Goal: Task Accomplishment & Management: Manage account settings

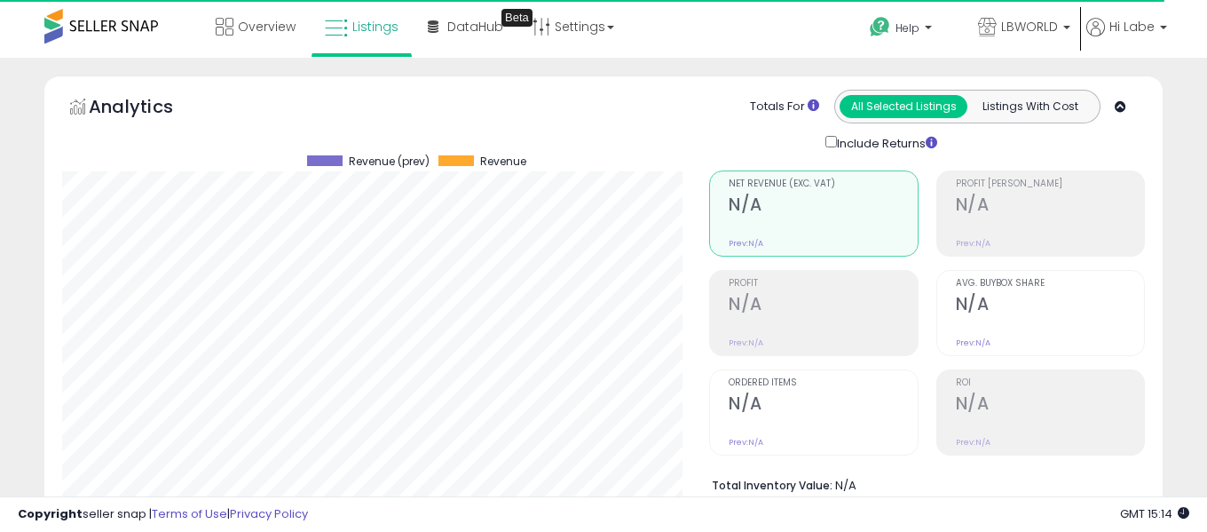
select select "**"
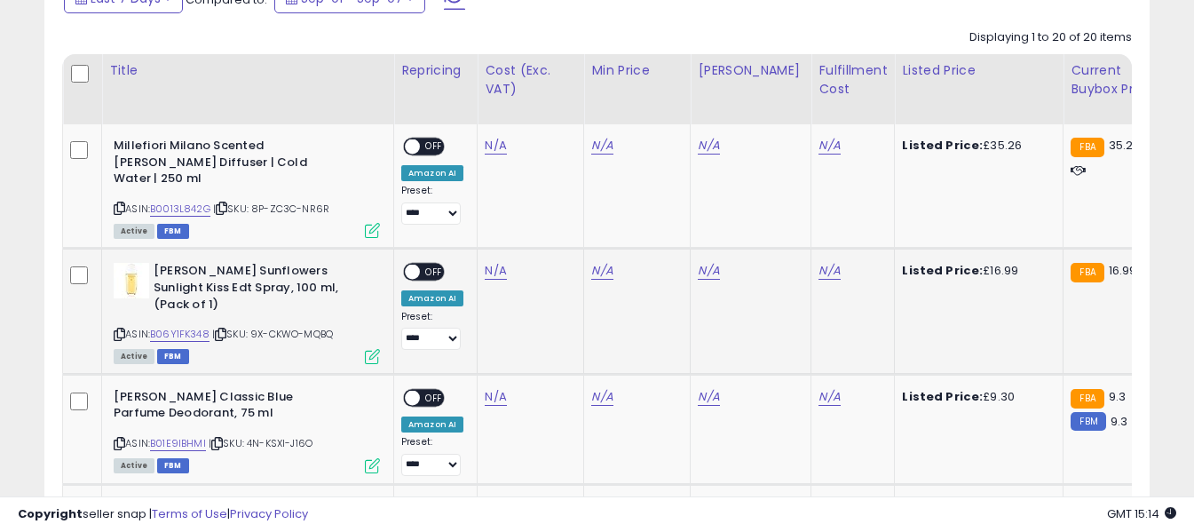
scroll to position [862, 0]
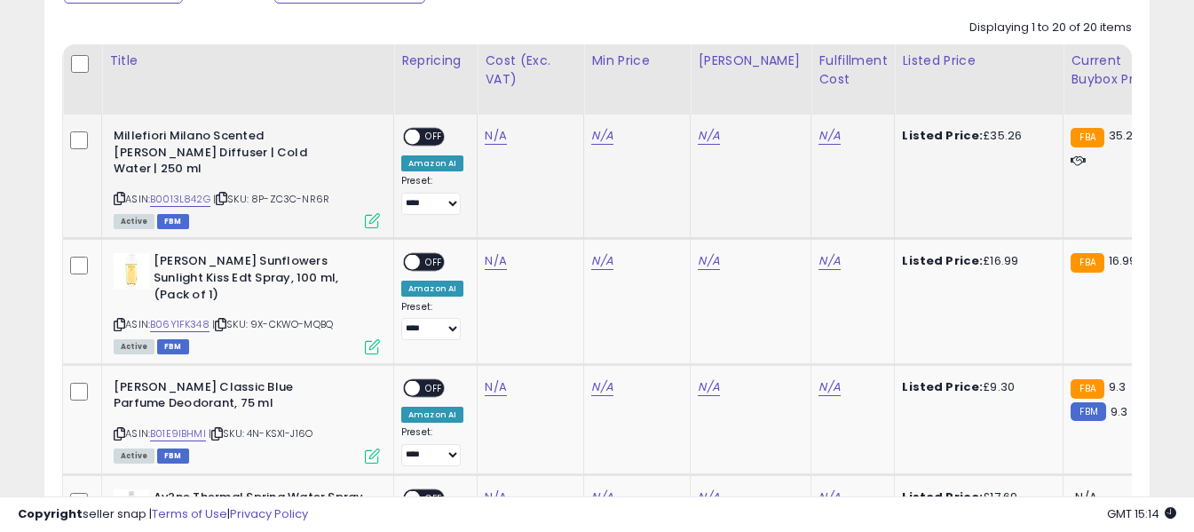
click at [121, 193] on icon at bounding box center [120, 198] width 12 height 10
click at [496, 136] on link "N/A" at bounding box center [495, 136] width 21 height 18
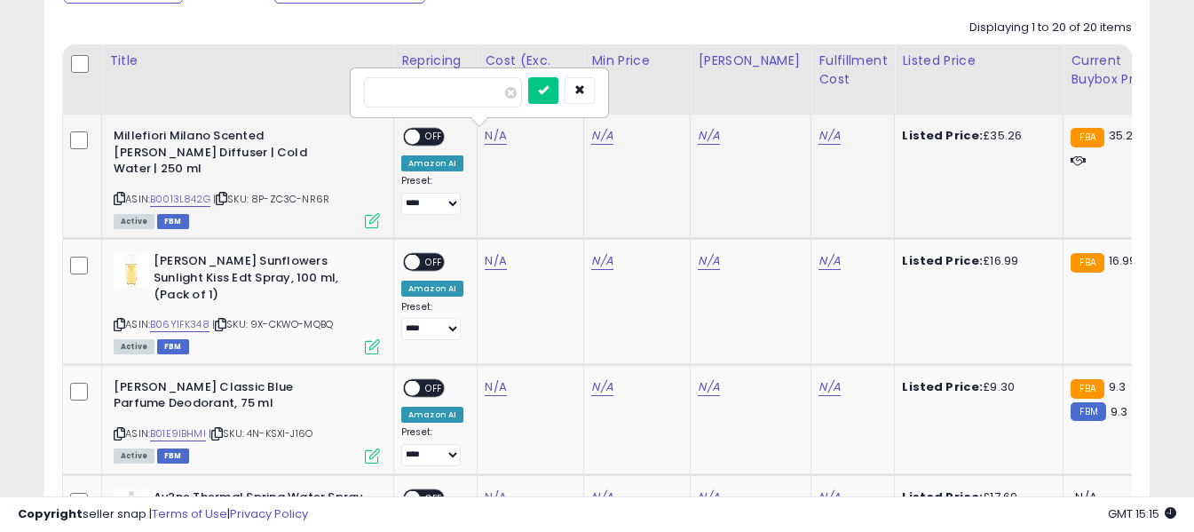
click at [469, 89] on input "number" at bounding box center [443, 92] width 158 height 30
type input "*****"
click at [548, 91] on icon "submit" at bounding box center [543, 89] width 11 height 11
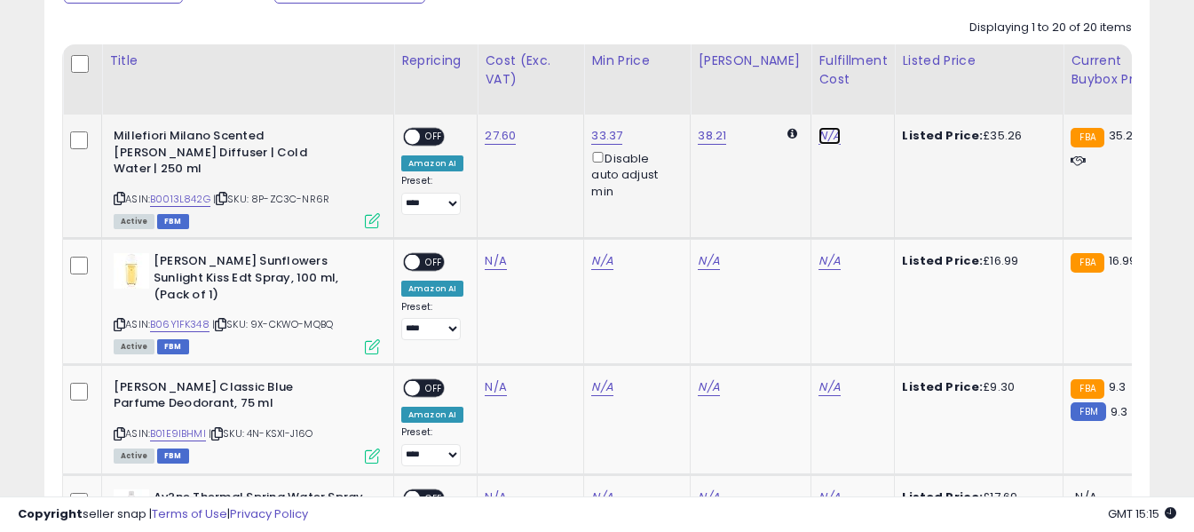
click at [820, 136] on link "N/A" at bounding box center [828, 136] width 21 height 18
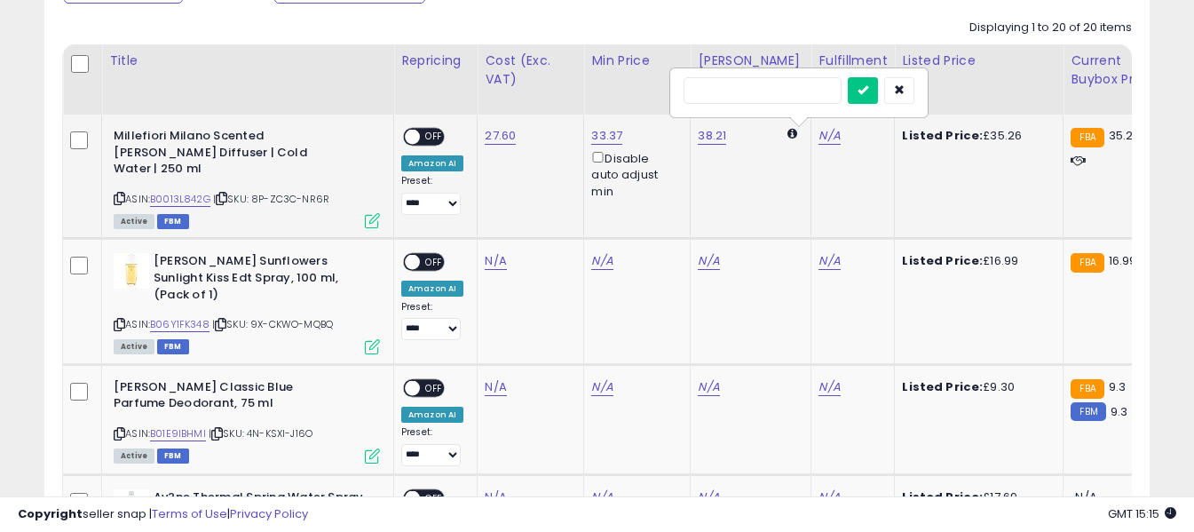
click at [789, 89] on input "text" at bounding box center [762, 90] width 158 height 27
type input "*"
click at [868, 93] on icon "submit" at bounding box center [862, 89] width 11 height 11
click at [437, 138] on span "OFF" at bounding box center [434, 137] width 28 height 15
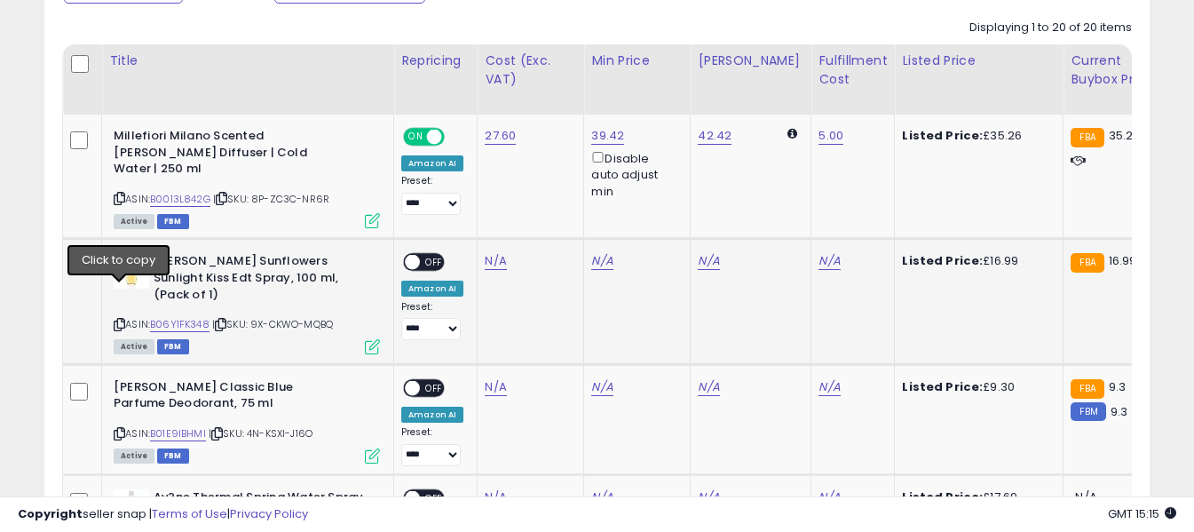
click at [119, 320] on icon at bounding box center [120, 325] width 12 height 10
click at [480, 249] on td "N/A" at bounding box center [530, 301] width 107 height 125
click at [489, 252] on link "N/A" at bounding box center [495, 261] width 21 height 18
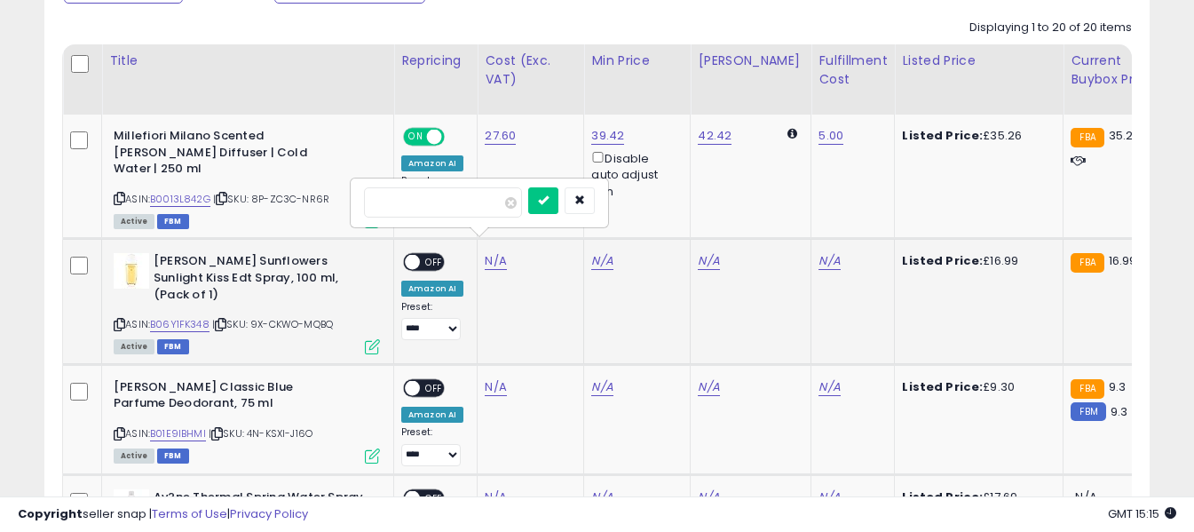
click at [483, 206] on input "number" at bounding box center [443, 202] width 158 height 30
type input "****"
click at [558, 193] on button "submit" at bounding box center [543, 200] width 30 height 27
click at [818, 252] on link "N/A" at bounding box center [828, 261] width 21 height 18
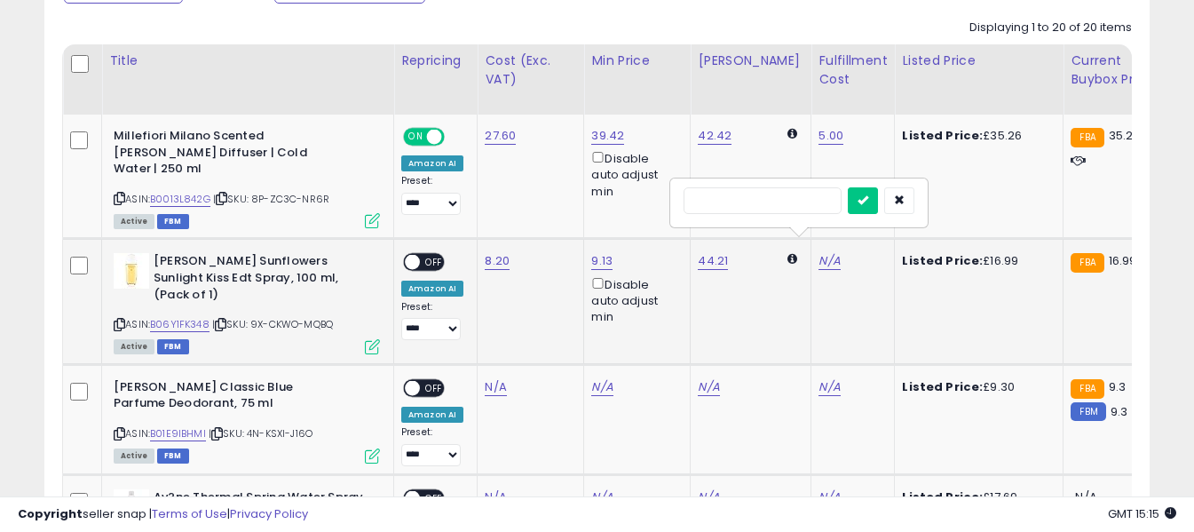
click at [787, 206] on input "text" at bounding box center [762, 200] width 158 height 27
type input "*"
click at [868, 203] on icon "submit" at bounding box center [862, 199] width 11 height 11
click at [427, 255] on span "OFF" at bounding box center [434, 262] width 28 height 15
click at [120, 429] on icon at bounding box center [120, 434] width 12 height 10
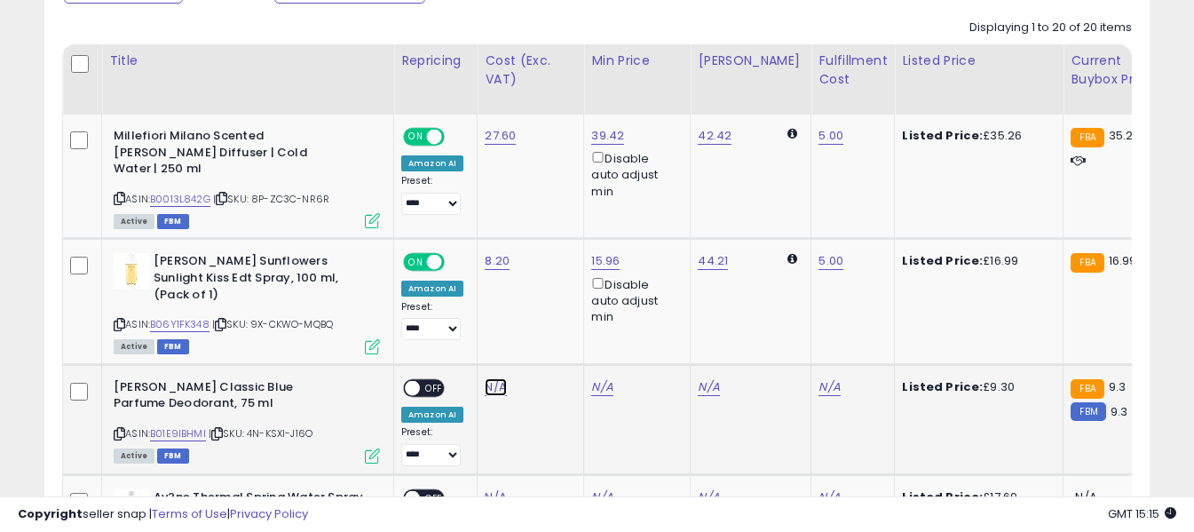
click at [493, 378] on link "N/A" at bounding box center [495, 387] width 21 height 18
click at [480, 312] on input "number" at bounding box center [443, 312] width 158 height 30
type input "****"
drag, startPoint x: 567, startPoint y: 313, endPoint x: 584, endPoint y: 313, distance: 16.9
click at [548, 313] on icon "submit" at bounding box center [543, 309] width 11 height 11
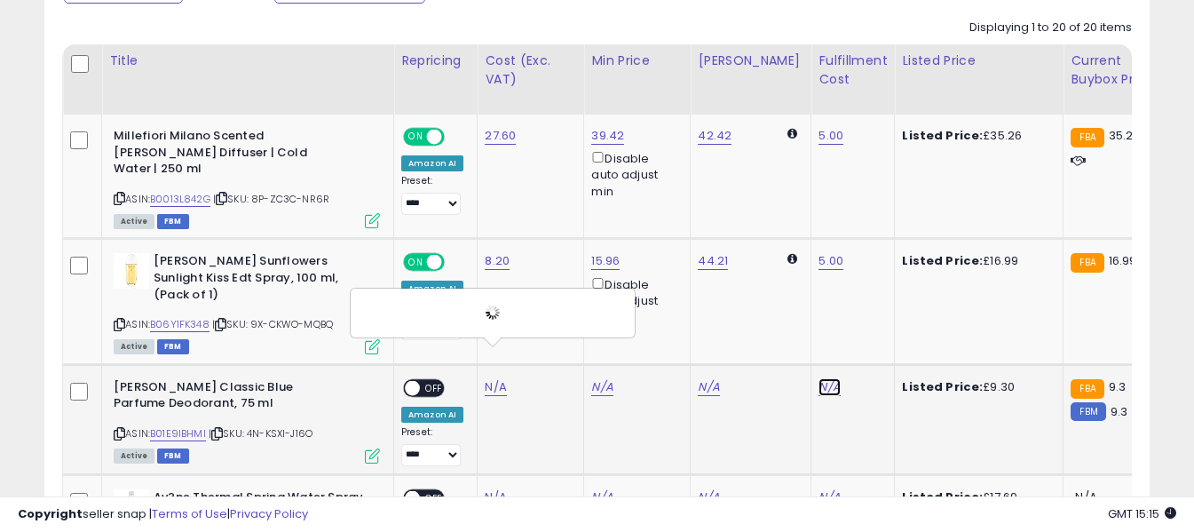
click at [818, 378] on link "N/A" at bounding box center [828, 387] width 21 height 18
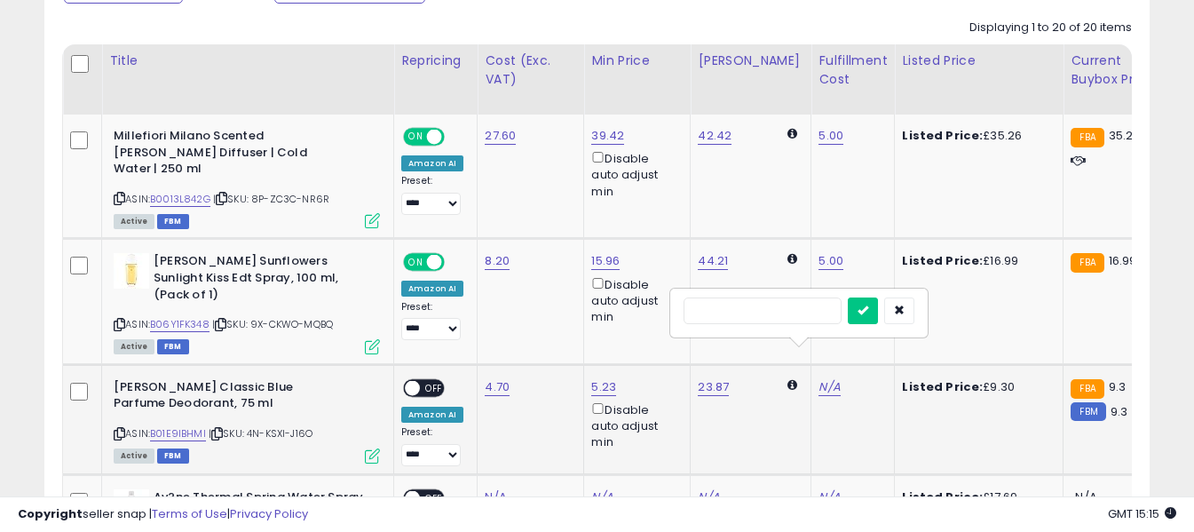
click at [800, 314] on input "text" at bounding box center [762, 310] width 158 height 27
type input "*"
click at [868, 311] on icon "submit" at bounding box center [862, 309] width 11 height 11
click at [430, 380] on span "OFF" at bounding box center [434, 387] width 28 height 15
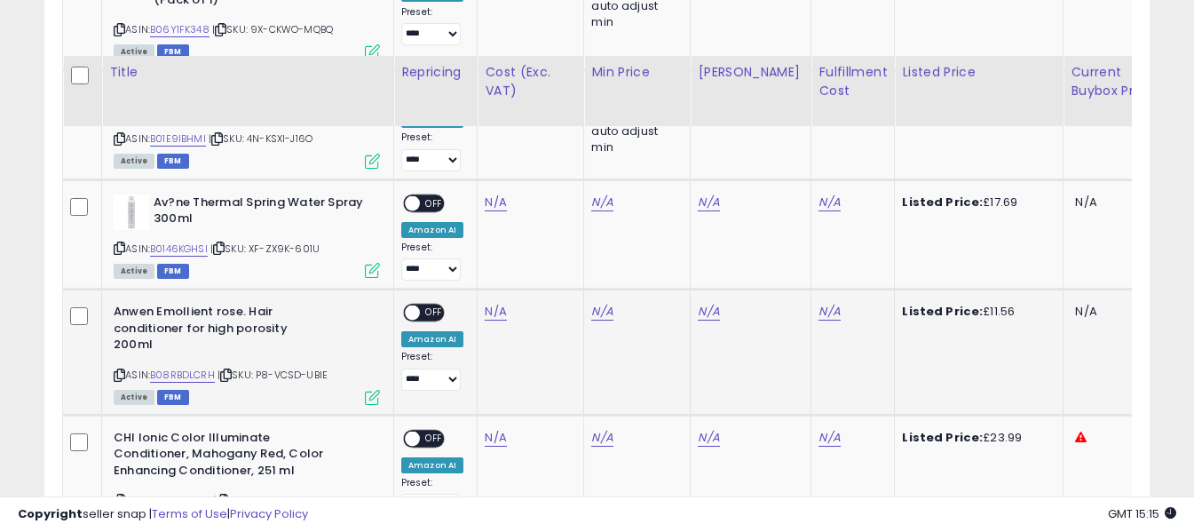
scroll to position [1217, 0]
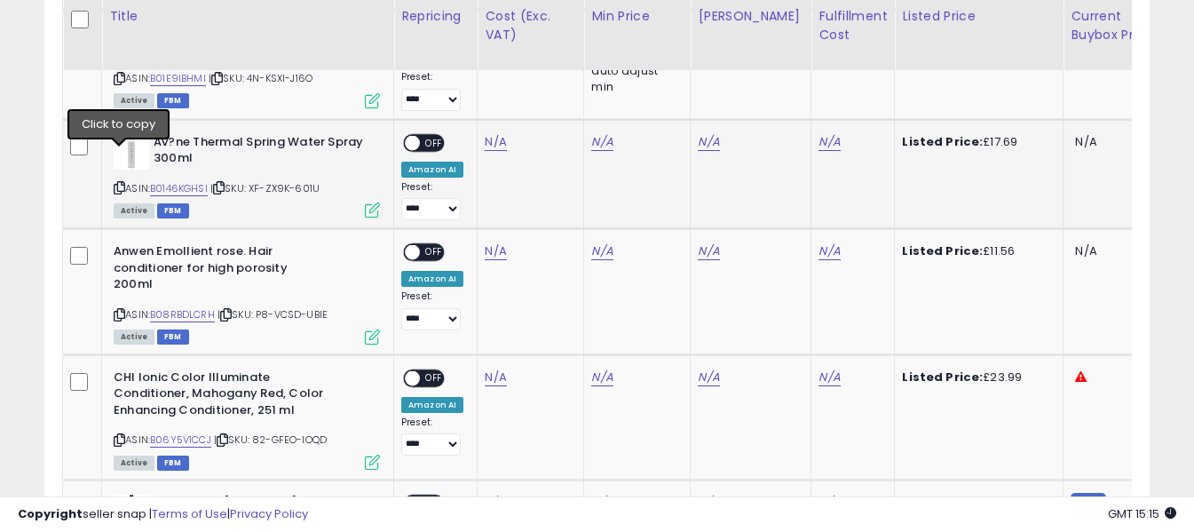
click at [116, 183] on icon at bounding box center [120, 188] width 12 height 10
click at [493, 133] on link "N/A" at bounding box center [495, 142] width 21 height 18
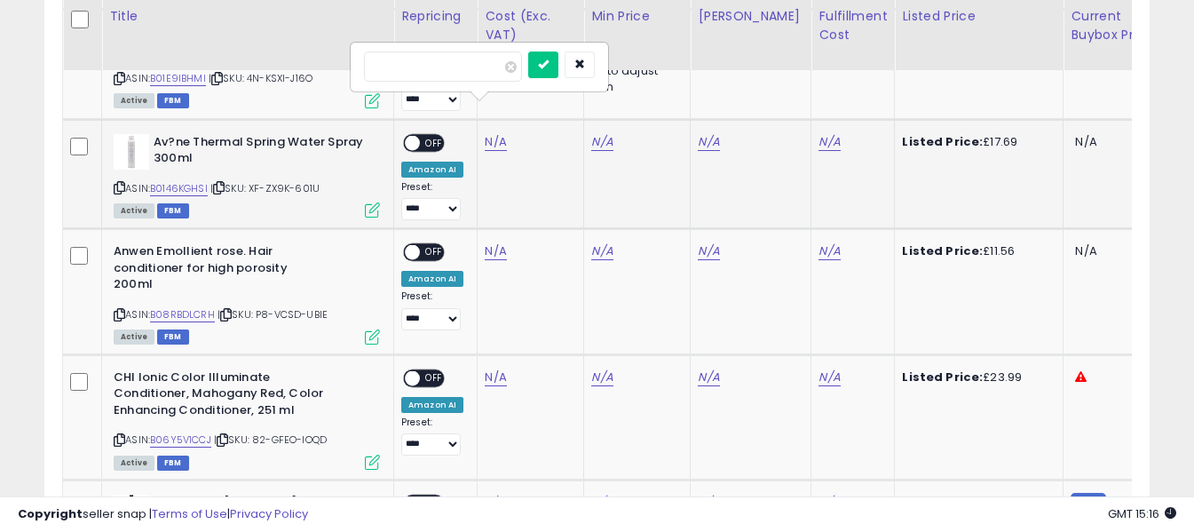
click at [488, 67] on input "number" at bounding box center [443, 66] width 158 height 30
type input "****"
click at [548, 67] on icon "submit" at bounding box center [543, 64] width 11 height 11
click at [824, 134] on div "N/A" at bounding box center [849, 142] width 62 height 16
click at [819, 133] on link "N/A" at bounding box center [828, 142] width 21 height 18
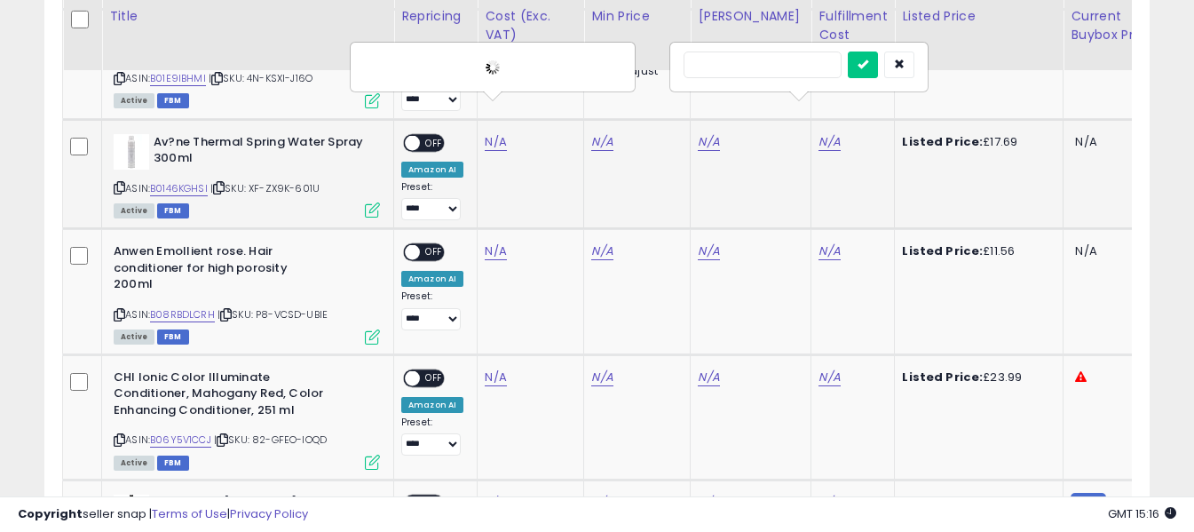
click at [792, 66] on input "text" at bounding box center [762, 64] width 158 height 27
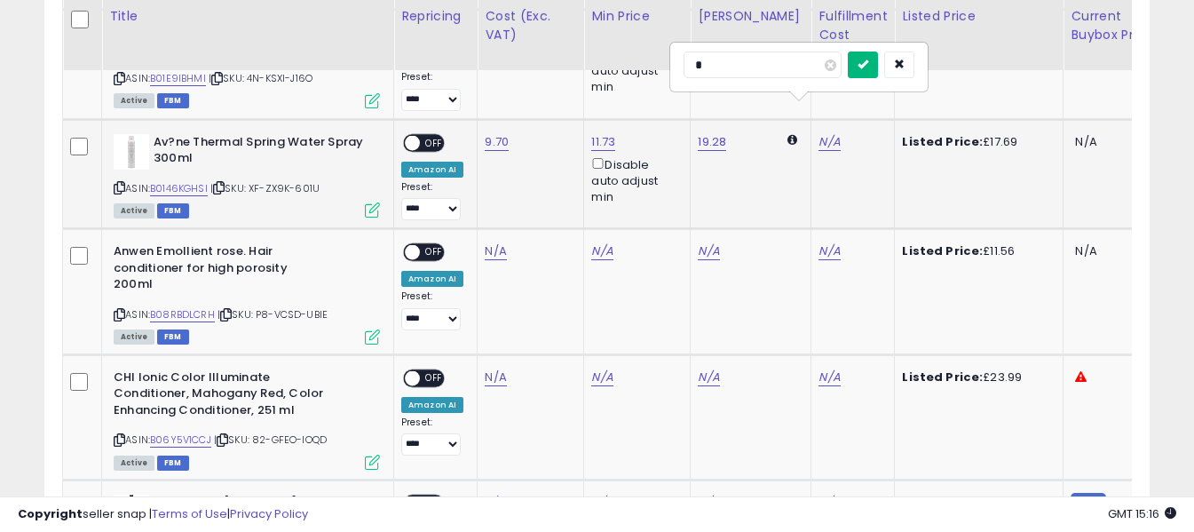
type input "*"
click at [878, 64] on button "submit" at bounding box center [863, 64] width 30 height 27
click at [435, 135] on span "OFF" at bounding box center [434, 142] width 28 height 15
click at [118, 310] on icon at bounding box center [120, 315] width 12 height 10
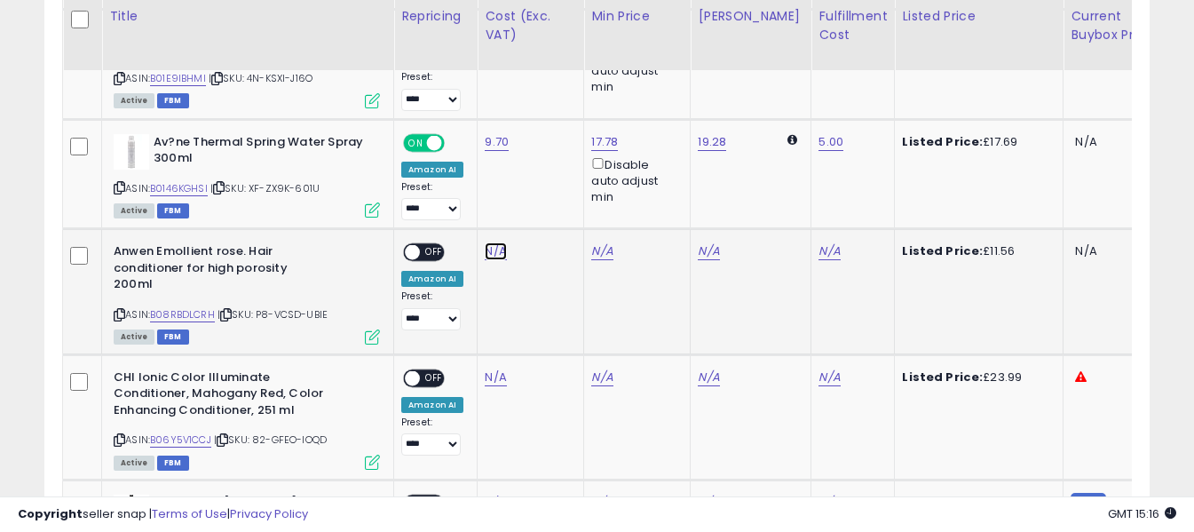
click at [486, 242] on link "N/A" at bounding box center [495, 251] width 21 height 18
click at [486, 185] on input "number" at bounding box center [443, 177] width 158 height 30
type input "****"
click at [558, 177] on button "submit" at bounding box center [543, 175] width 30 height 27
click at [818, 242] on link "N/A" at bounding box center [828, 251] width 21 height 18
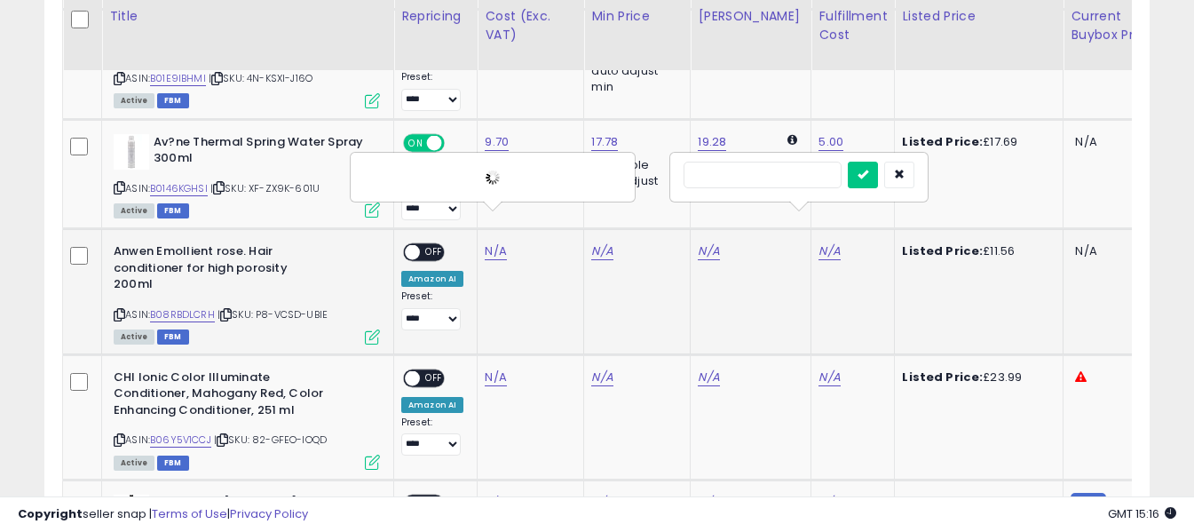
click at [782, 176] on input "text" at bounding box center [762, 175] width 158 height 27
type input "*"
click at [878, 171] on button "submit" at bounding box center [863, 175] width 30 height 27
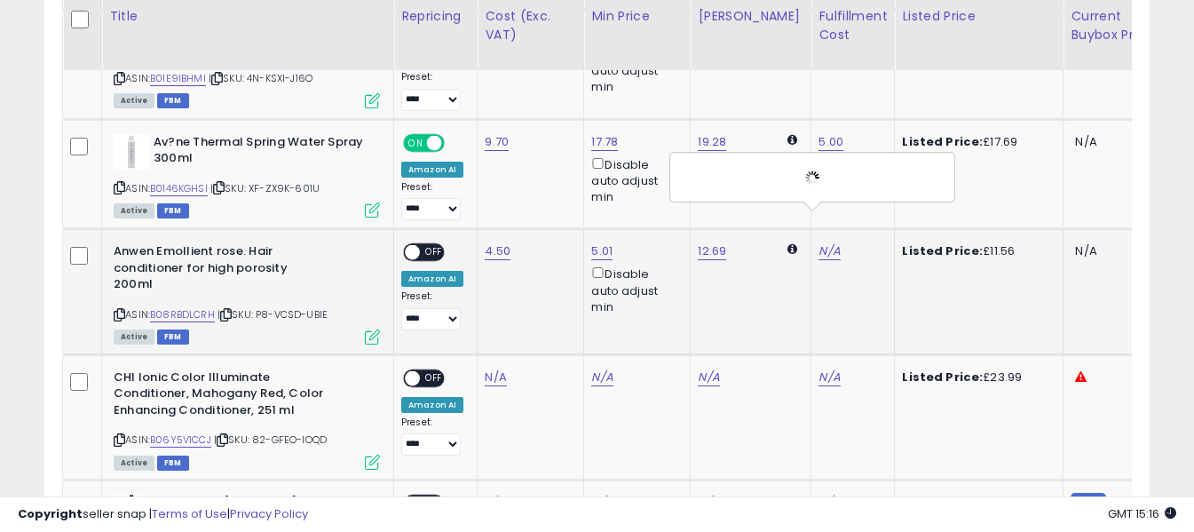
click at [431, 245] on span "OFF" at bounding box center [434, 252] width 28 height 15
click at [116, 435] on icon at bounding box center [120, 440] width 12 height 10
click at [491, 368] on link "N/A" at bounding box center [495, 377] width 21 height 18
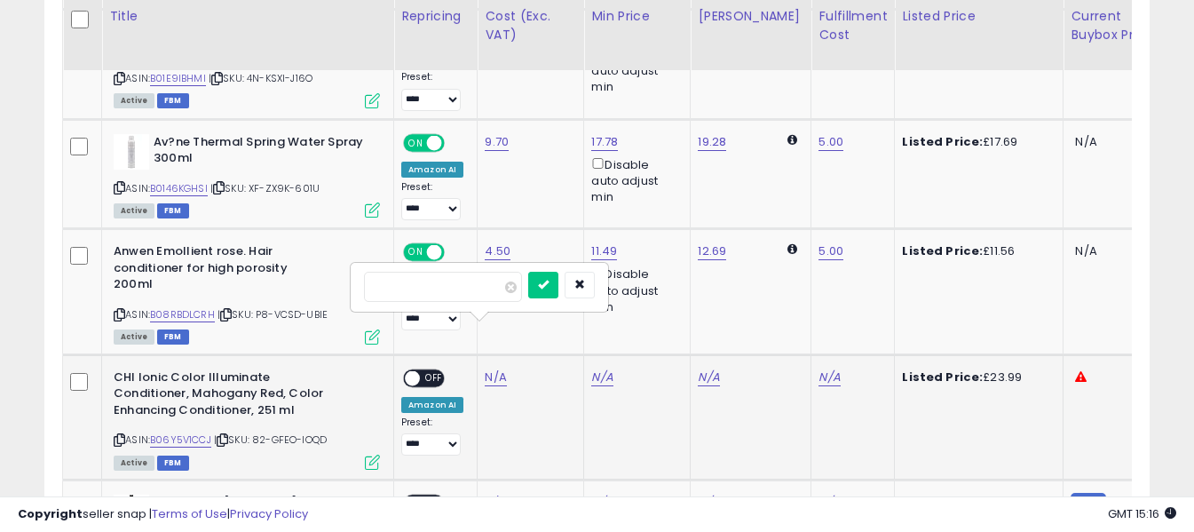
click at [475, 287] on input "number" at bounding box center [443, 287] width 158 height 30
type input "*****"
click at [548, 287] on icon "submit" at bounding box center [543, 284] width 11 height 11
click at [818, 368] on link "N/A" at bounding box center [828, 377] width 21 height 18
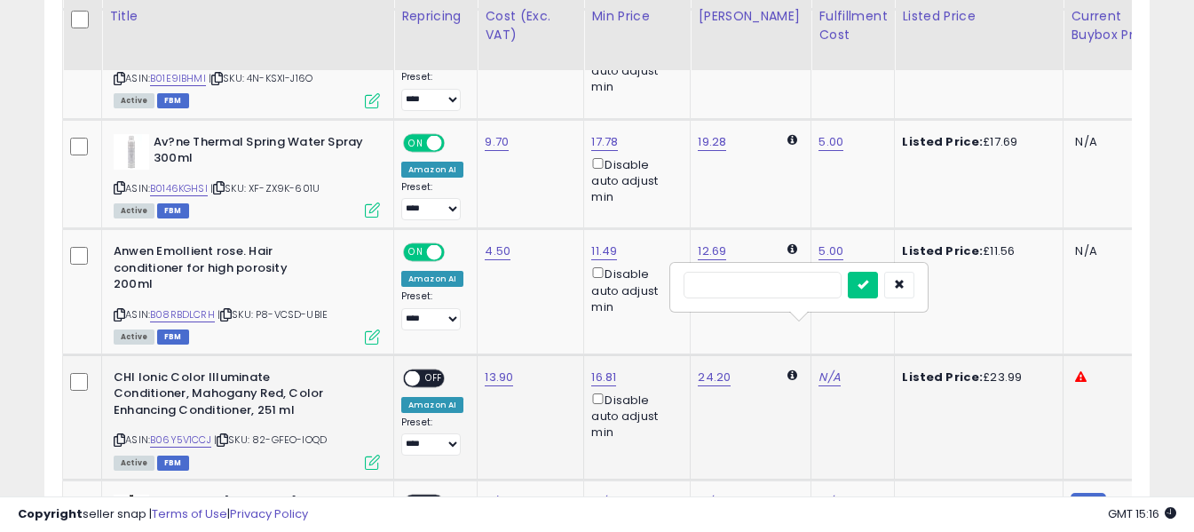
click at [788, 280] on input "text" at bounding box center [762, 285] width 158 height 27
type input "*"
click at [877, 281] on button "submit" at bounding box center [863, 285] width 30 height 27
click at [434, 370] on span "OFF" at bounding box center [434, 377] width 28 height 15
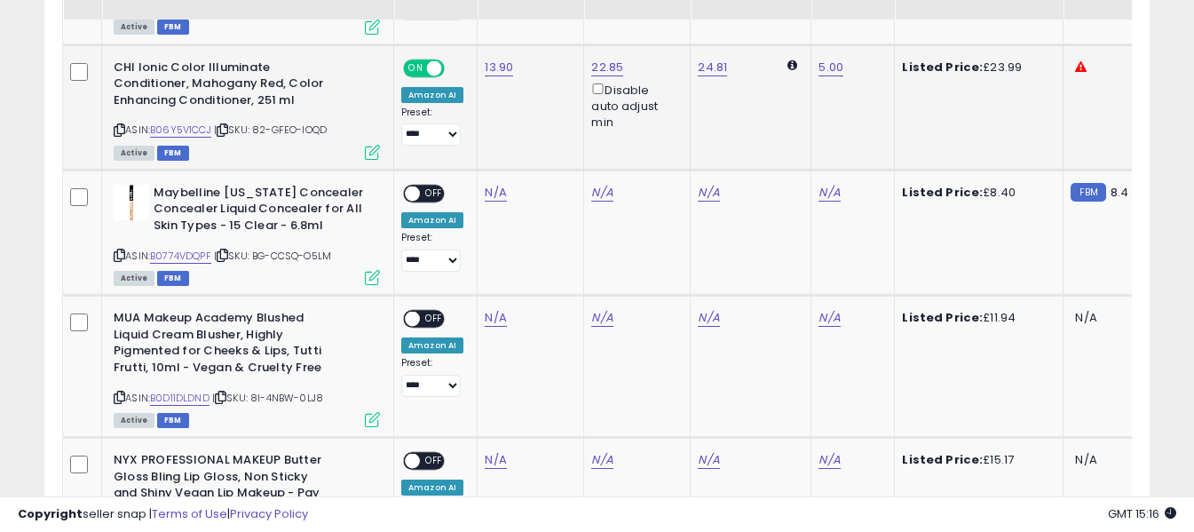
scroll to position [1572, 0]
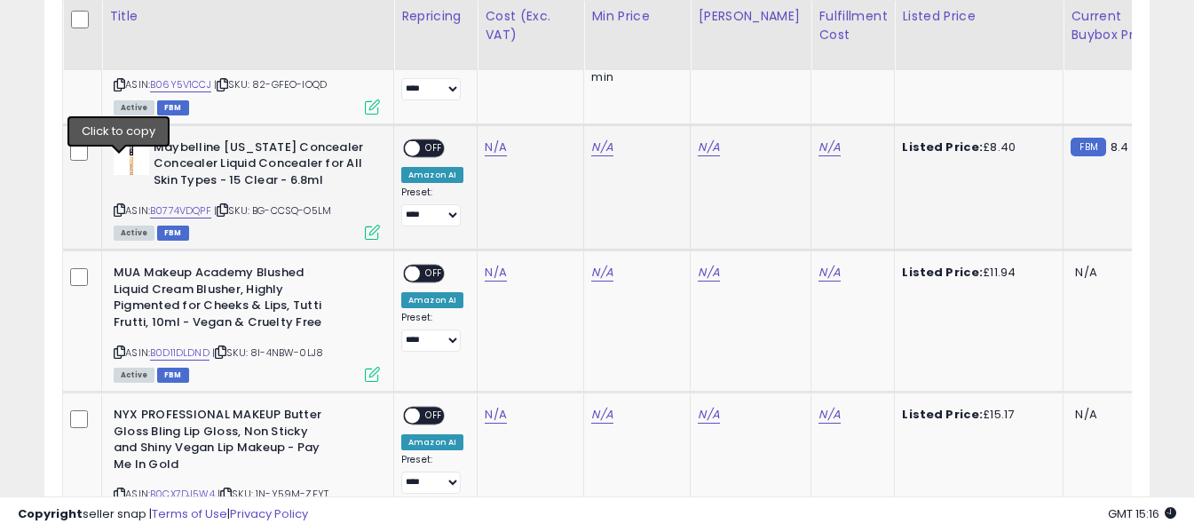
click at [118, 205] on icon at bounding box center [120, 210] width 12 height 10
click at [491, 138] on link "N/A" at bounding box center [495, 147] width 21 height 18
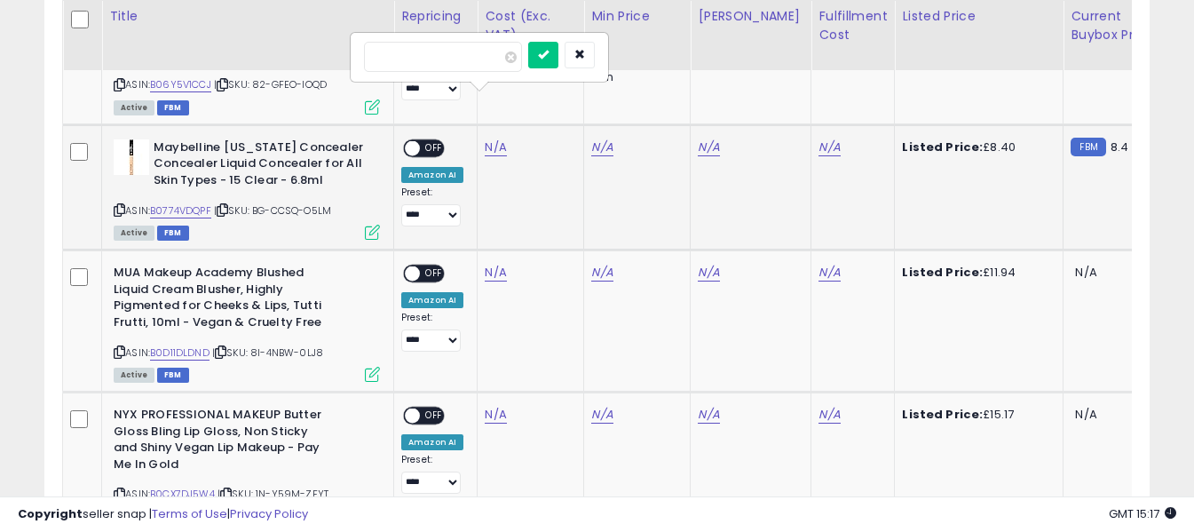
click at [475, 51] on input "number" at bounding box center [443, 57] width 158 height 30
type input "****"
click at [548, 53] on icon "submit" at bounding box center [543, 54] width 11 height 11
click at [818, 138] on link "N/A" at bounding box center [828, 147] width 21 height 18
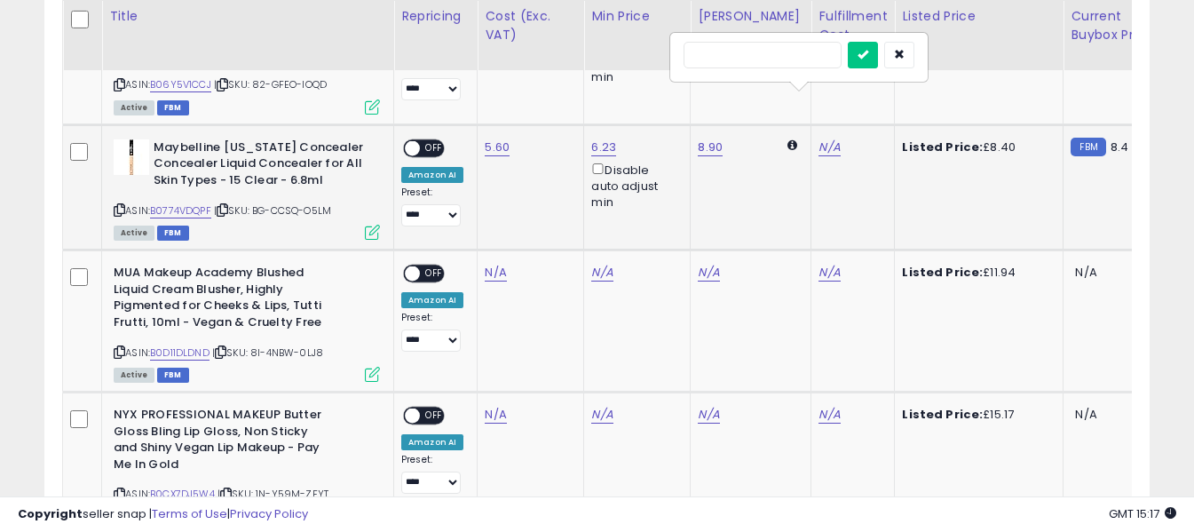
click at [772, 61] on input "text" at bounding box center [762, 55] width 158 height 27
type input "*"
click at [878, 51] on button "submit" at bounding box center [863, 55] width 30 height 27
click at [426, 141] on span "OFF" at bounding box center [434, 148] width 28 height 15
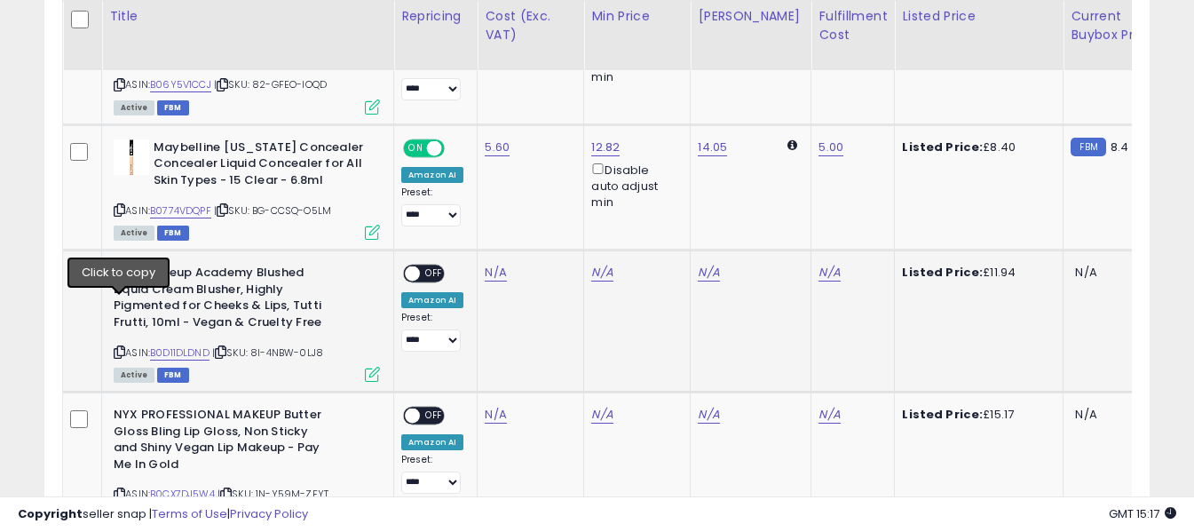
click at [120, 347] on icon at bounding box center [120, 352] width 12 height 10
click at [491, 264] on link "N/A" at bounding box center [495, 273] width 21 height 18
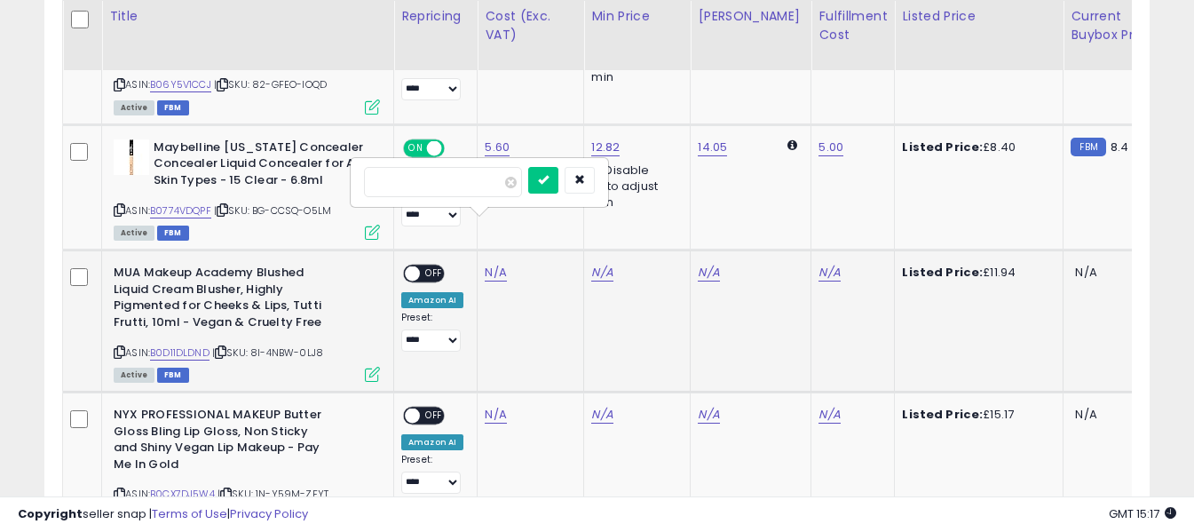
click at [482, 183] on input "number" at bounding box center [443, 182] width 158 height 30
type input "*"
drag, startPoint x: 564, startPoint y: 178, endPoint x: 666, endPoint y: 206, distance: 105.1
click at [548, 178] on icon "submit" at bounding box center [543, 179] width 11 height 11
click at [818, 264] on link "N/A" at bounding box center [828, 273] width 21 height 18
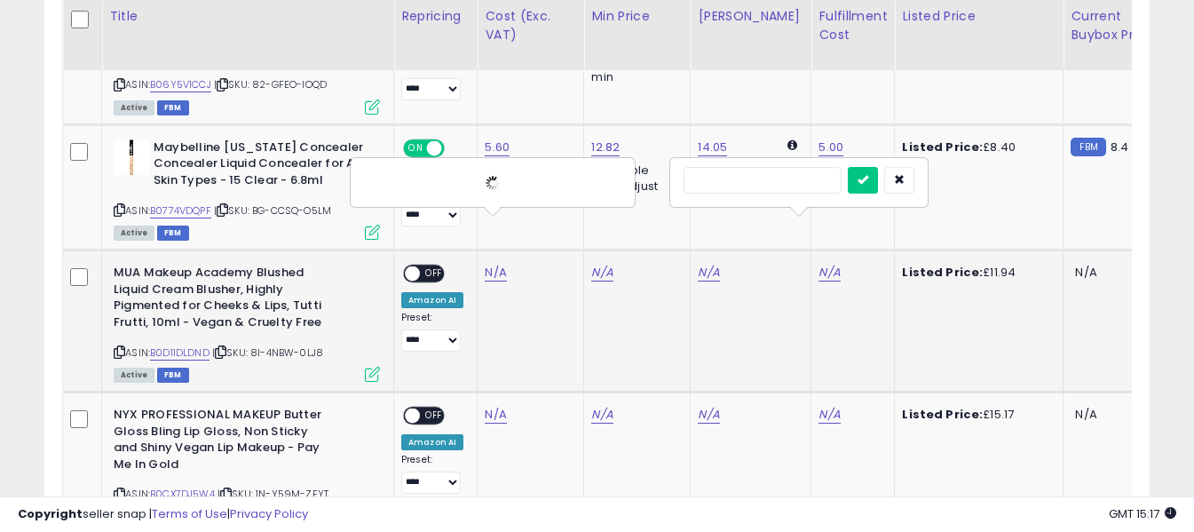
click at [791, 187] on input "text" at bounding box center [762, 180] width 158 height 27
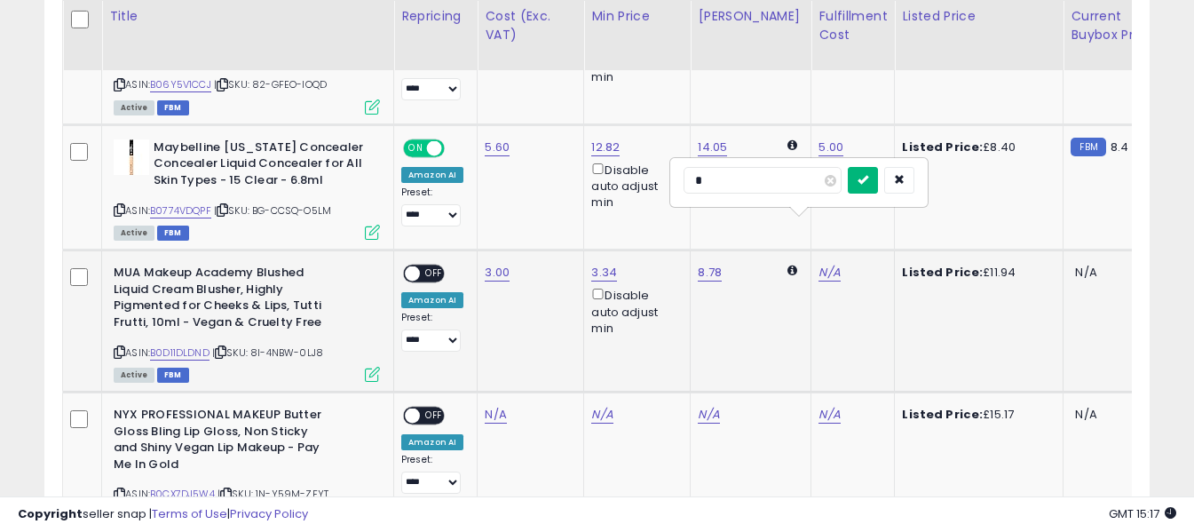
type input "*"
click at [878, 186] on button "submit" at bounding box center [863, 180] width 30 height 27
click at [436, 266] on span "OFF" at bounding box center [434, 273] width 28 height 15
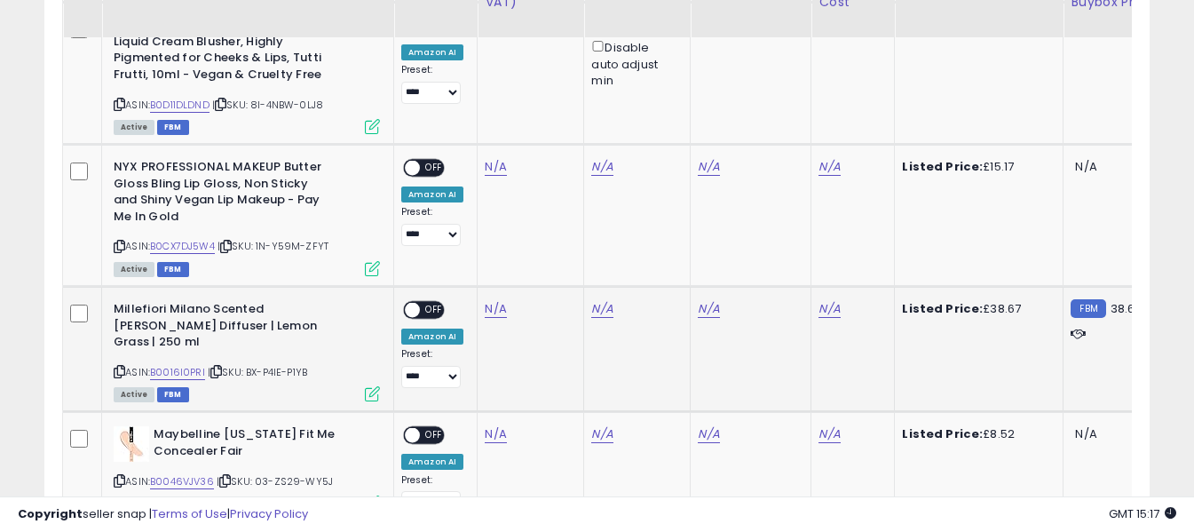
scroll to position [1838, 0]
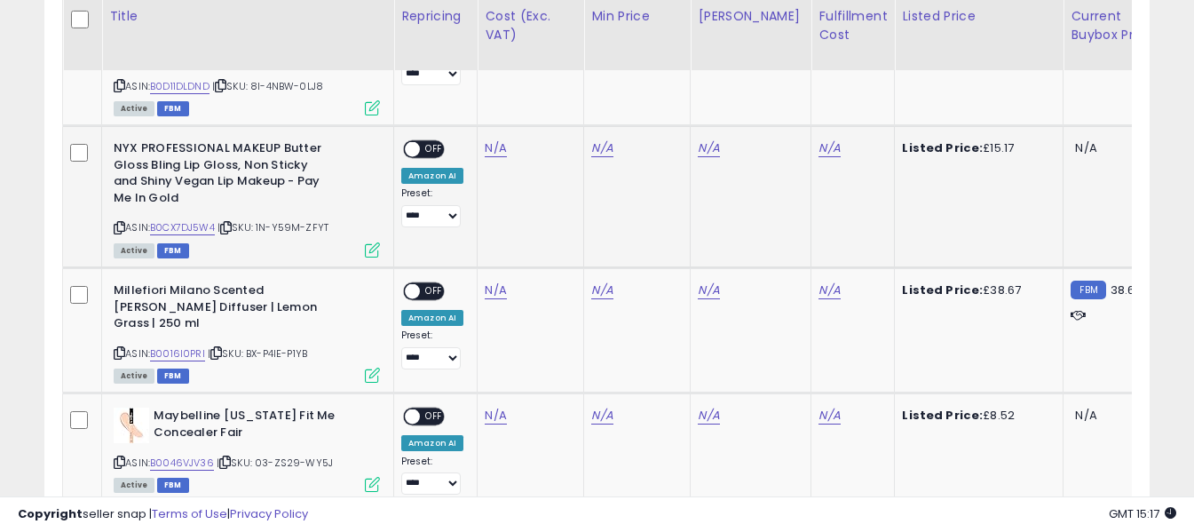
drag, startPoint x: 120, startPoint y: 179, endPoint x: 283, endPoint y: 17, distance: 230.3
click at [121, 223] on icon at bounding box center [120, 228] width 12 height 10
click at [497, 139] on link "N/A" at bounding box center [495, 148] width 21 height 18
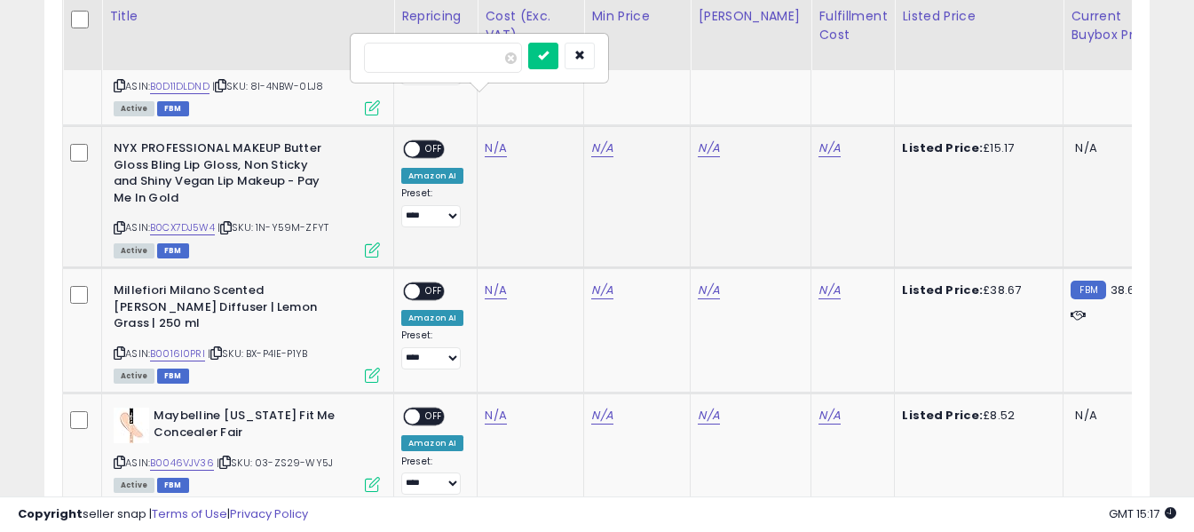
click at [458, 55] on input "number" at bounding box center [443, 58] width 158 height 30
type input "****"
click at [558, 64] on button "submit" at bounding box center [543, 56] width 30 height 27
click at [818, 139] on link "N/A" at bounding box center [828, 148] width 21 height 18
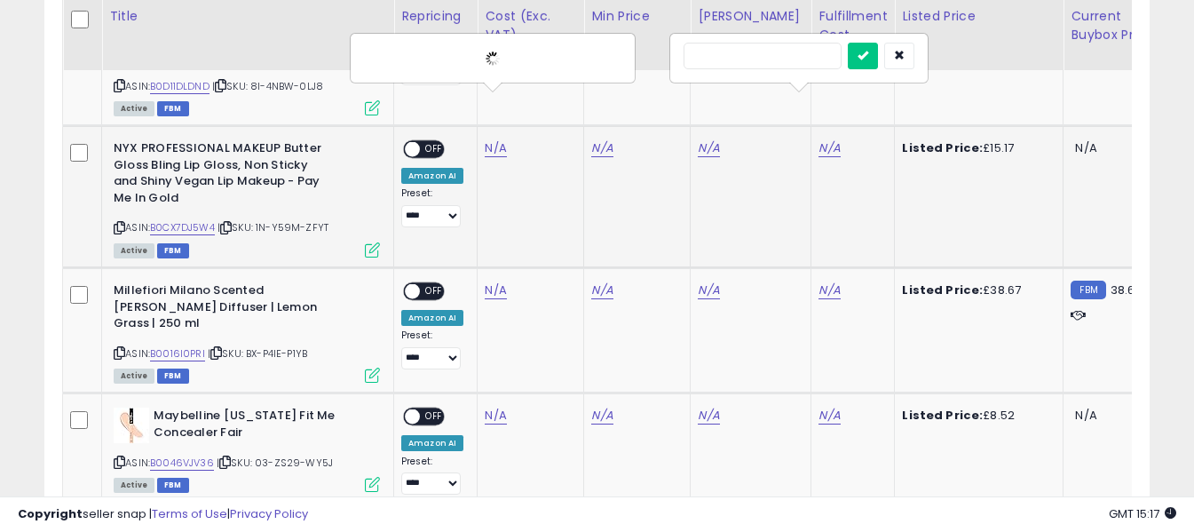
click at [768, 59] on input "text" at bounding box center [762, 56] width 158 height 27
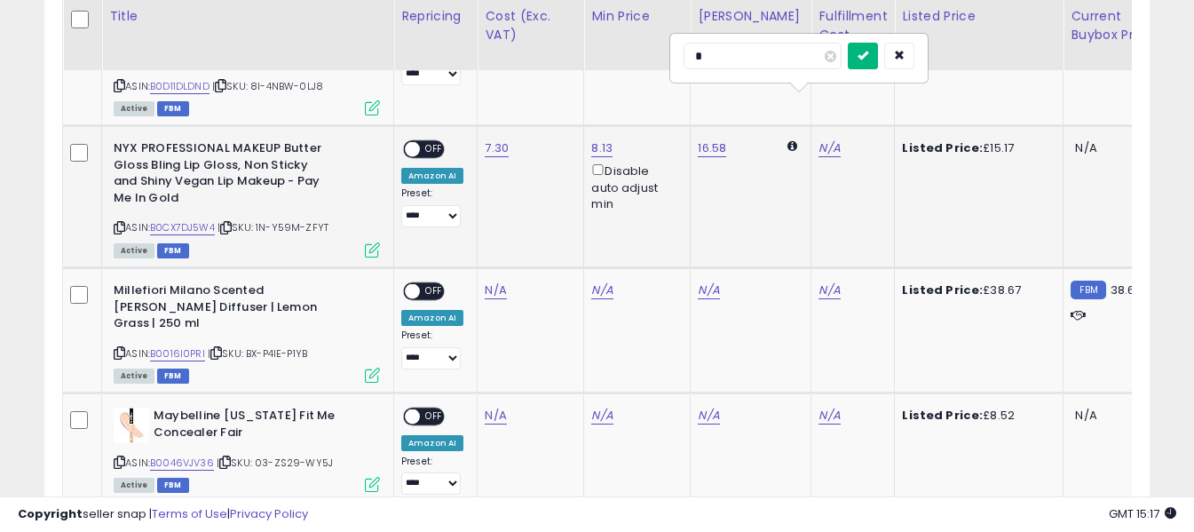
type input "*"
click at [878, 62] on button "submit" at bounding box center [863, 56] width 30 height 27
click at [432, 142] on span "OFF" at bounding box center [434, 149] width 28 height 15
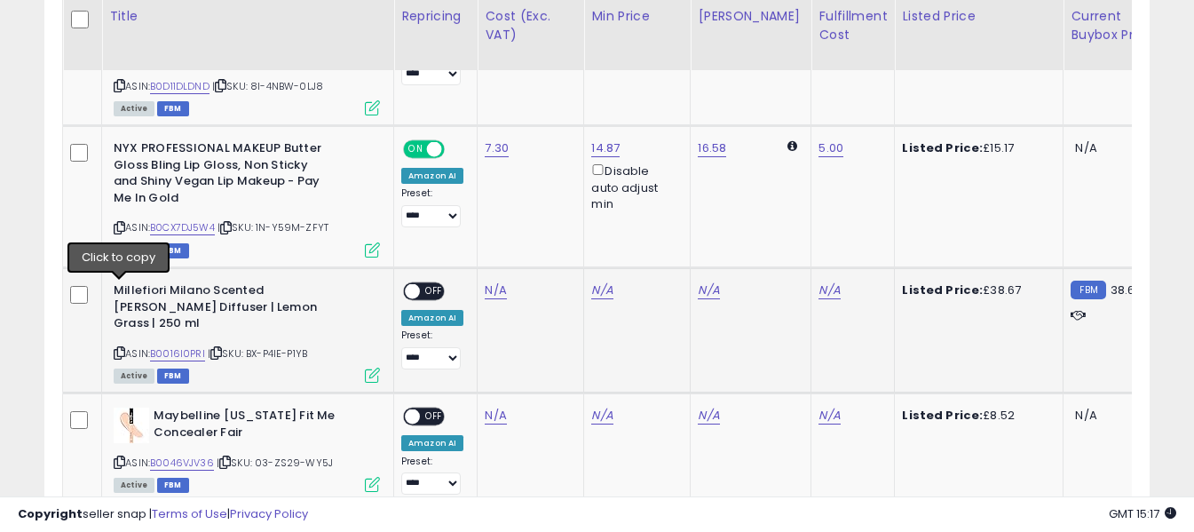
click at [117, 348] on icon at bounding box center [120, 353] width 12 height 10
click at [496, 281] on link "N/A" at bounding box center [495, 290] width 21 height 18
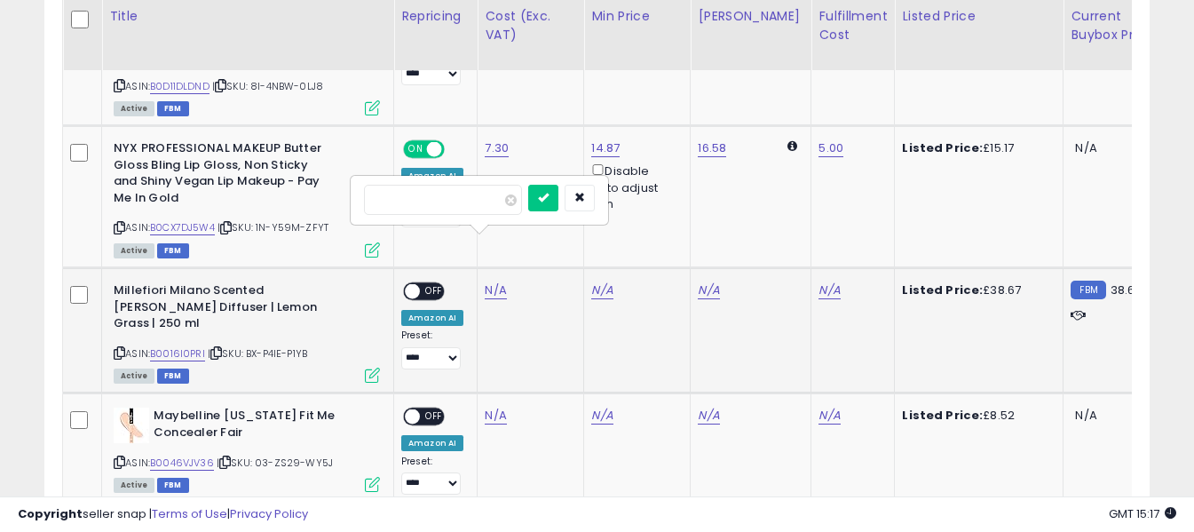
click at [487, 203] on input "number" at bounding box center [443, 200] width 158 height 30
type input "*****"
click at [548, 193] on icon "submit" at bounding box center [543, 197] width 11 height 11
click at [818, 281] on link "N/A" at bounding box center [828, 290] width 21 height 18
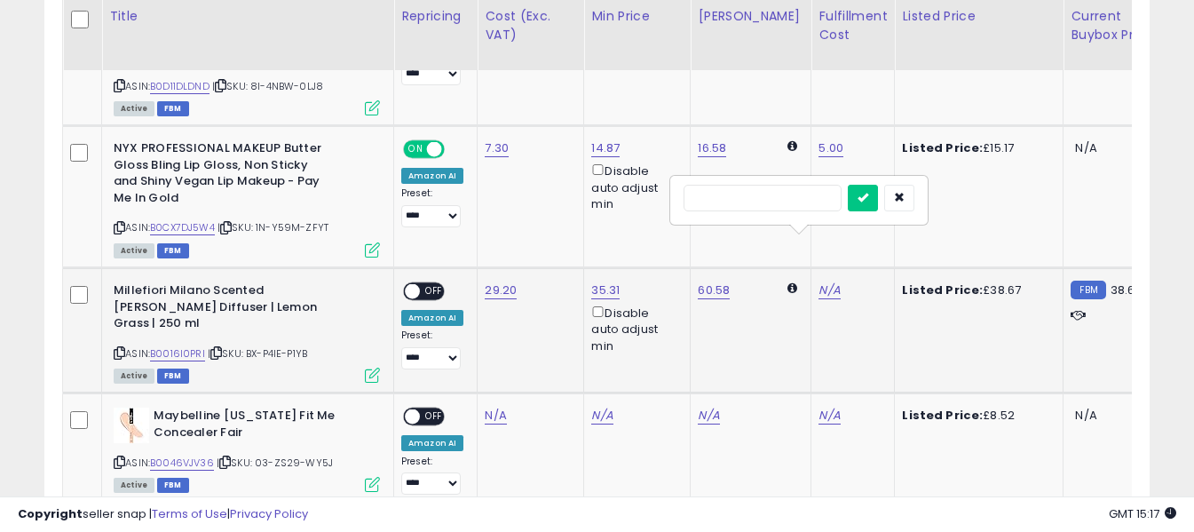
click at [775, 199] on input "text" at bounding box center [762, 198] width 158 height 27
type input "*"
click at [878, 192] on button "submit" at bounding box center [863, 198] width 30 height 27
click at [424, 284] on span "OFF" at bounding box center [434, 291] width 28 height 15
click at [122, 457] on icon at bounding box center [120, 462] width 12 height 10
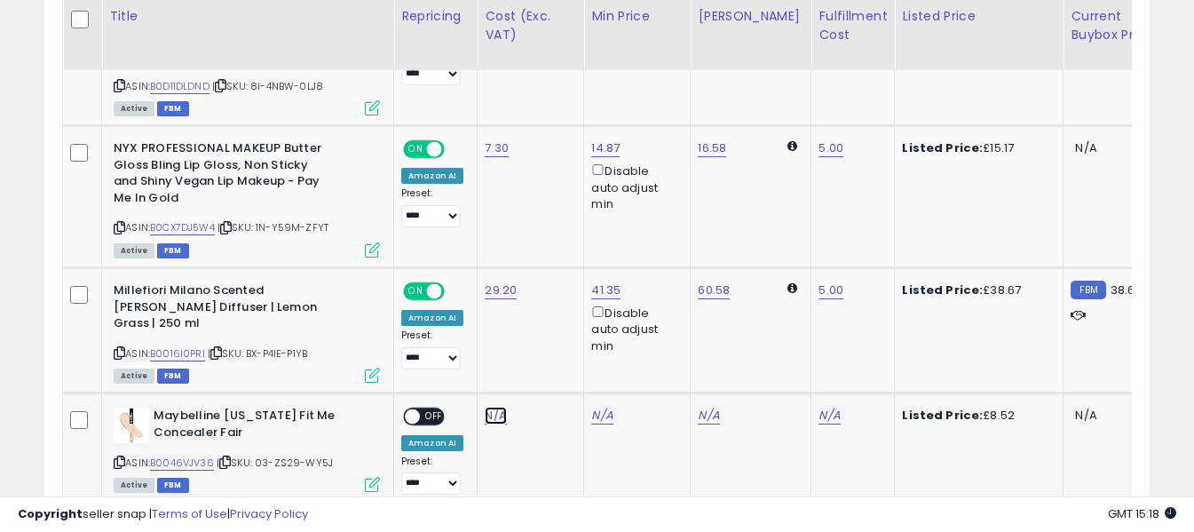
click at [494, 406] on link "N/A" at bounding box center [495, 415] width 21 height 18
click at [491, 300] on input "number" at bounding box center [443, 310] width 158 height 30
type input "****"
drag, startPoint x: 566, startPoint y: 308, endPoint x: 637, endPoint y: 327, distance: 73.6
click at [548, 307] on icon "submit" at bounding box center [543, 307] width 11 height 11
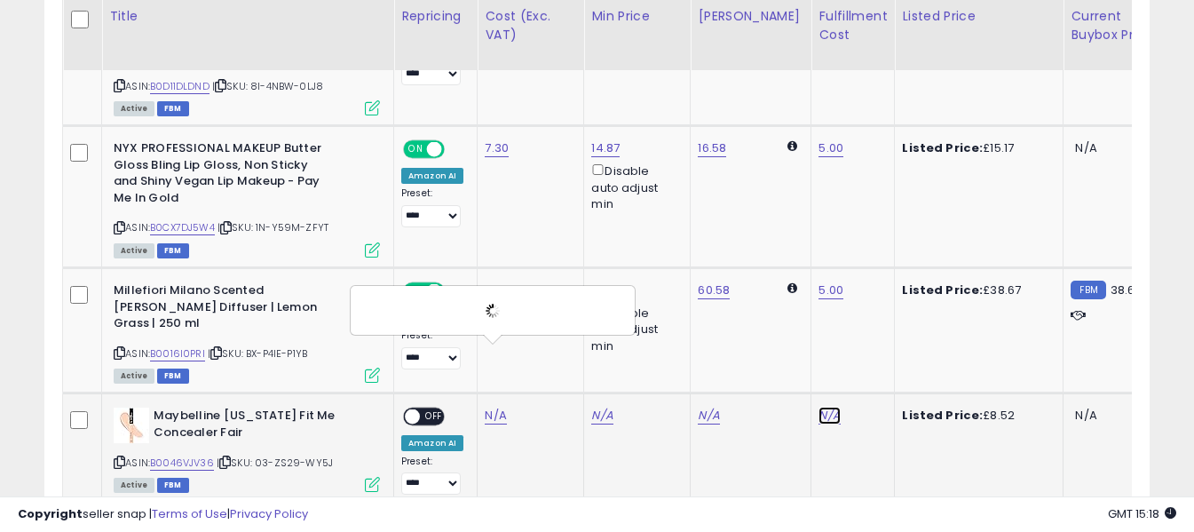
click at [818, 406] on link "N/A" at bounding box center [828, 415] width 21 height 18
click at [791, 313] on input "text" at bounding box center [762, 308] width 158 height 27
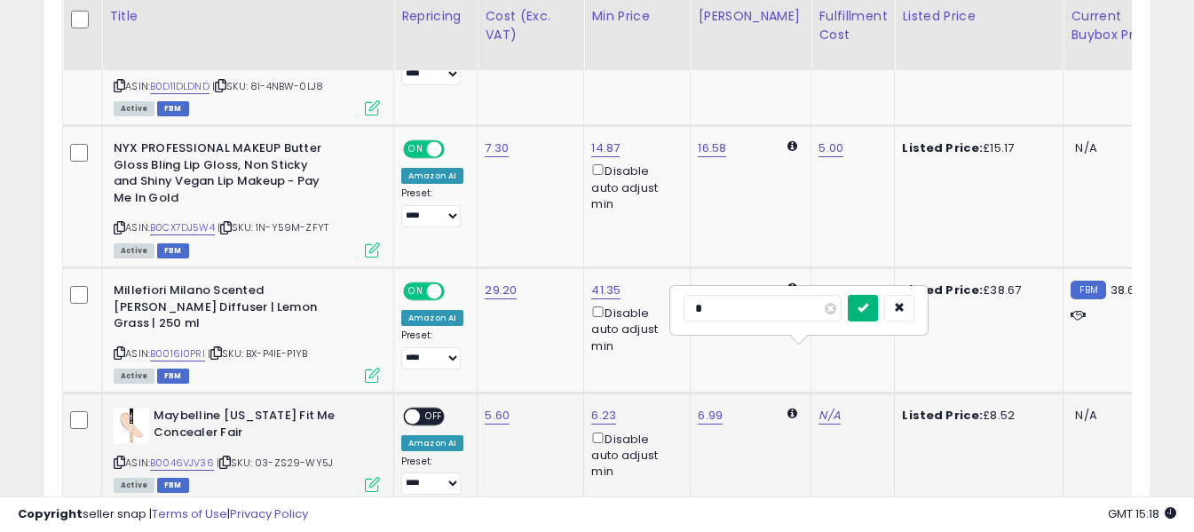
type input "*"
click at [868, 312] on icon "submit" at bounding box center [862, 307] width 11 height 11
click at [424, 409] on span "OFF" at bounding box center [434, 416] width 28 height 15
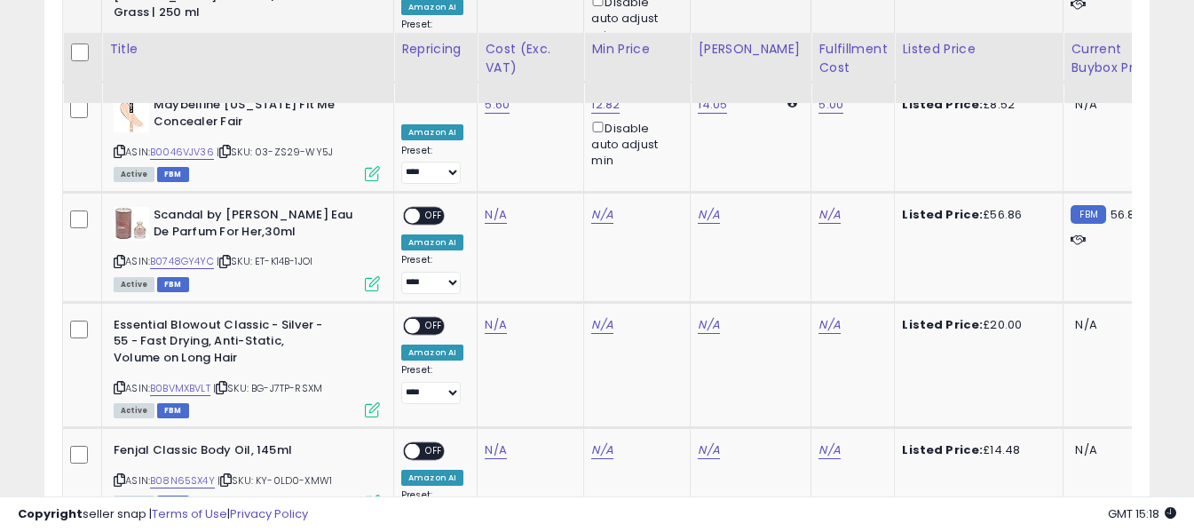
scroll to position [2193, 0]
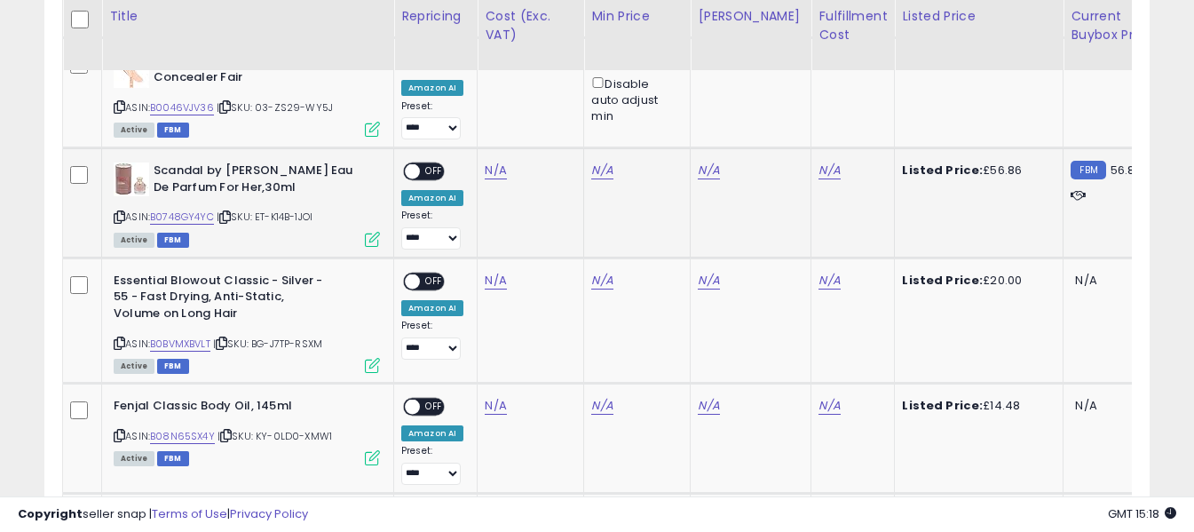
click at [119, 212] on icon at bounding box center [120, 217] width 12 height 10
click at [493, 162] on link "N/A" at bounding box center [495, 171] width 21 height 18
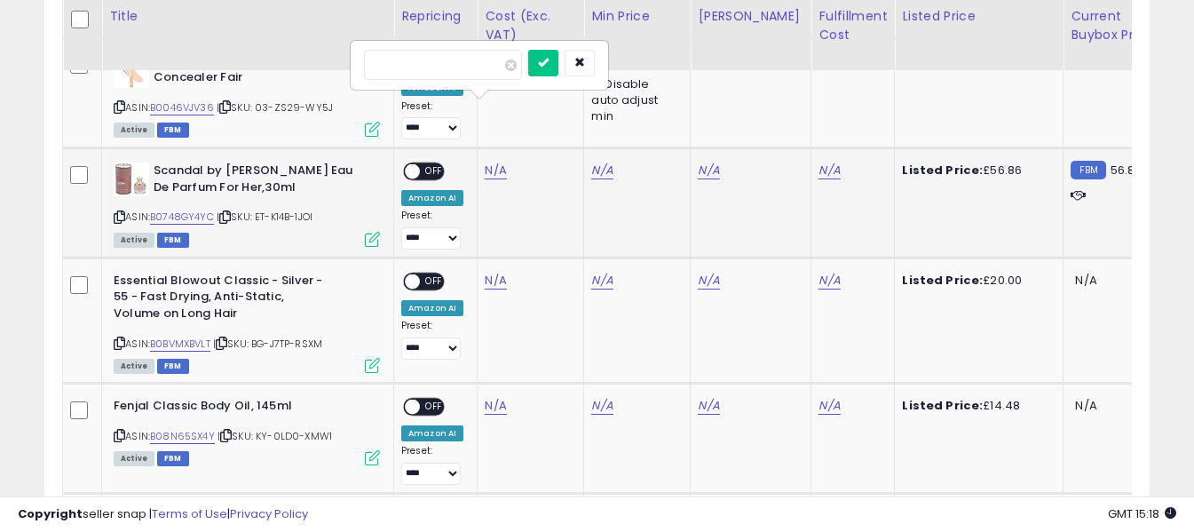
click at [490, 70] on input "number" at bounding box center [443, 65] width 158 height 30
type input "*****"
click at [558, 67] on button "submit" at bounding box center [543, 63] width 30 height 27
click at [818, 162] on link "N/A" at bounding box center [828, 171] width 21 height 18
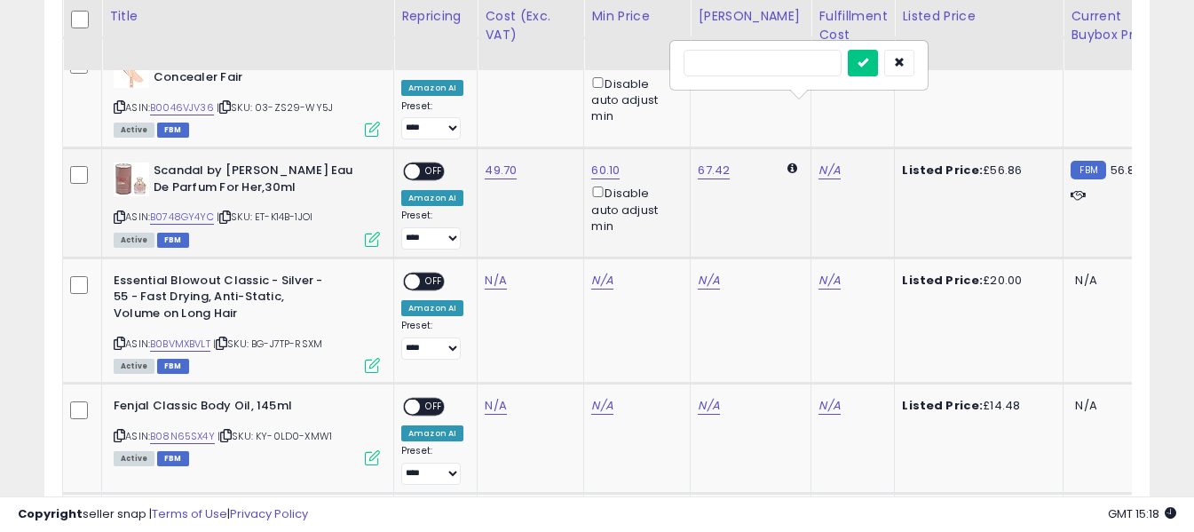
click at [796, 65] on input "text" at bounding box center [762, 63] width 158 height 27
type input "*"
click at [868, 64] on icon "submit" at bounding box center [862, 62] width 11 height 11
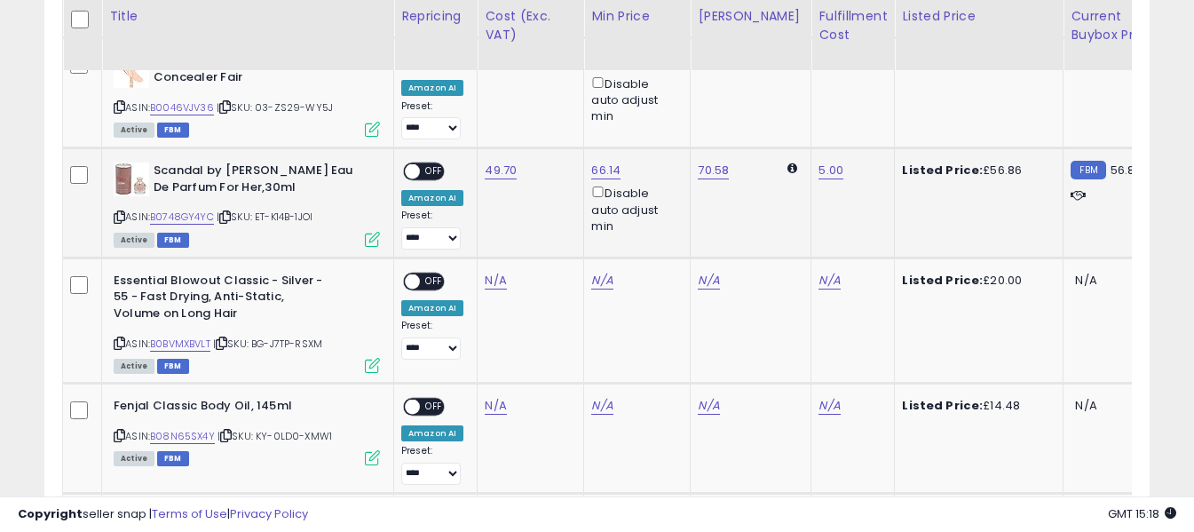
click at [438, 164] on span "OFF" at bounding box center [434, 171] width 28 height 15
click at [121, 338] on icon at bounding box center [120, 343] width 12 height 10
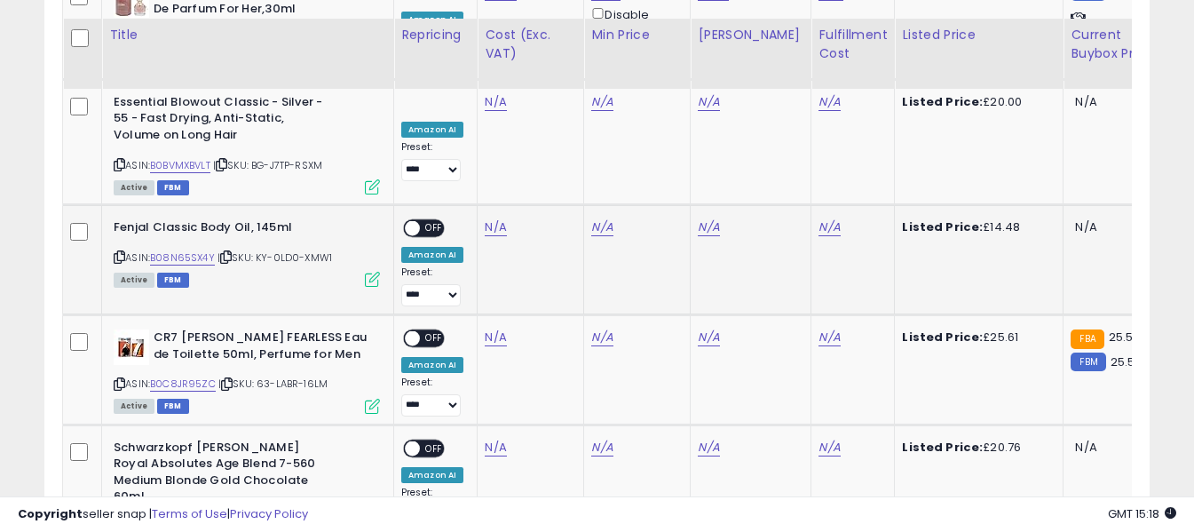
scroll to position [2371, 0]
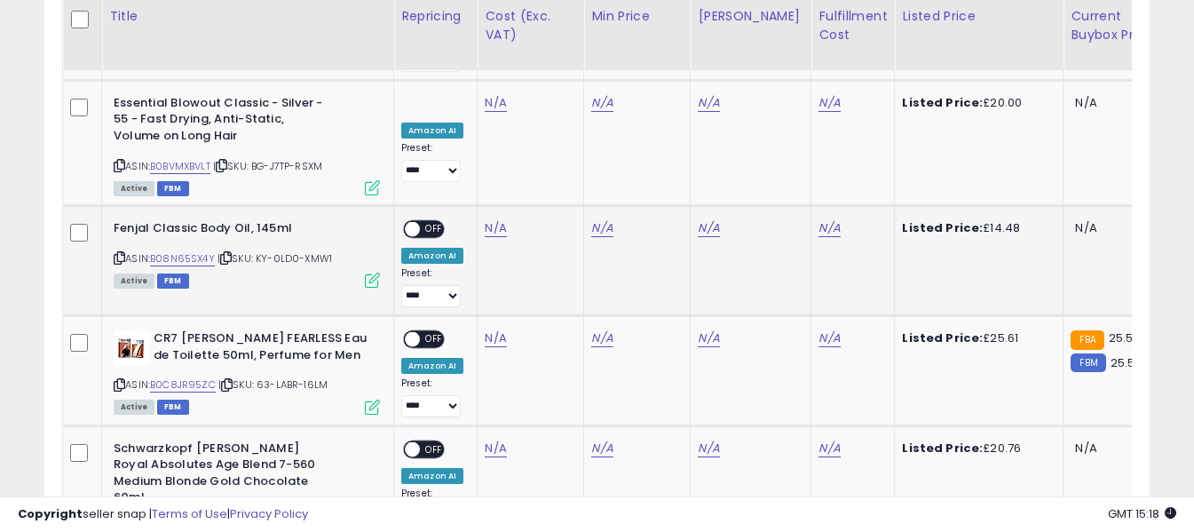
click at [120, 253] on icon at bounding box center [120, 258] width 12 height 10
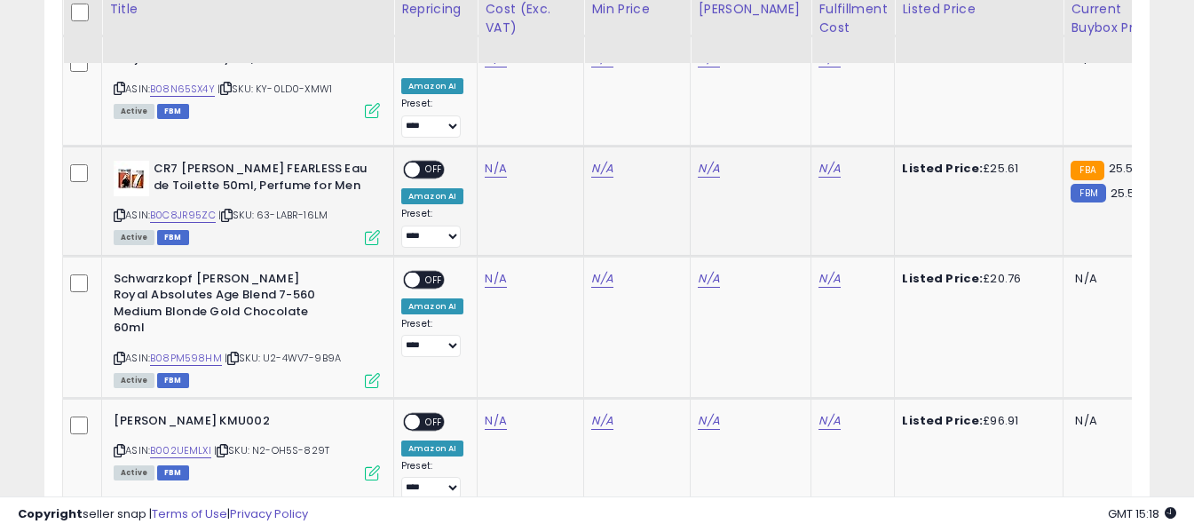
scroll to position [2548, 0]
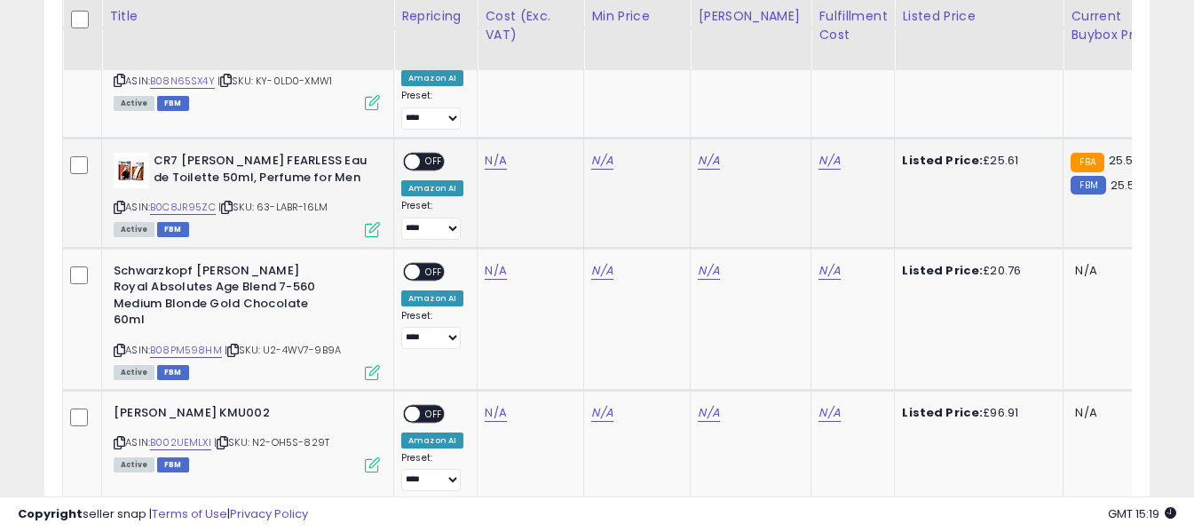
click at [118, 202] on icon at bounding box center [120, 207] width 12 height 10
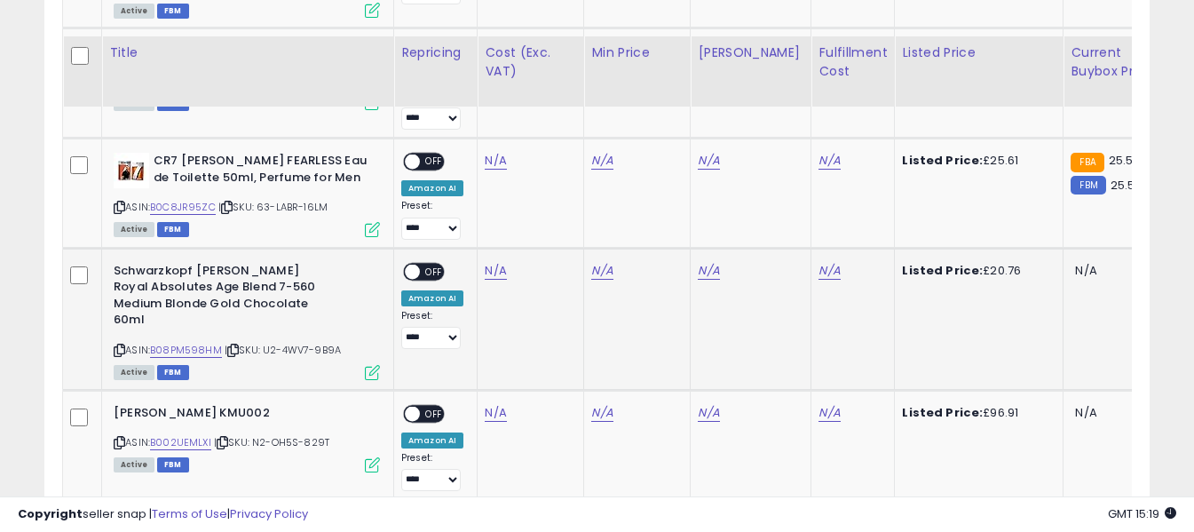
scroll to position [2637, 0]
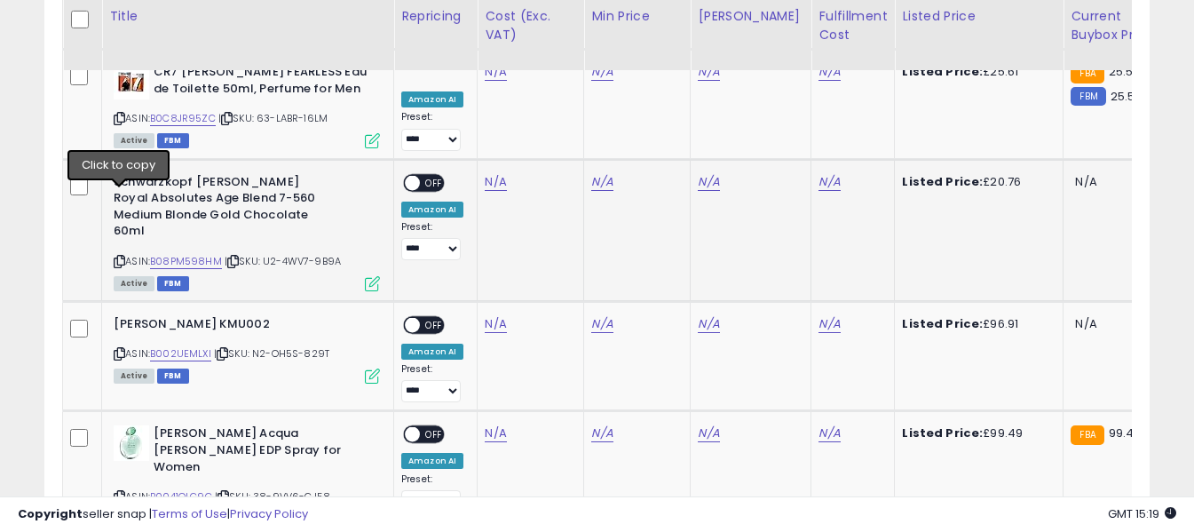
click at [117, 256] on icon at bounding box center [120, 261] width 12 height 10
click at [496, 173] on link "N/A" at bounding box center [495, 182] width 21 height 18
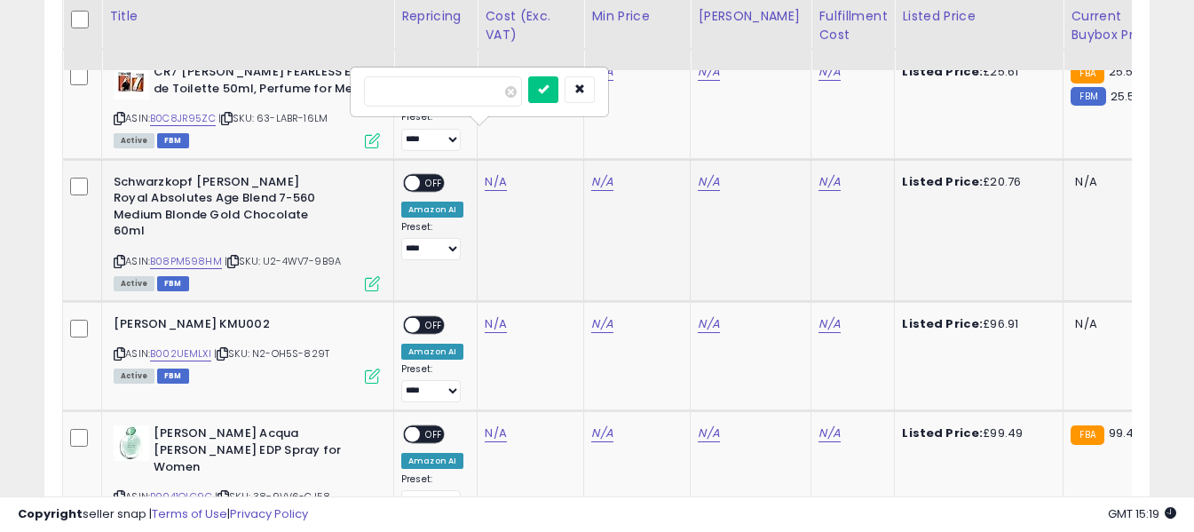
click at [494, 100] on input "number" at bounding box center [443, 91] width 158 height 30
type input "****"
click at [548, 91] on icon "submit" at bounding box center [543, 88] width 11 height 11
click at [819, 173] on link "N/A" at bounding box center [828, 182] width 21 height 18
click at [799, 94] on input "text" at bounding box center [762, 89] width 158 height 27
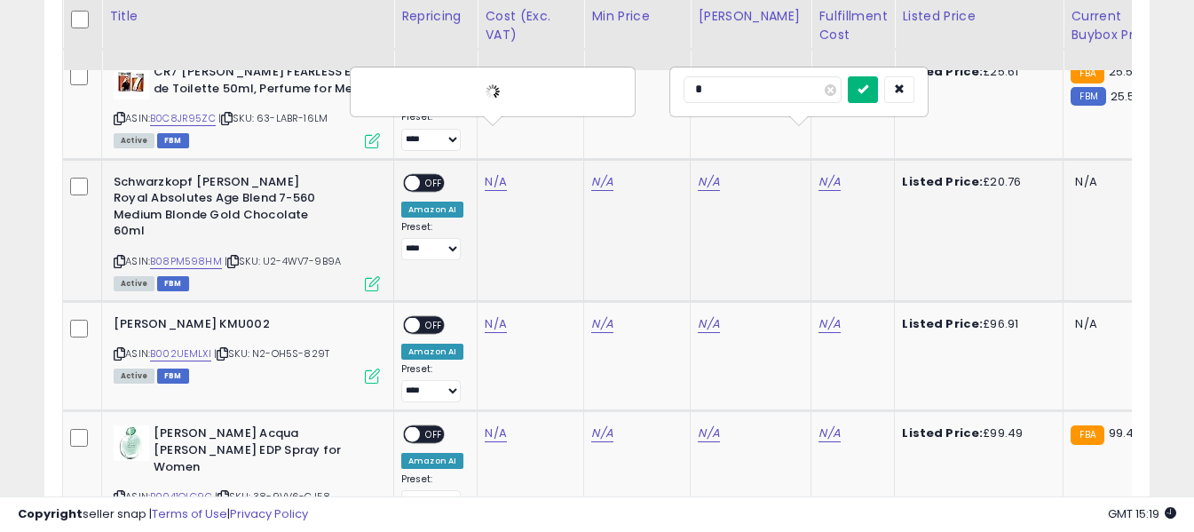
type input "*"
click at [868, 92] on icon "submit" at bounding box center [862, 88] width 11 height 11
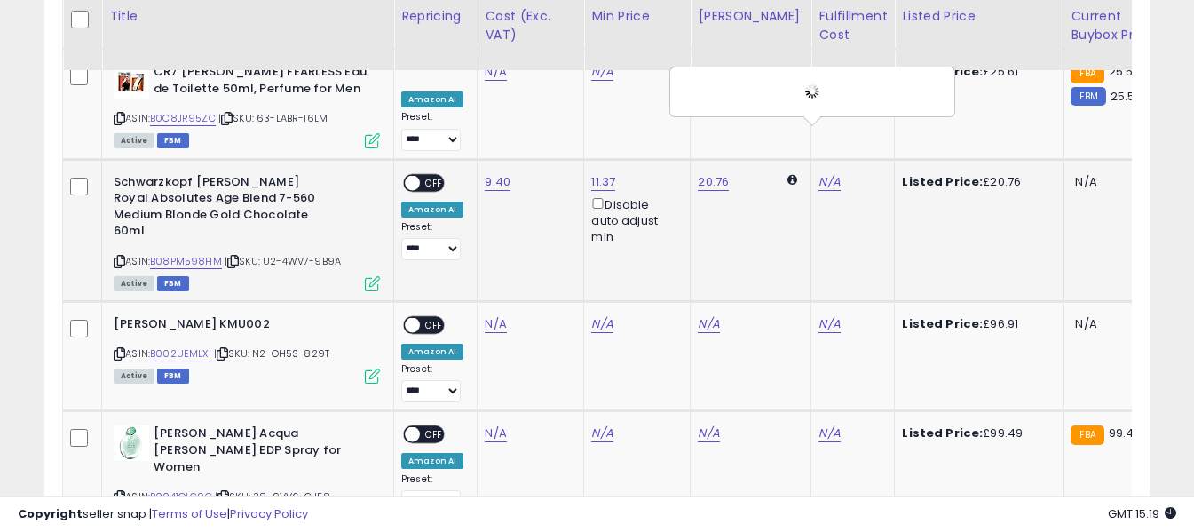
click at [432, 175] on span "OFF" at bounding box center [434, 182] width 28 height 15
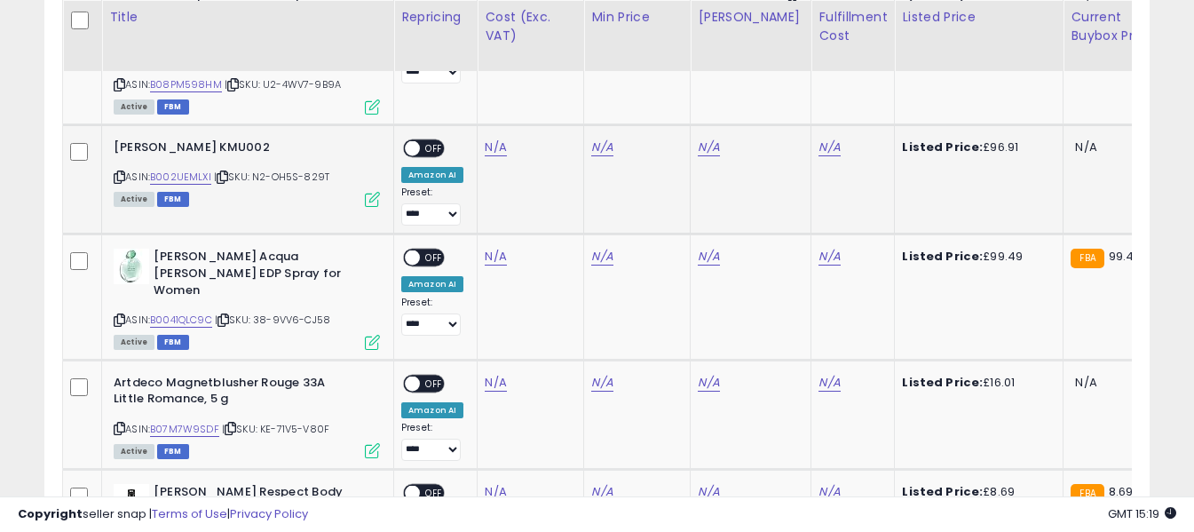
scroll to position [2814, 0]
click at [122, 171] on icon at bounding box center [120, 176] width 12 height 10
click at [488, 138] on link "N/A" at bounding box center [495, 147] width 21 height 18
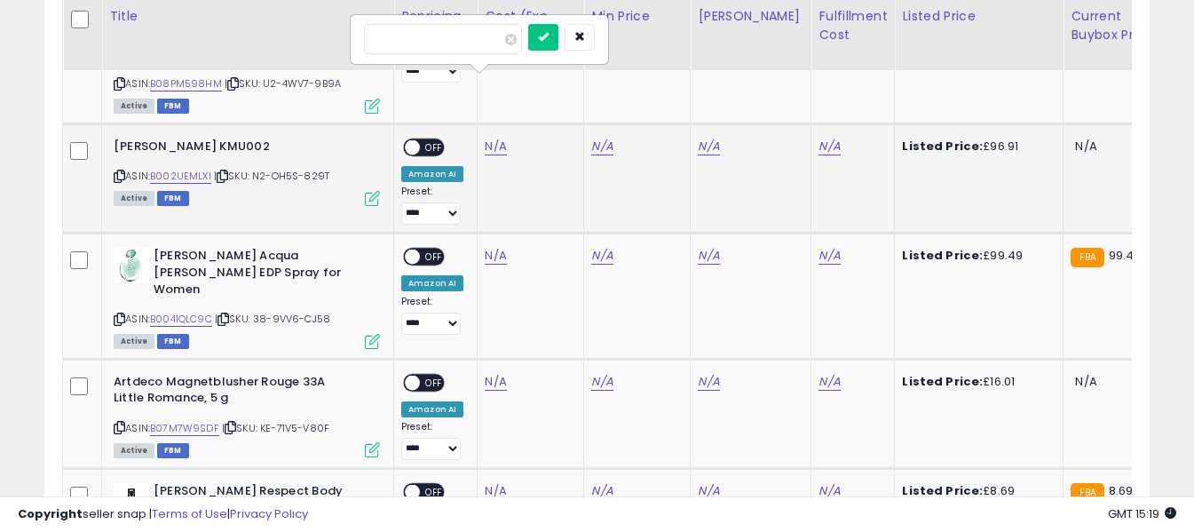
click at [471, 45] on input "number" at bounding box center [443, 39] width 158 height 30
type input "*****"
click at [548, 36] on icon "submit" at bounding box center [543, 36] width 11 height 11
click at [818, 138] on link "N/A" at bounding box center [828, 147] width 21 height 18
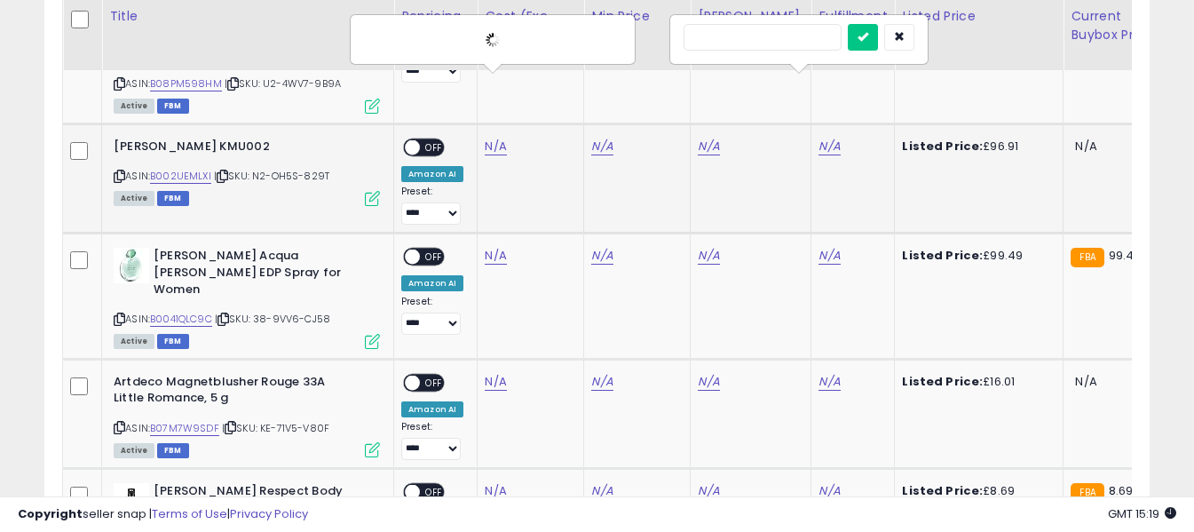
click at [781, 42] on input "text" at bounding box center [762, 37] width 158 height 27
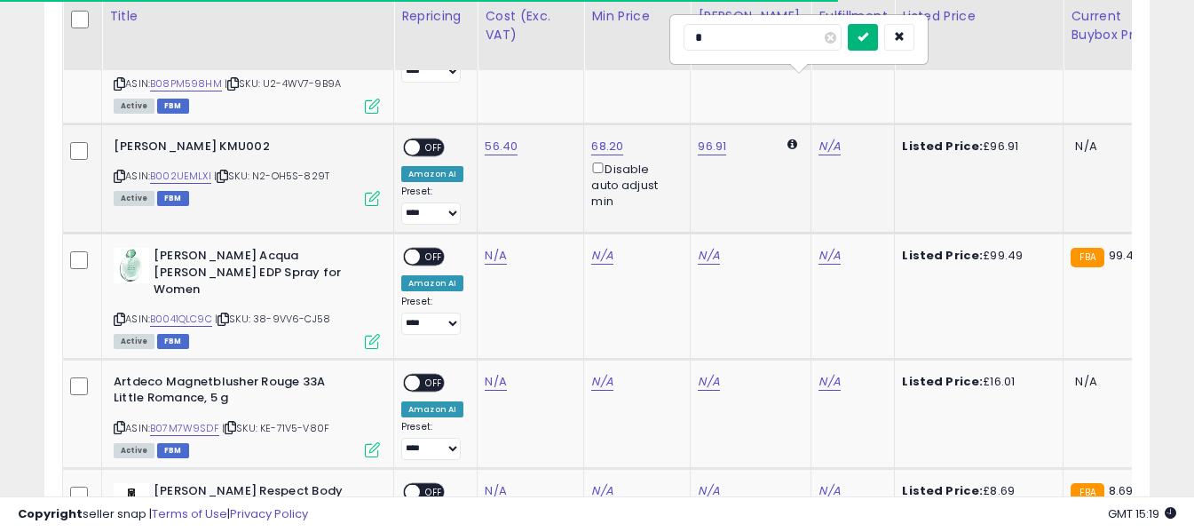
type input "*"
click at [868, 36] on icon "submit" at bounding box center [862, 36] width 11 height 11
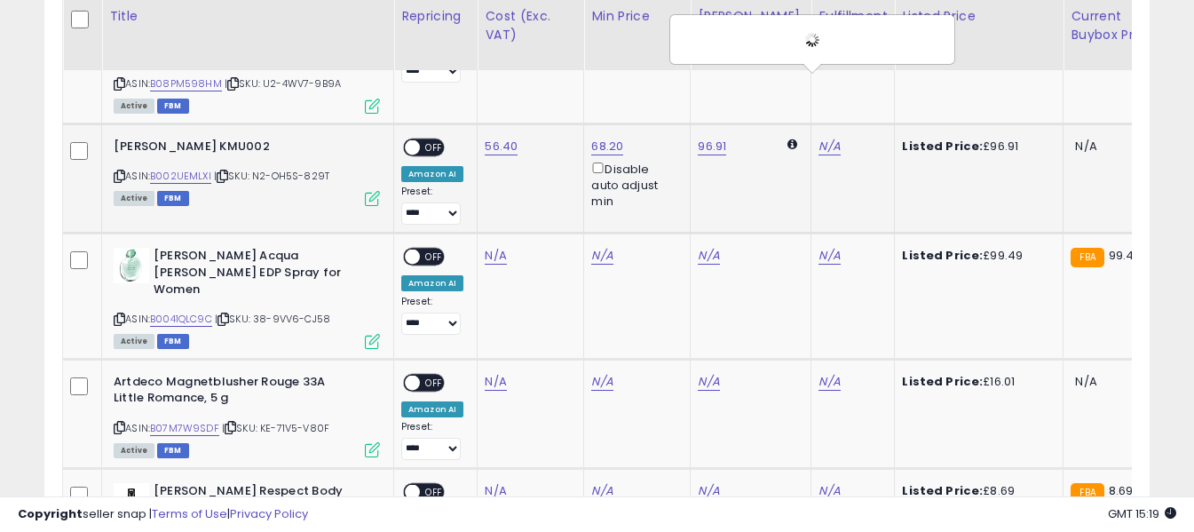
click at [438, 139] on span "OFF" at bounding box center [434, 146] width 28 height 15
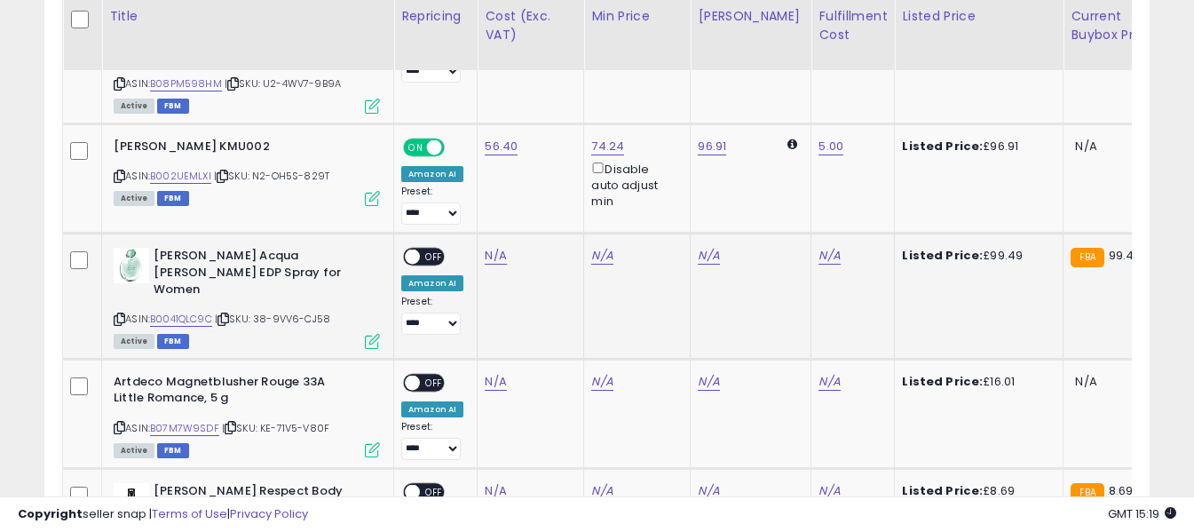
click at [122, 314] on icon at bounding box center [120, 319] width 12 height 10
click at [492, 247] on link "N/A" at bounding box center [495, 256] width 21 height 18
click at [485, 155] on input "number" at bounding box center [443, 149] width 158 height 30
type input "*****"
click at [548, 141] on icon "submit" at bounding box center [543, 146] width 11 height 11
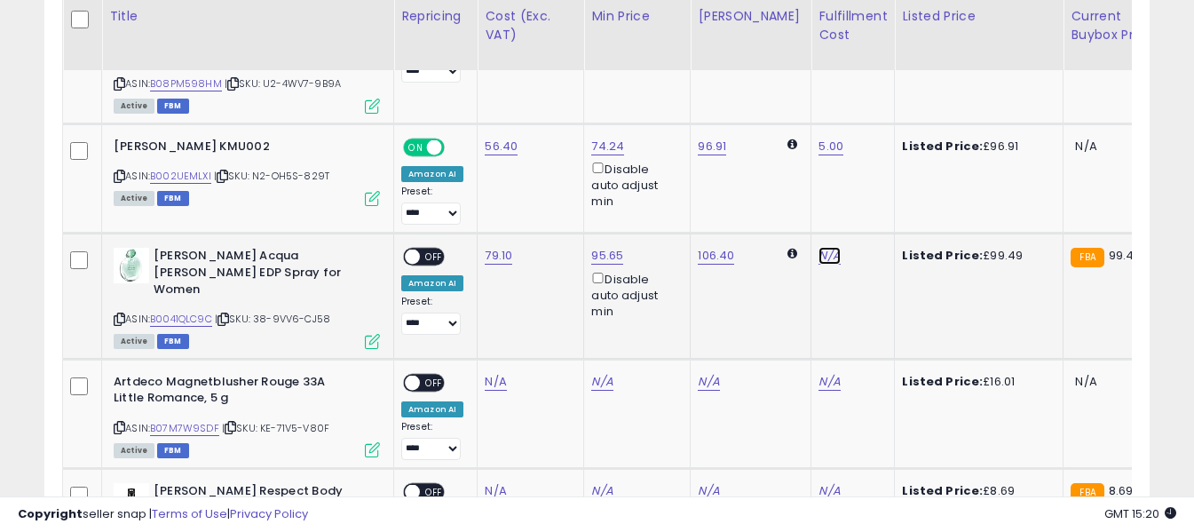
click at [818, 247] on link "N/A" at bounding box center [828, 256] width 21 height 18
click at [778, 147] on input "text" at bounding box center [762, 147] width 158 height 27
type input "*"
click at [878, 149] on button "submit" at bounding box center [863, 147] width 30 height 27
click at [423, 249] on span "OFF" at bounding box center [434, 256] width 28 height 15
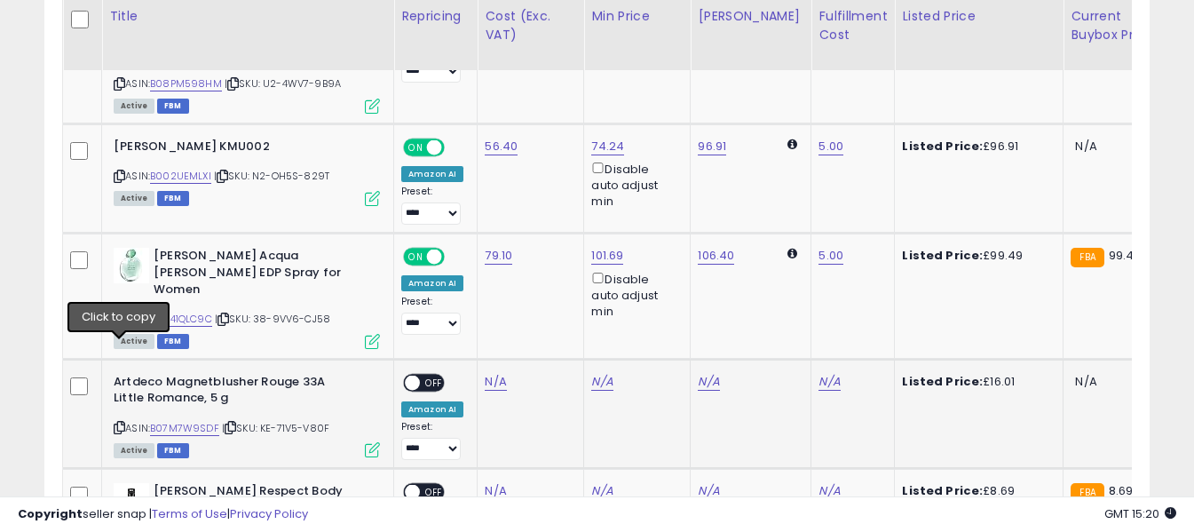
drag, startPoint x: 118, startPoint y: 350, endPoint x: 135, endPoint y: 333, distance: 23.8
click at [118, 422] on icon at bounding box center [120, 427] width 12 height 10
click at [493, 373] on link "N/A" at bounding box center [495, 382] width 21 height 18
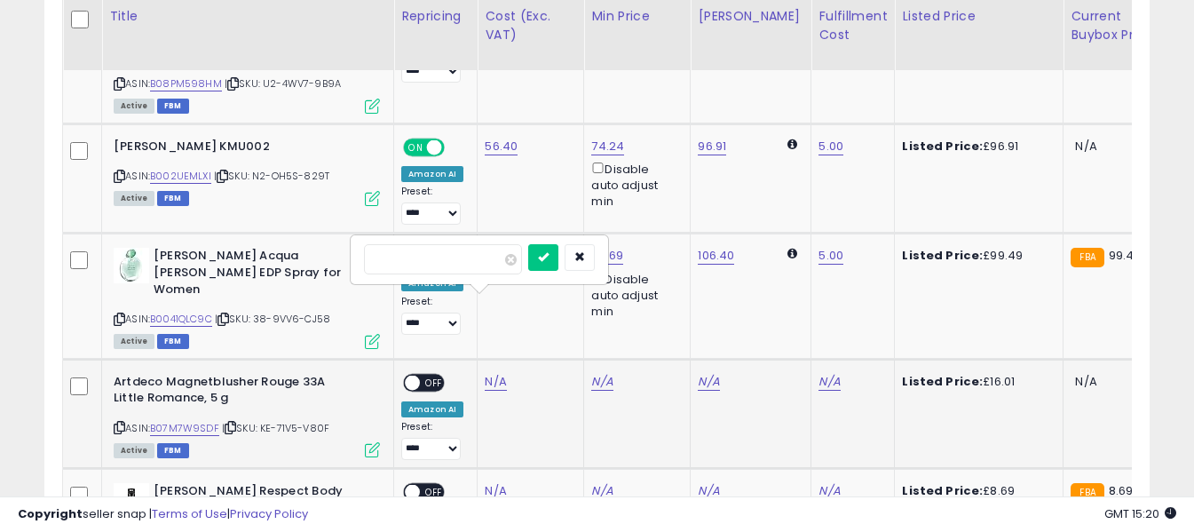
click at [489, 267] on input "number" at bounding box center [443, 259] width 158 height 30
type input "****"
click at [558, 258] on button "submit" at bounding box center [543, 257] width 30 height 27
click at [818, 373] on link "N/A" at bounding box center [828, 382] width 21 height 18
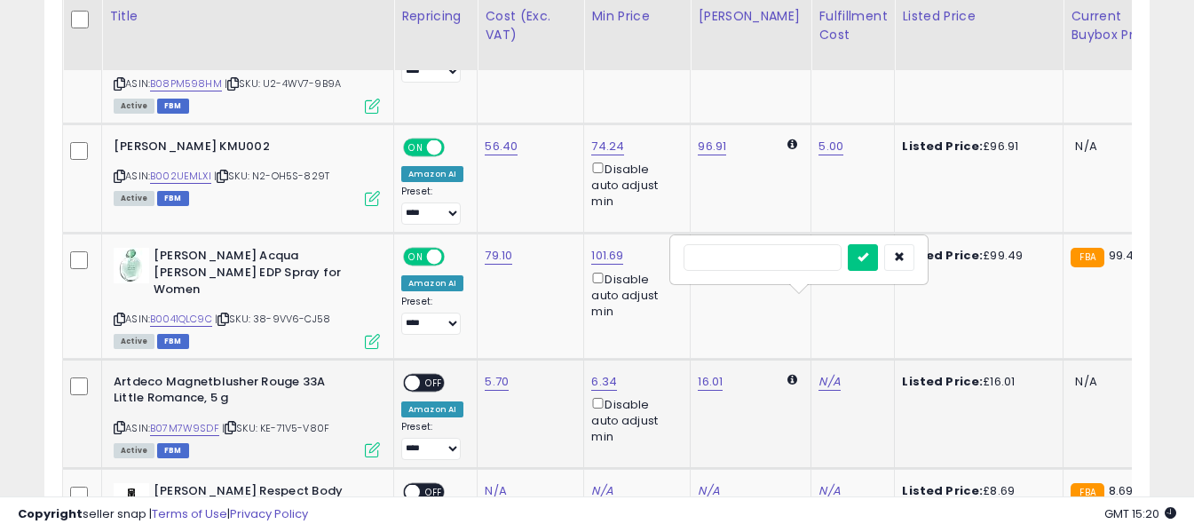
click at [788, 258] on input "text" at bounding box center [762, 257] width 158 height 27
type input "*"
click at [868, 256] on icon "submit" at bounding box center [862, 256] width 11 height 11
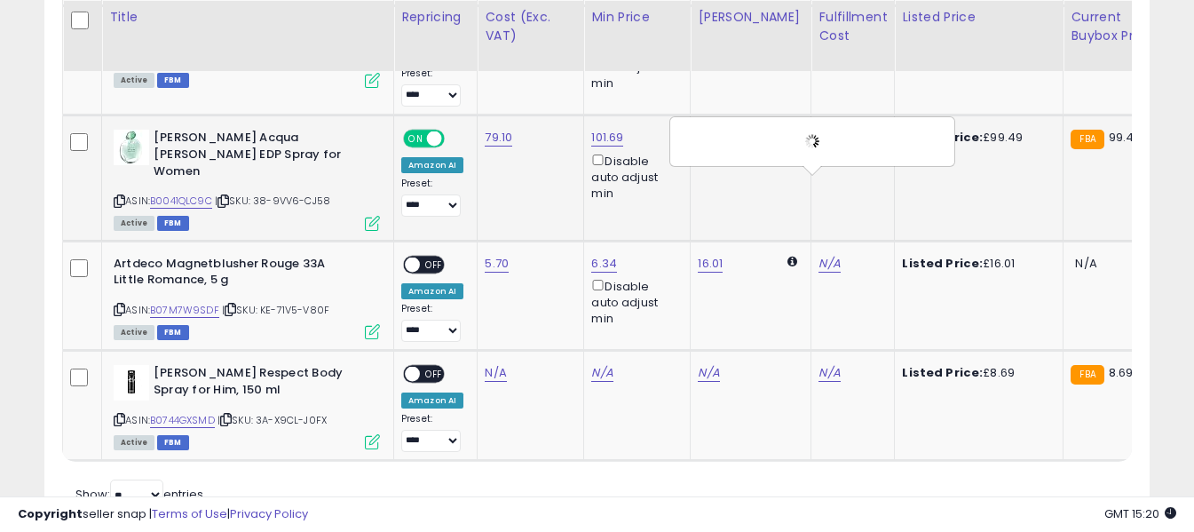
scroll to position [2933, 0]
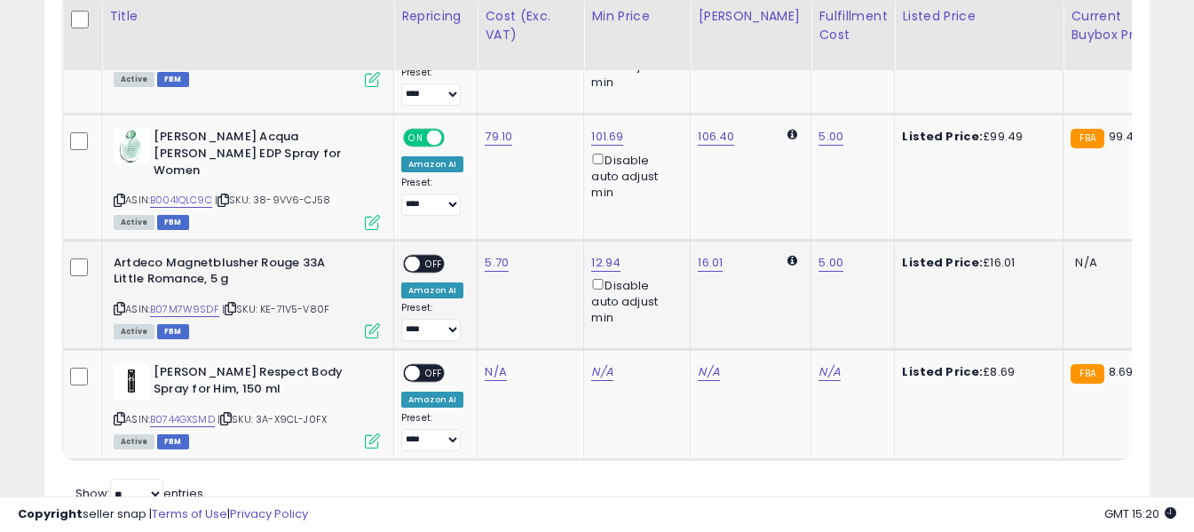
click at [428, 256] on span "OFF" at bounding box center [434, 263] width 28 height 15
click at [122, 414] on icon at bounding box center [120, 419] width 12 height 10
click at [489, 363] on link "N/A" at bounding box center [495, 372] width 21 height 18
click at [480, 255] on input "number" at bounding box center [443, 250] width 158 height 30
type input "****"
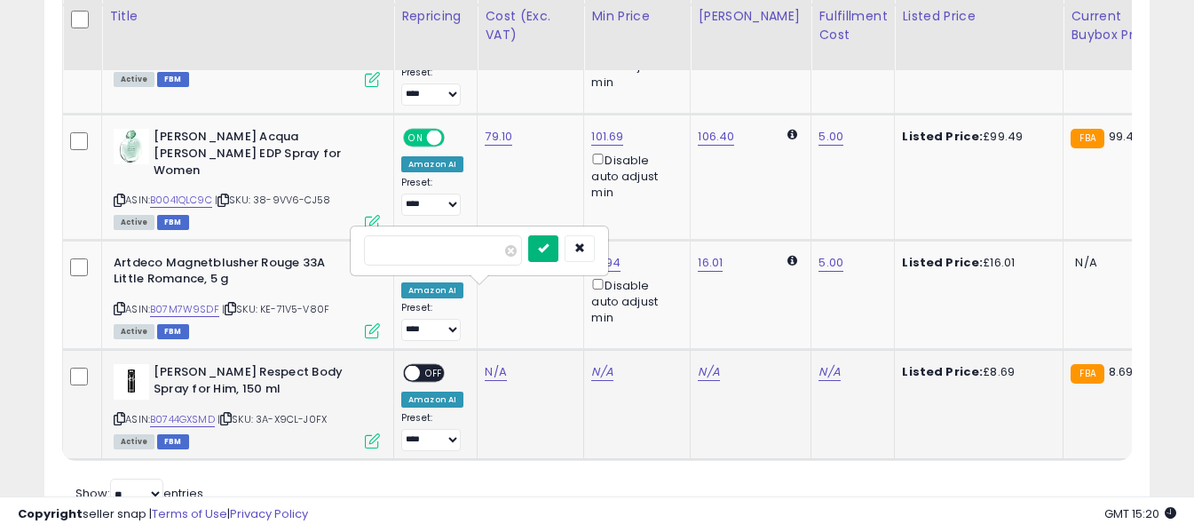
click at [548, 249] on icon "submit" at bounding box center [543, 247] width 11 height 11
click at [818, 363] on link "N/A" at bounding box center [828, 372] width 21 height 18
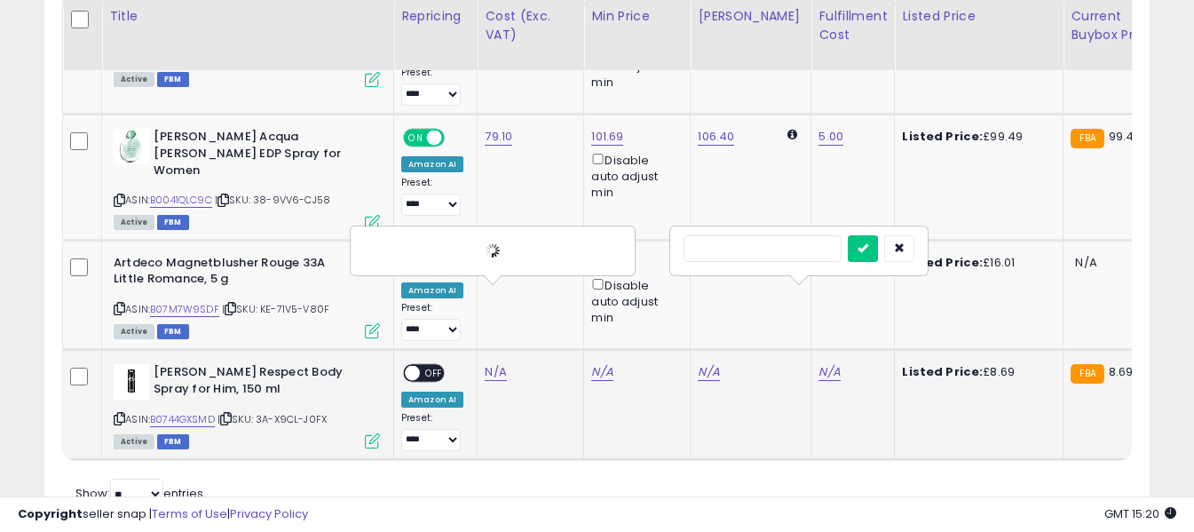
click at [785, 248] on input "text" at bounding box center [762, 248] width 158 height 27
type input "*"
click at [868, 250] on icon "submit" at bounding box center [862, 247] width 11 height 11
click at [425, 366] on span "OFF" at bounding box center [434, 373] width 28 height 15
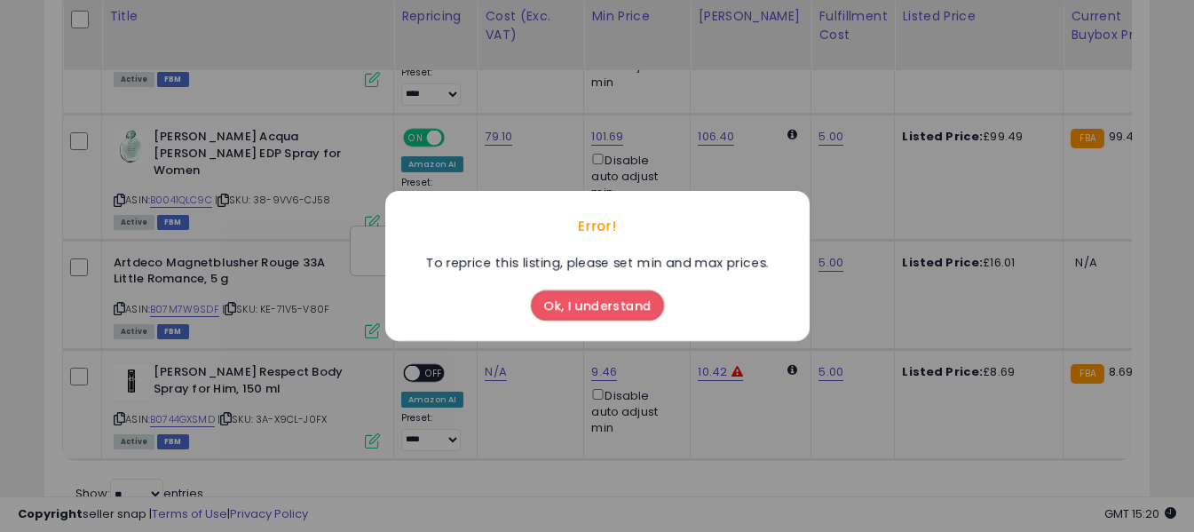
click at [591, 309] on button "Ok, I understand" at bounding box center [597, 305] width 133 height 30
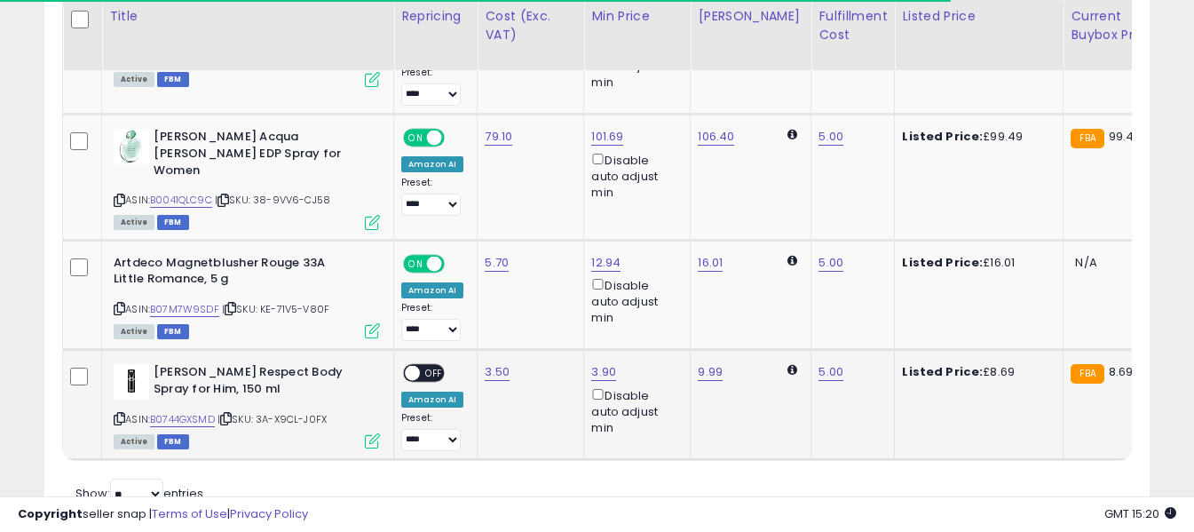
click at [430, 366] on span "OFF" at bounding box center [434, 373] width 28 height 15
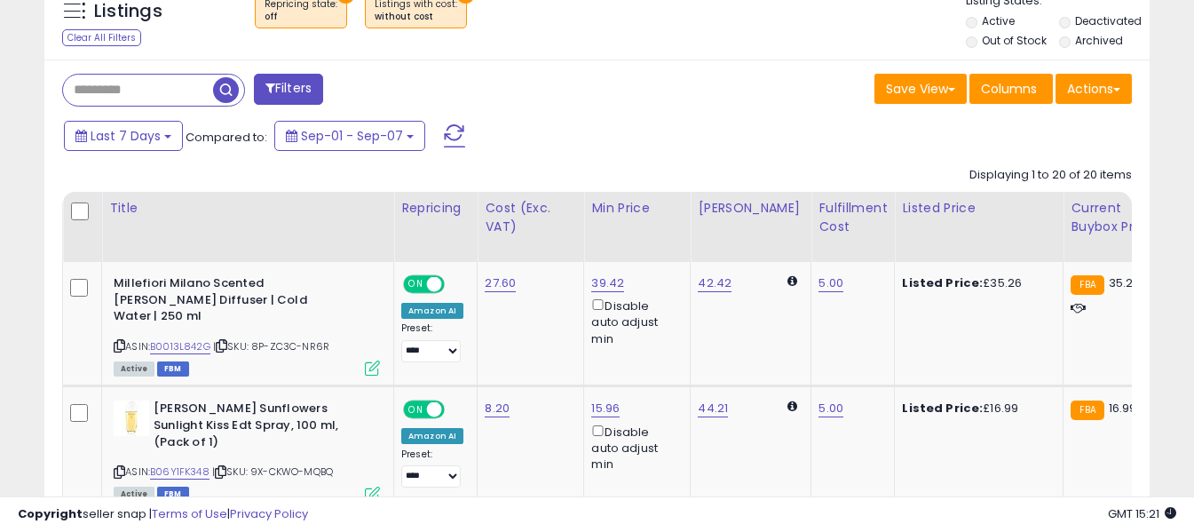
click at [454, 132] on span at bounding box center [454, 135] width 21 height 23
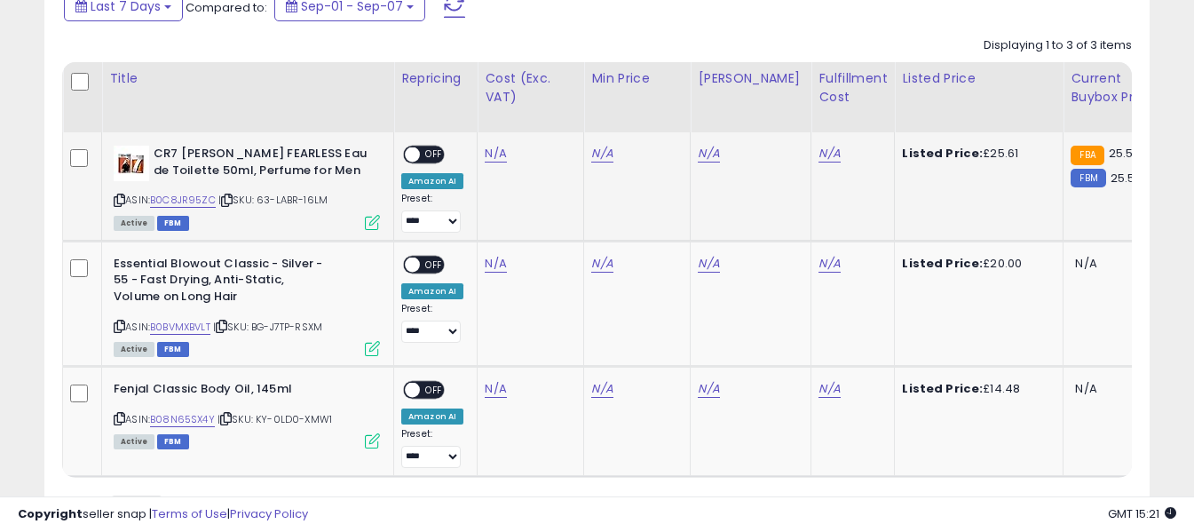
scroll to position [951, 0]
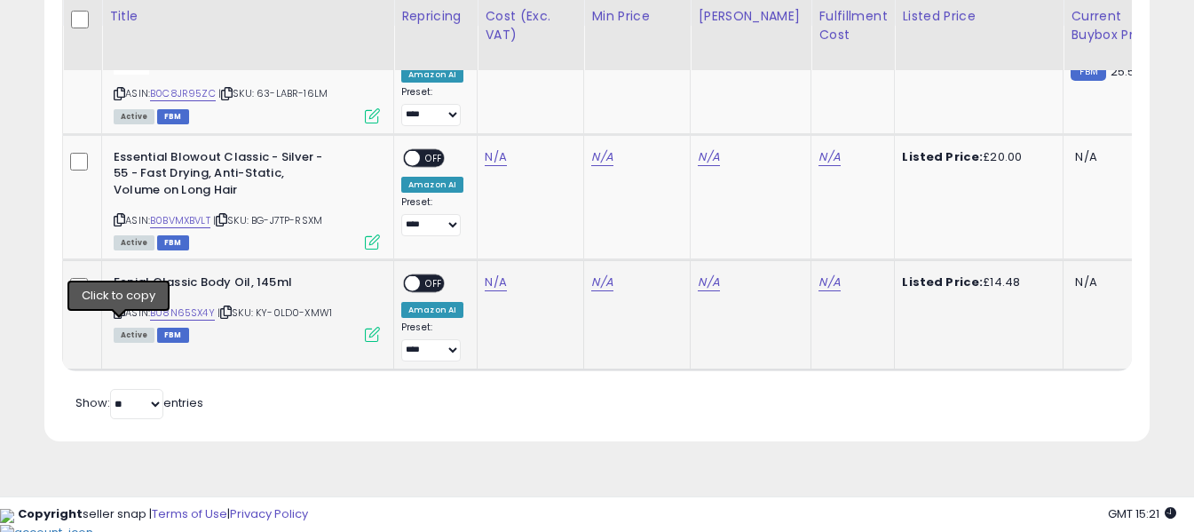
click at [122, 317] on icon at bounding box center [120, 312] width 12 height 10
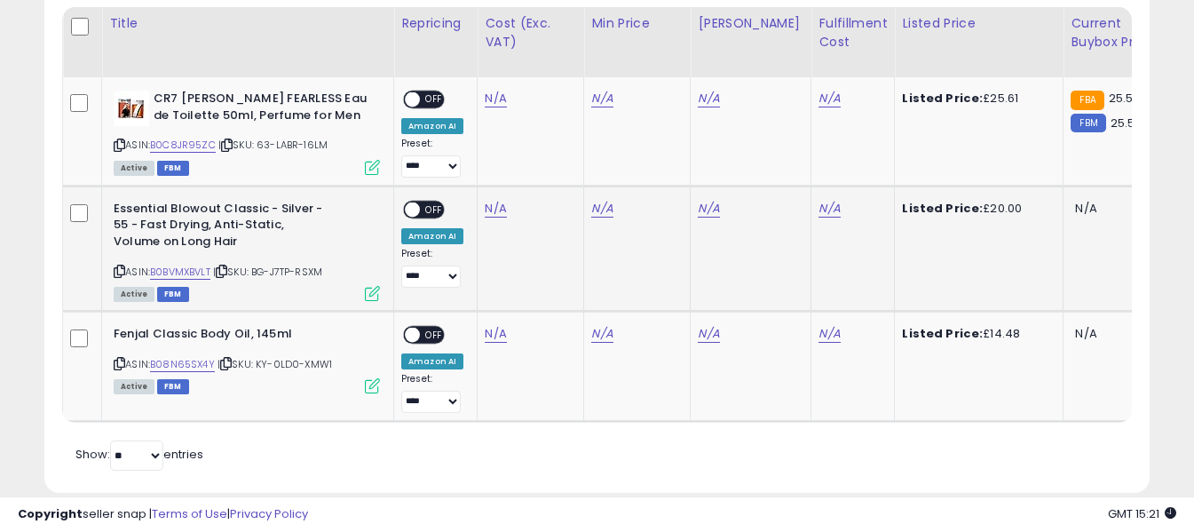
scroll to position [862, 0]
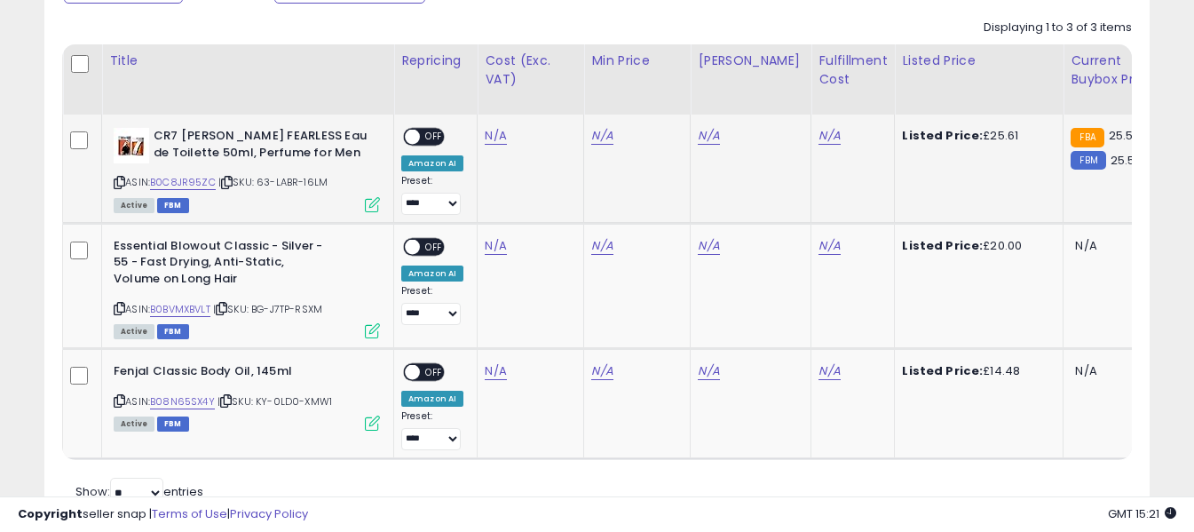
drag, startPoint x: 118, startPoint y: 322, endPoint x: 201, endPoint y: 198, distance: 149.2
click at [118, 313] on icon at bounding box center [120, 309] width 12 height 10
click at [119, 187] on icon at bounding box center [120, 183] width 12 height 10
drag, startPoint x: 118, startPoint y: 195, endPoint x: 136, endPoint y: 86, distance: 110.6
click at [119, 187] on icon at bounding box center [120, 183] width 12 height 10
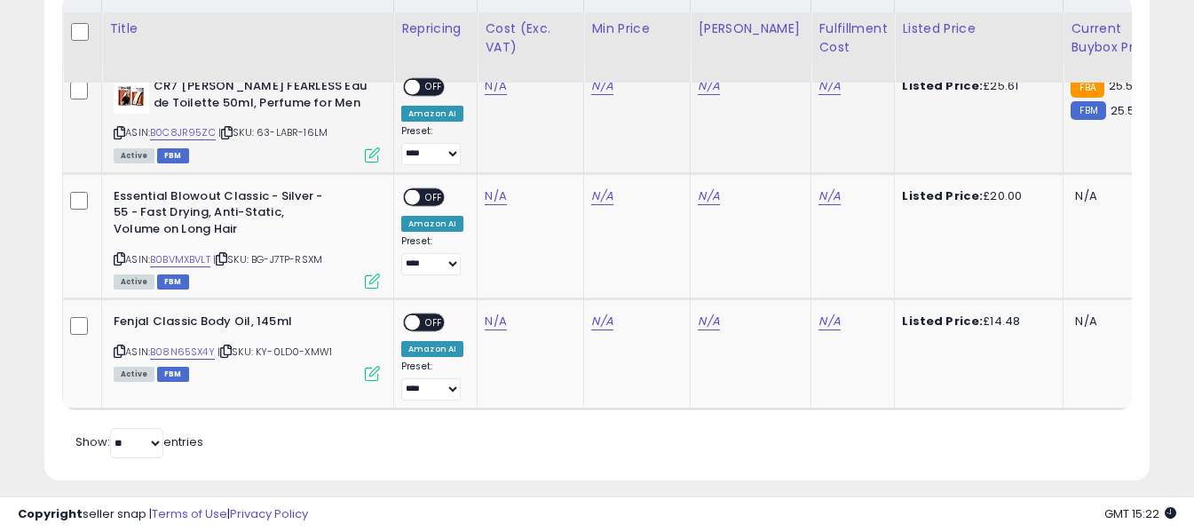
scroll to position [956, 0]
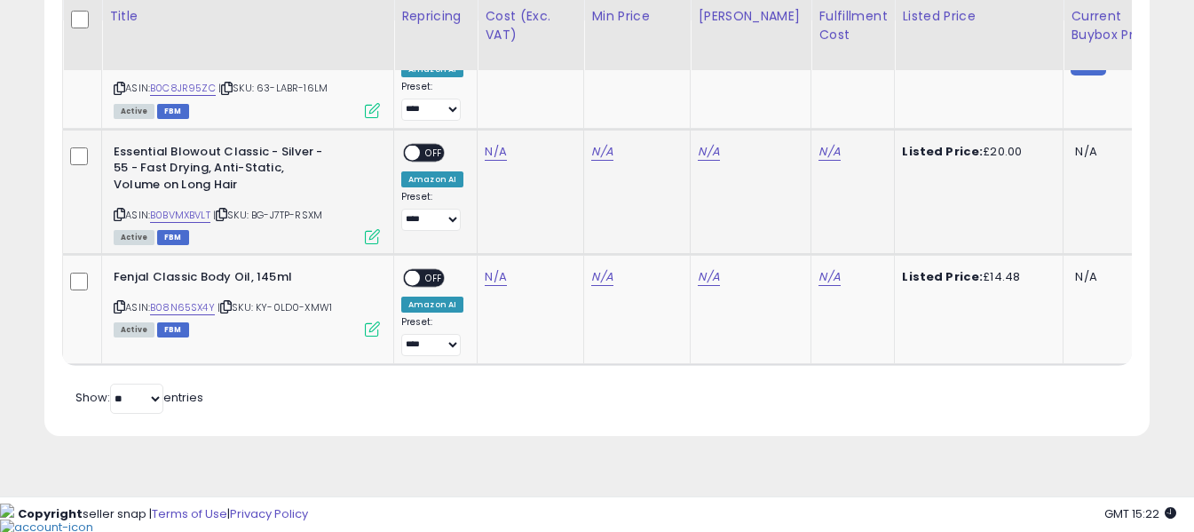
click at [121, 219] on icon at bounding box center [120, 214] width 12 height 10
click at [118, 312] on icon at bounding box center [120, 307] width 12 height 10
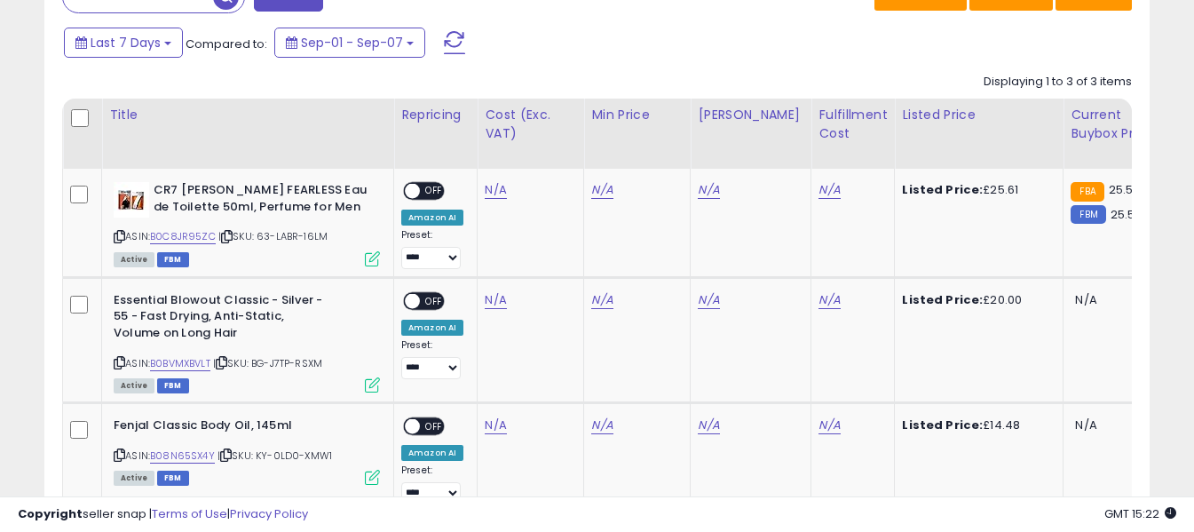
scroll to position [778, 0]
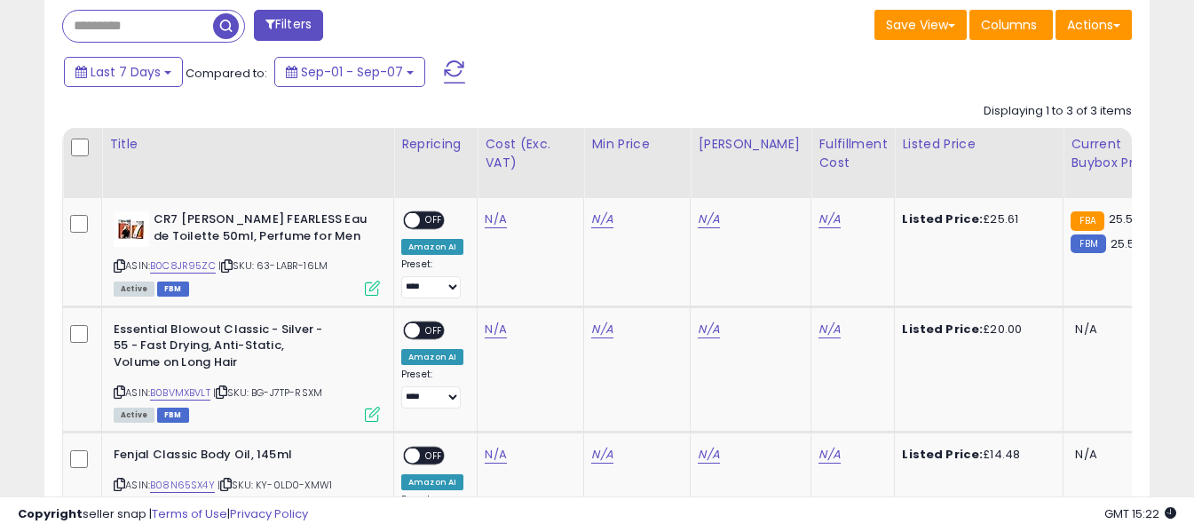
click at [451, 67] on span at bounding box center [454, 71] width 21 height 23
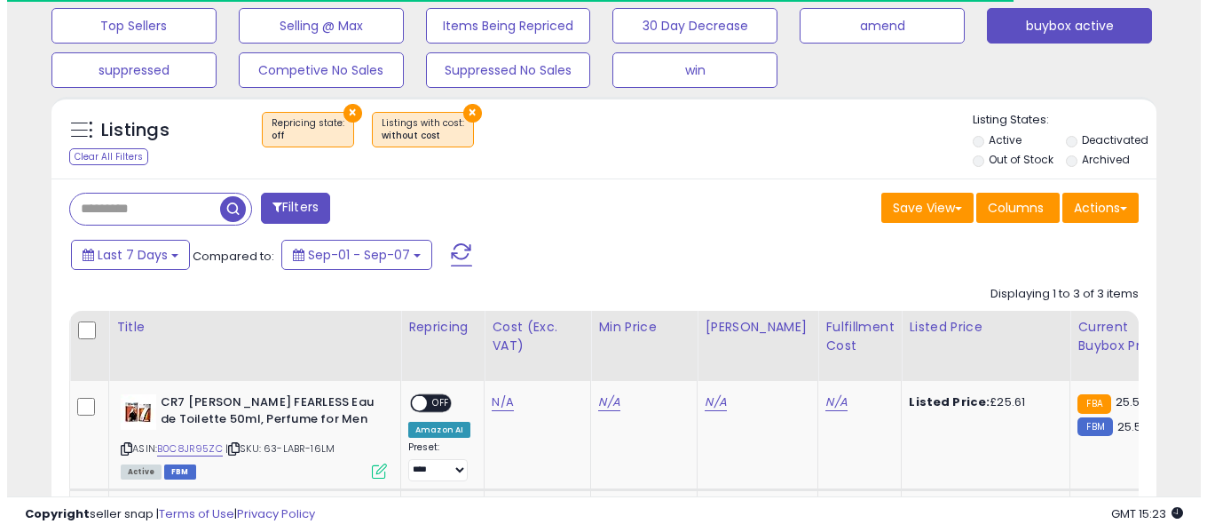
scroll to position [364, 640]
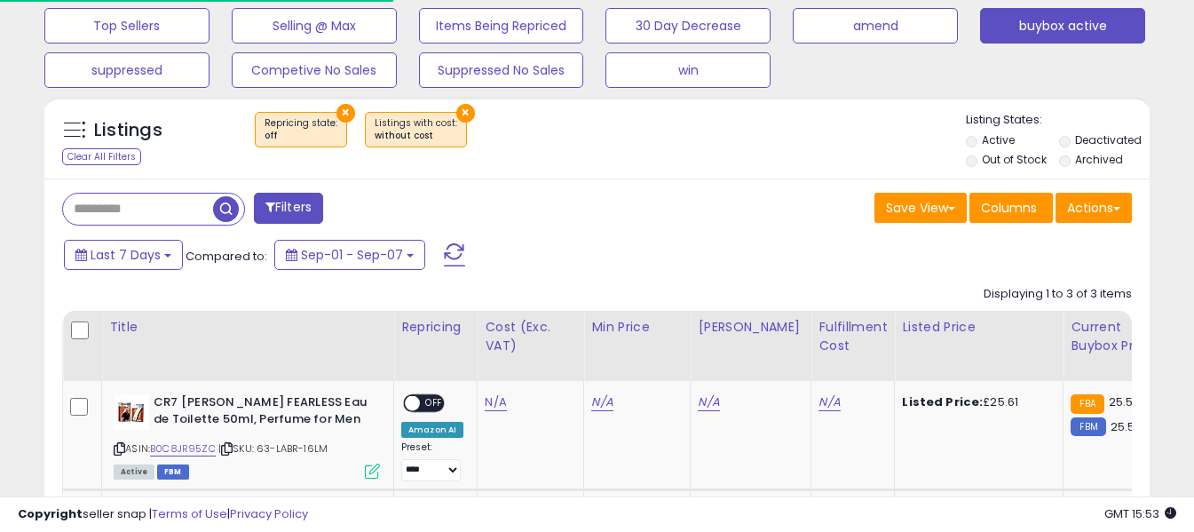
click at [454, 247] on span at bounding box center [454, 254] width 21 height 23
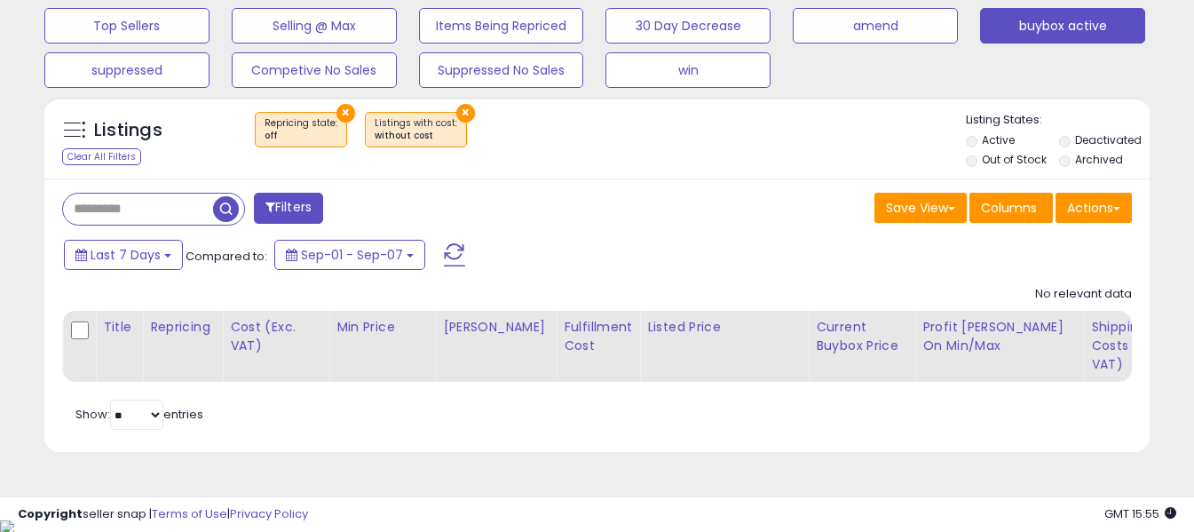
click at [446, 253] on span at bounding box center [454, 254] width 21 height 23
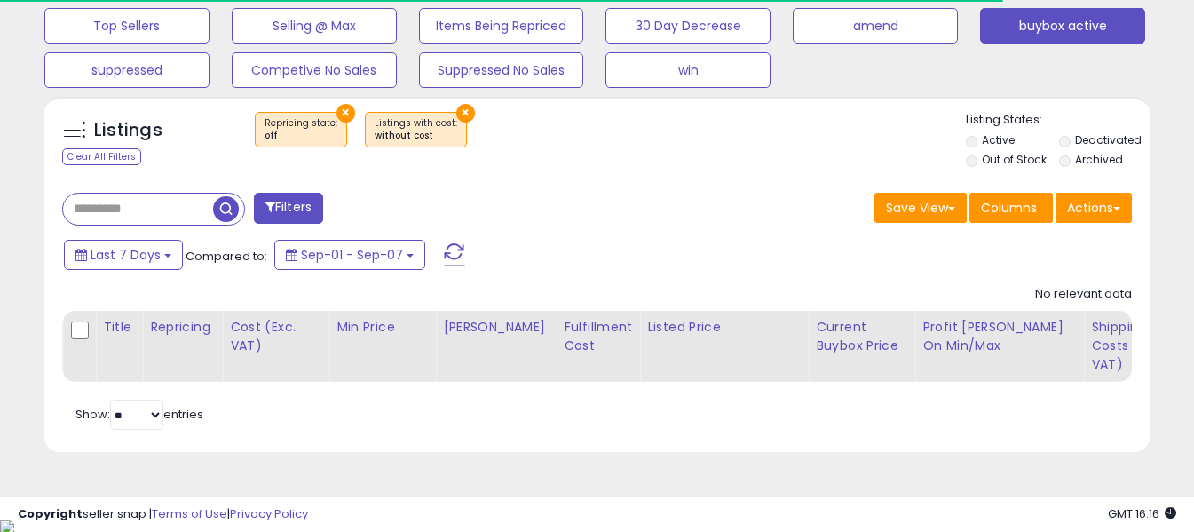
click at [446, 248] on span at bounding box center [454, 254] width 21 height 23
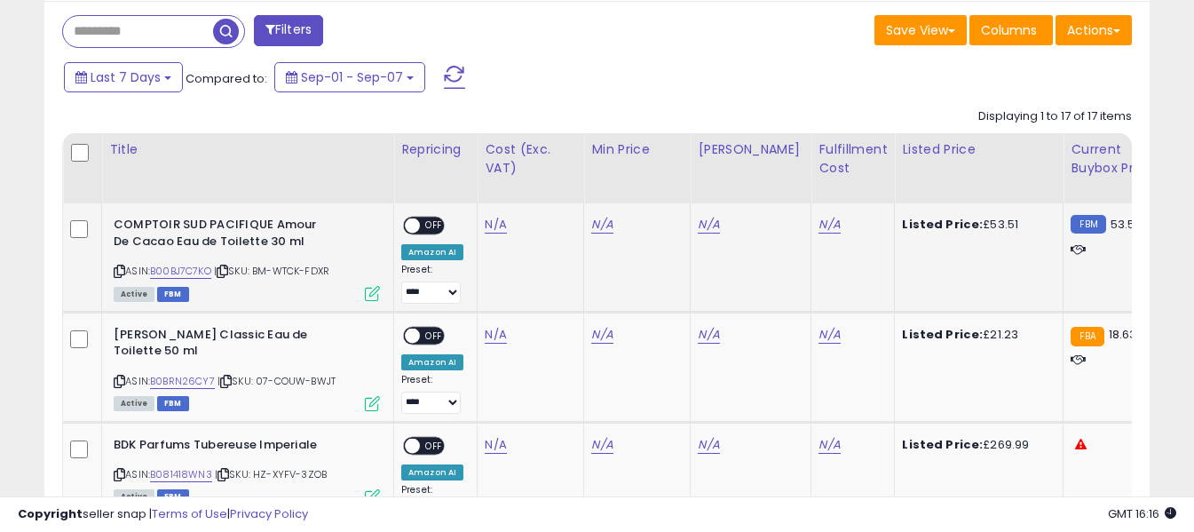
scroll to position [862, 0]
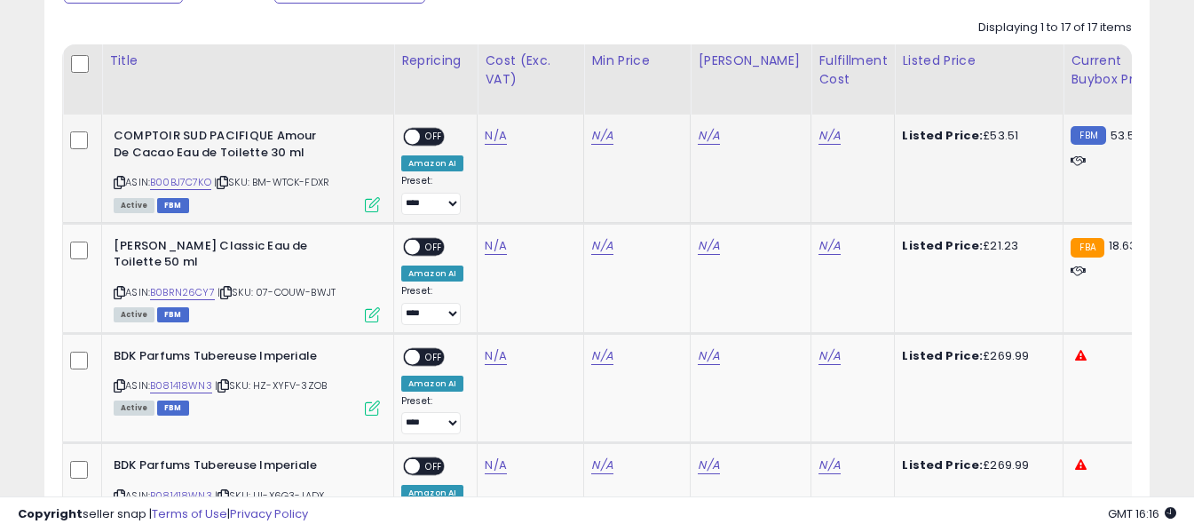
click at [118, 178] on icon at bounding box center [120, 183] width 12 height 10
click at [488, 133] on link "N/A" at bounding box center [495, 136] width 21 height 18
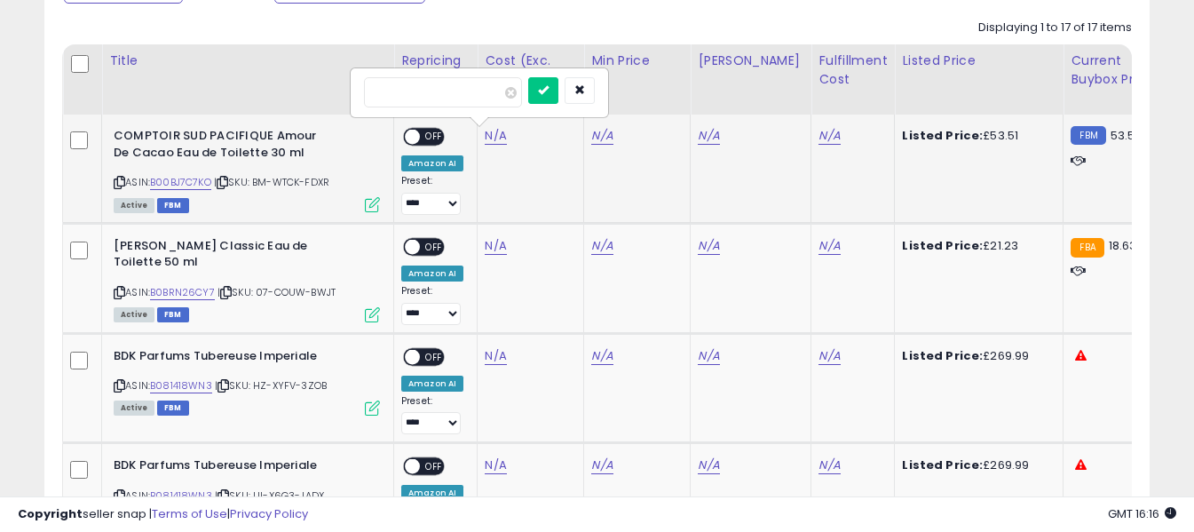
click at [482, 99] on input "number" at bounding box center [443, 92] width 158 height 30
type input "*****"
click at [548, 87] on icon "submit" at bounding box center [543, 89] width 11 height 11
click at [827, 137] on div "N/A" at bounding box center [849, 136] width 62 height 16
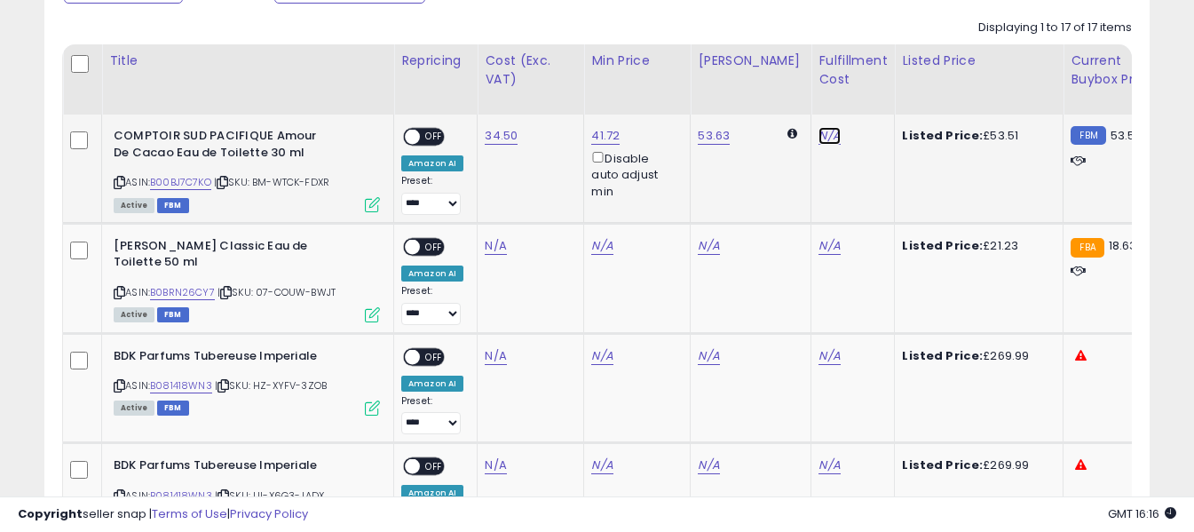
click at [818, 134] on link "N/A" at bounding box center [828, 136] width 21 height 18
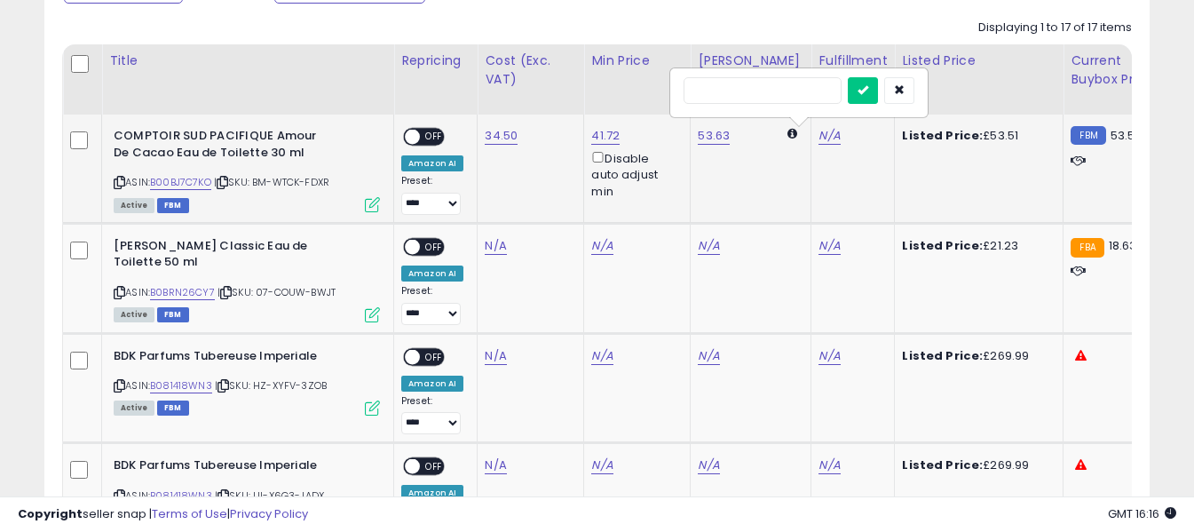
click at [815, 85] on input "text" at bounding box center [762, 90] width 158 height 27
type input "*"
click at [868, 91] on icon "submit" at bounding box center [862, 89] width 11 height 11
click at [435, 135] on span "OFF" at bounding box center [434, 137] width 28 height 15
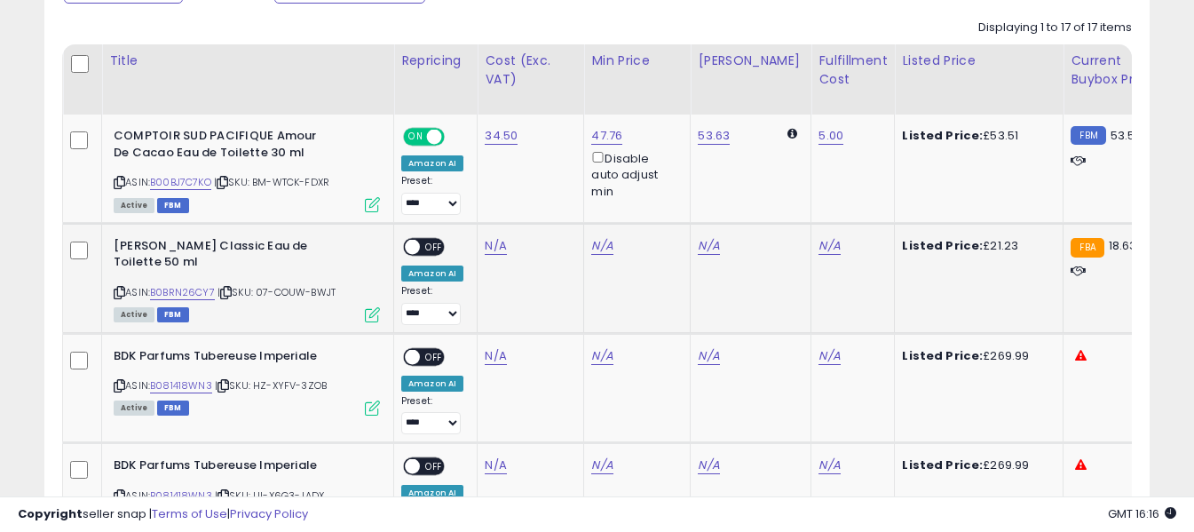
click at [121, 291] on icon at bounding box center [120, 293] width 12 height 10
click at [495, 245] on link "N/A" at bounding box center [495, 246] width 21 height 18
click at [477, 204] on input "number" at bounding box center [443, 202] width 158 height 30
type input "*****"
click at [548, 200] on icon "submit" at bounding box center [543, 199] width 11 height 11
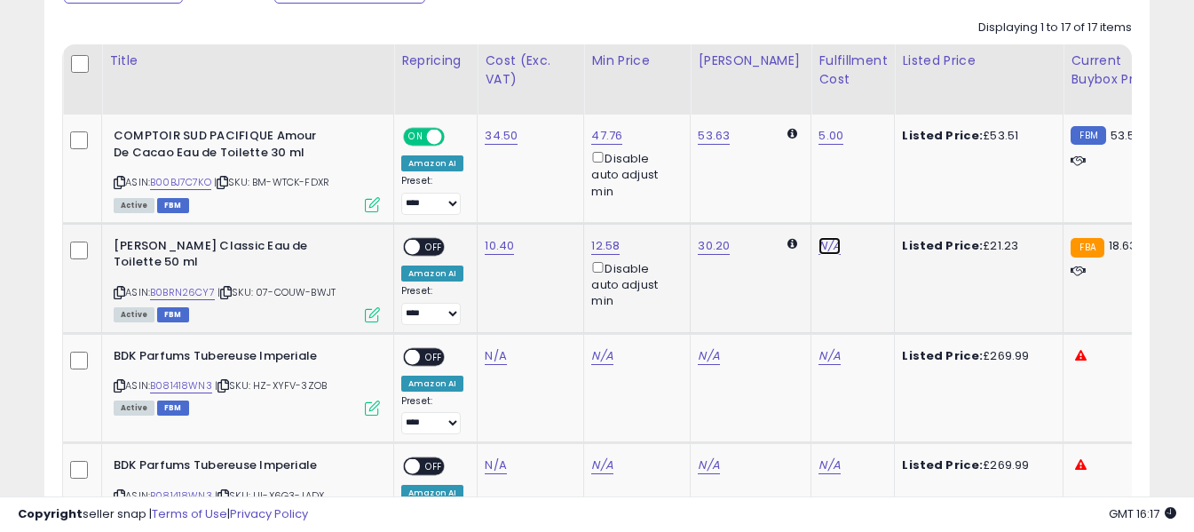
click at [818, 246] on link "N/A" at bounding box center [828, 246] width 21 height 18
click at [776, 204] on input "text" at bounding box center [762, 200] width 158 height 27
type input "*"
click at [868, 202] on icon "submit" at bounding box center [862, 199] width 11 height 11
click at [433, 244] on span "OFF" at bounding box center [434, 246] width 28 height 15
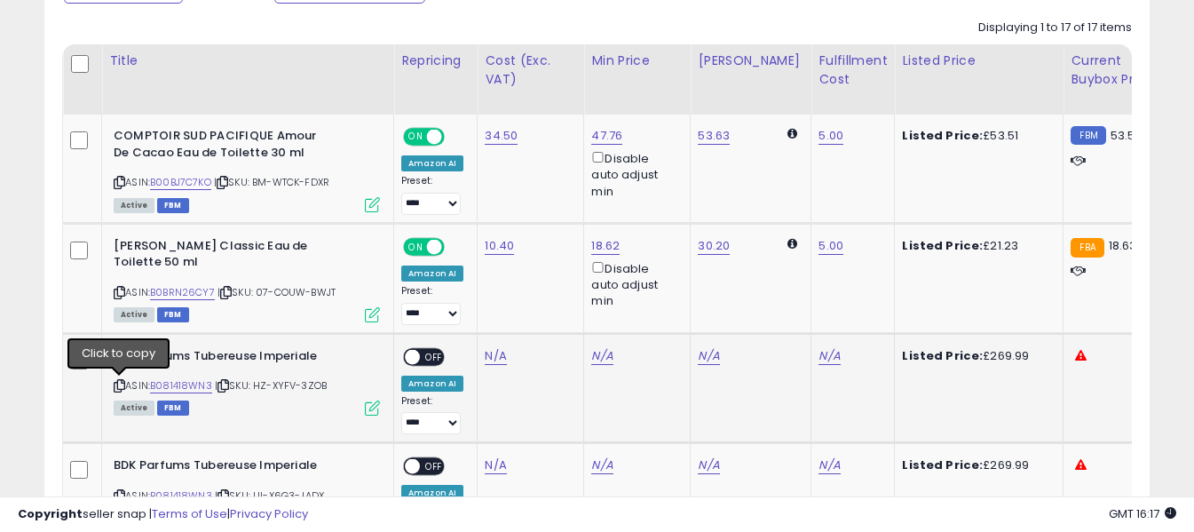
click at [116, 381] on icon at bounding box center [120, 386] width 12 height 10
click at [496, 362] on link "N/A" at bounding box center [495, 356] width 21 height 18
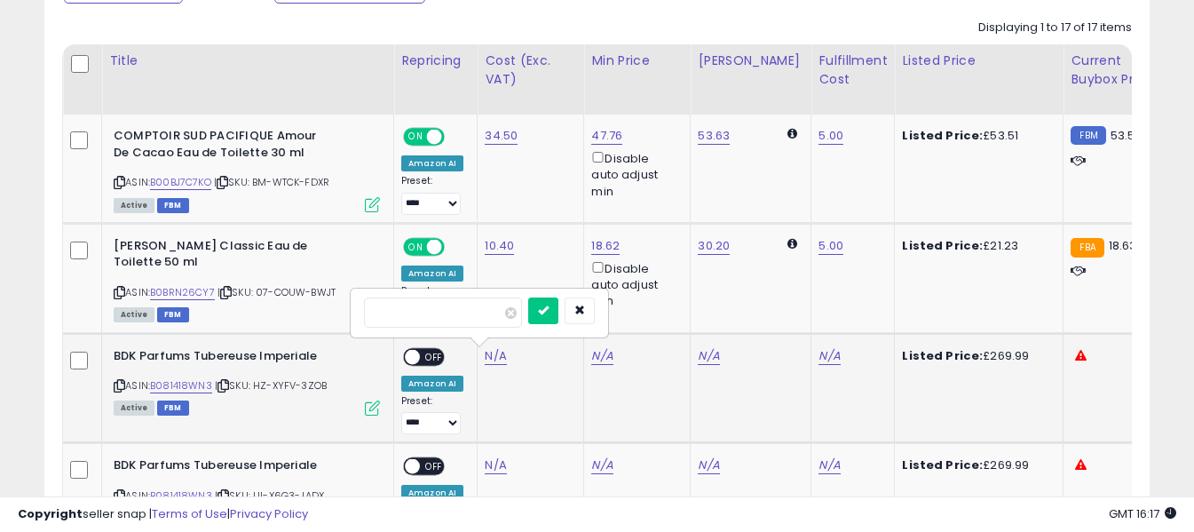
click at [485, 312] on input "number" at bounding box center [443, 312] width 158 height 30
type input "******"
click at [548, 308] on icon "submit" at bounding box center [543, 309] width 11 height 11
click at [818, 360] on link "N/A" at bounding box center [828, 356] width 21 height 18
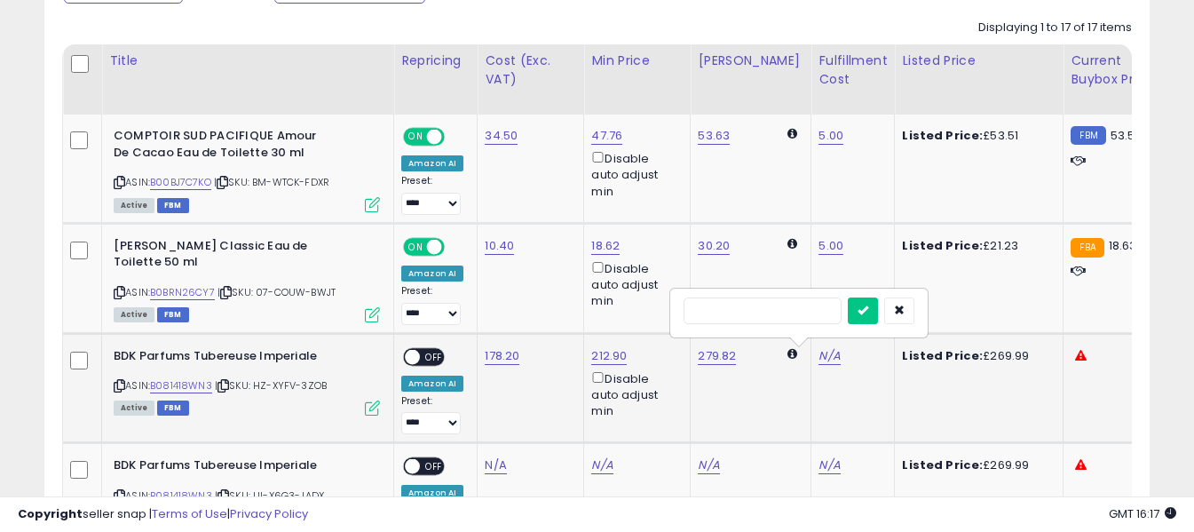
click at [797, 311] on input "text" at bounding box center [762, 310] width 158 height 27
type input "*"
click at [868, 306] on icon "submit" at bounding box center [862, 309] width 11 height 11
click at [422, 355] on span "OFF" at bounding box center [434, 356] width 28 height 15
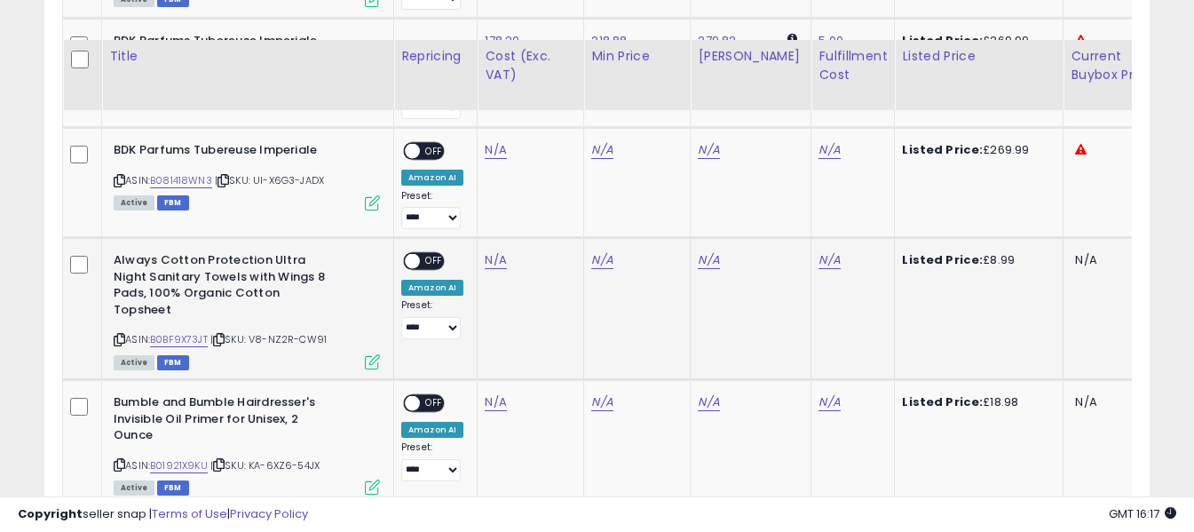
scroll to position [1217, 0]
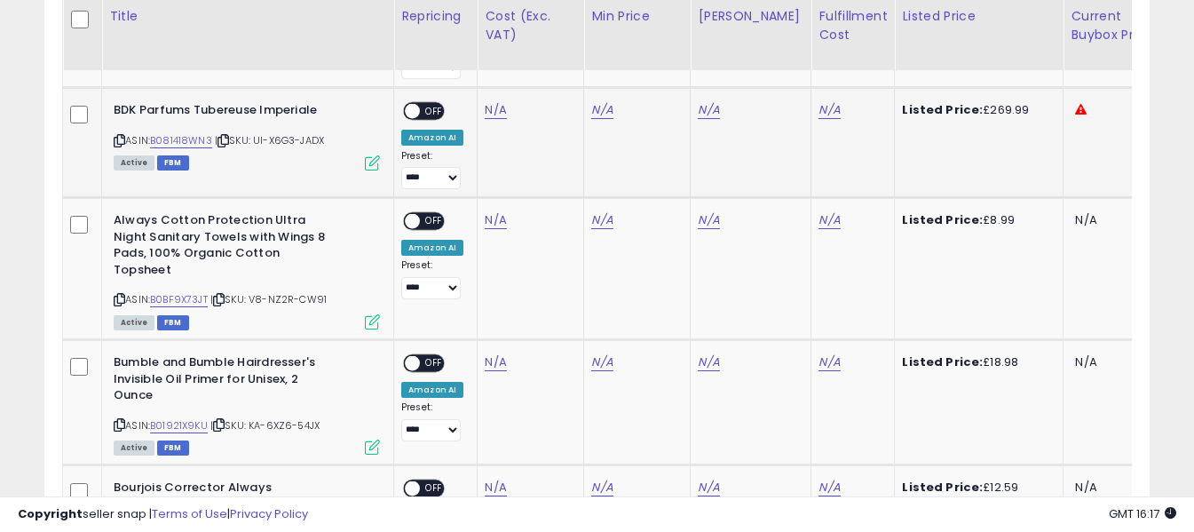
click at [118, 145] on icon at bounding box center [120, 141] width 12 height 10
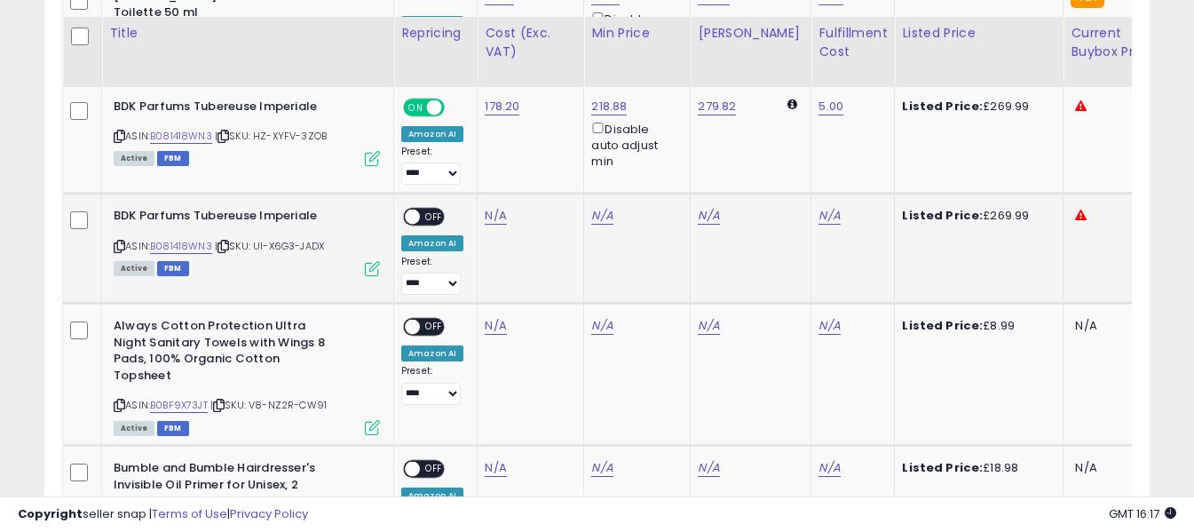
scroll to position [1128, 0]
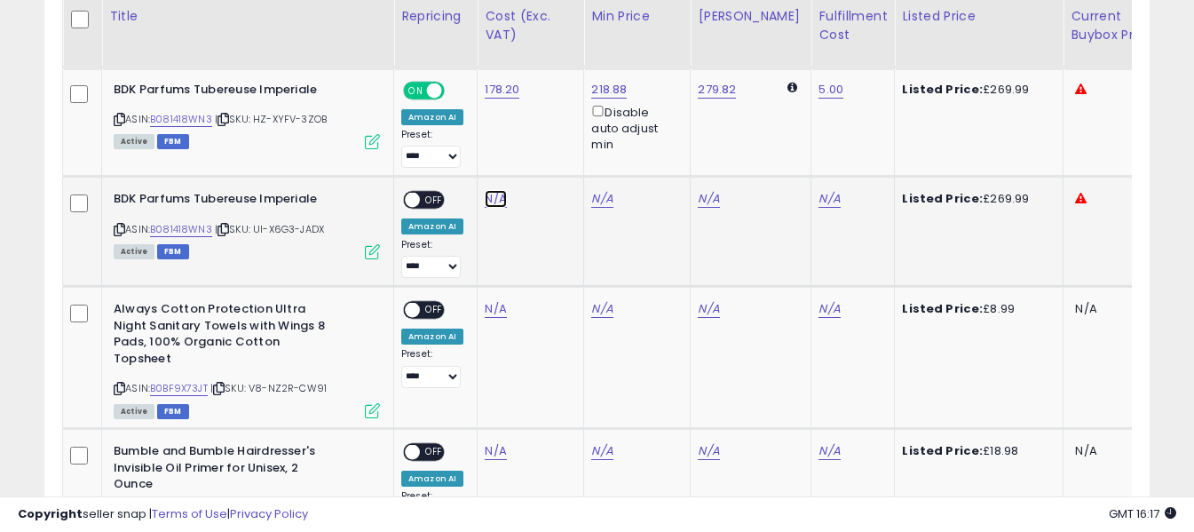
click at [495, 196] on link "N/A" at bounding box center [495, 199] width 21 height 18
click at [471, 157] on input "number" at bounding box center [443, 155] width 158 height 30
type input "******"
click at [548, 154] on icon "submit" at bounding box center [543, 152] width 11 height 11
click at [822, 198] on link "N/A" at bounding box center [828, 199] width 21 height 18
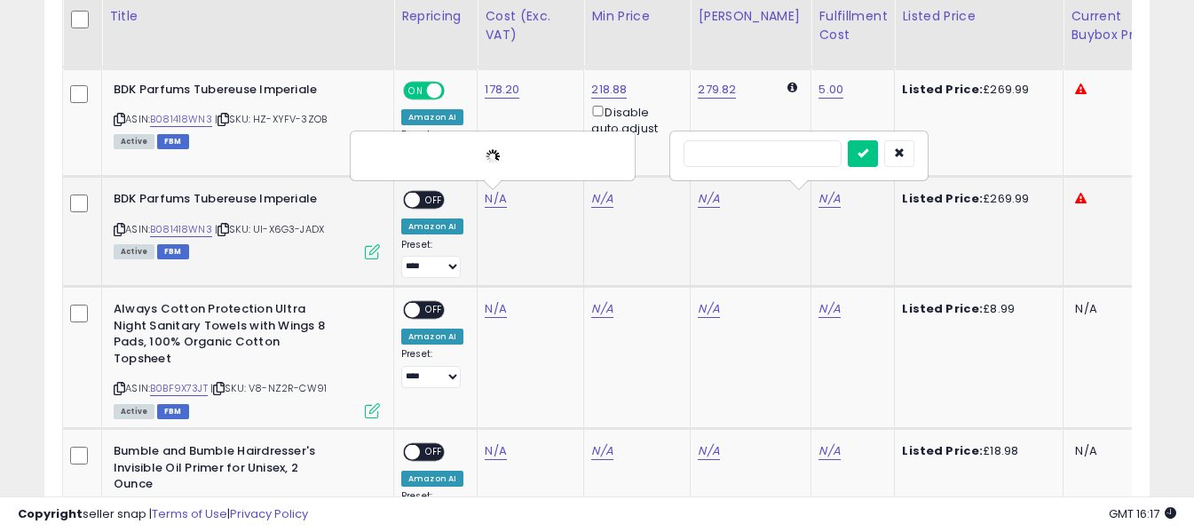
click at [801, 154] on input "text" at bounding box center [762, 153] width 158 height 27
type input "*"
click at [878, 142] on button "submit" at bounding box center [863, 153] width 30 height 27
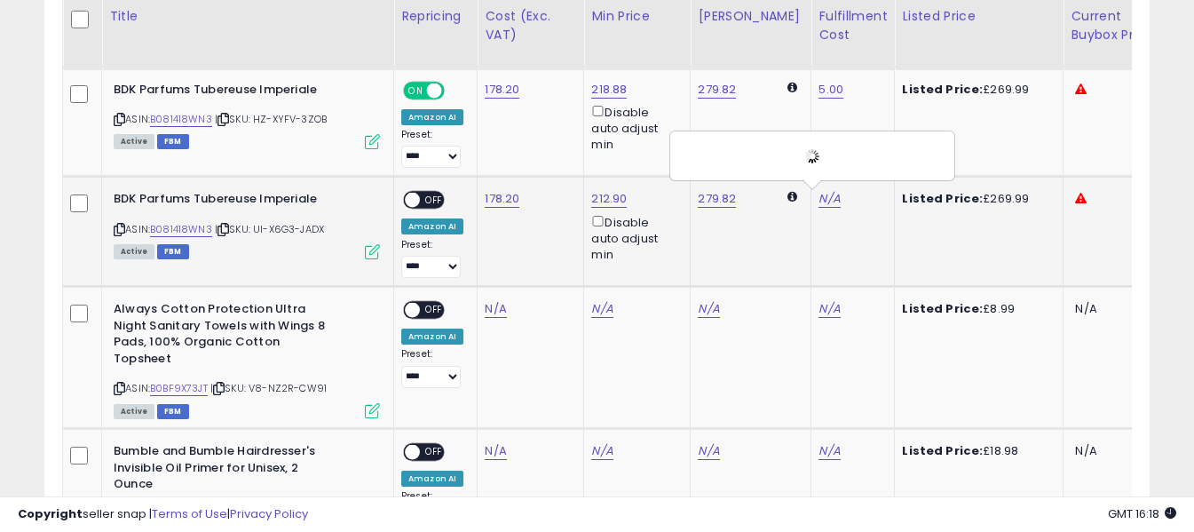
click at [426, 204] on span "OFF" at bounding box center [434, 200] width 28 height 15
click at [122, 384] on icon at bounding box center [120, 388] width 12 height 10
click at [493, 305] on link "N/A" at bounding box center [495, 309] width 21 height 18
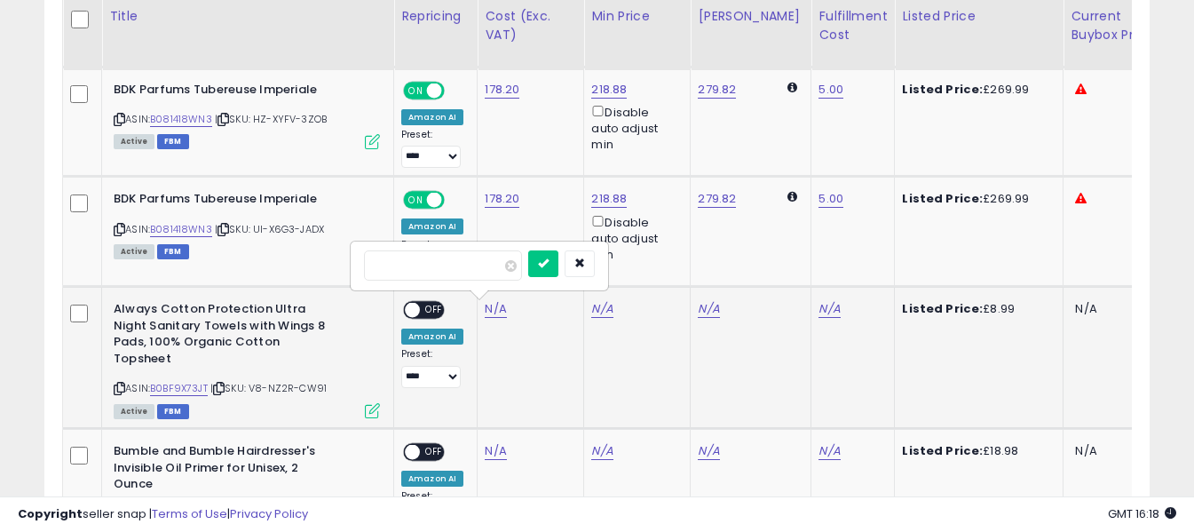
click at [487, 260] on input "number" at bounding box center [443, 265] width 158 height 30
type input "****"
click at [548, 264] on icon "submit" at bounding box center [543, 262] width 11 height 11
click at [430, 308] on span "OFF" at bounding box center [434, 310] width 28 height 15
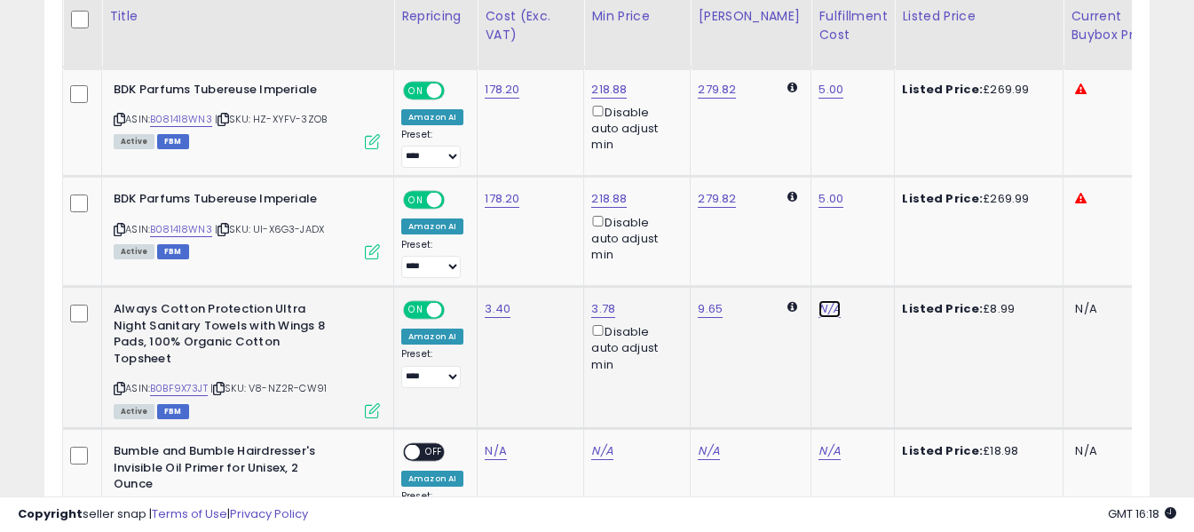
click at [818, 307] on link "N/A" at bounding box center [828, 309] width 21 height 18
click at [769, 264] on input "text" at bounding box center [762, 263] width 158 height 27
type input "*"
click at [868, 265] on icon "submit" at bounding box center [862, 262] width 11 height 11
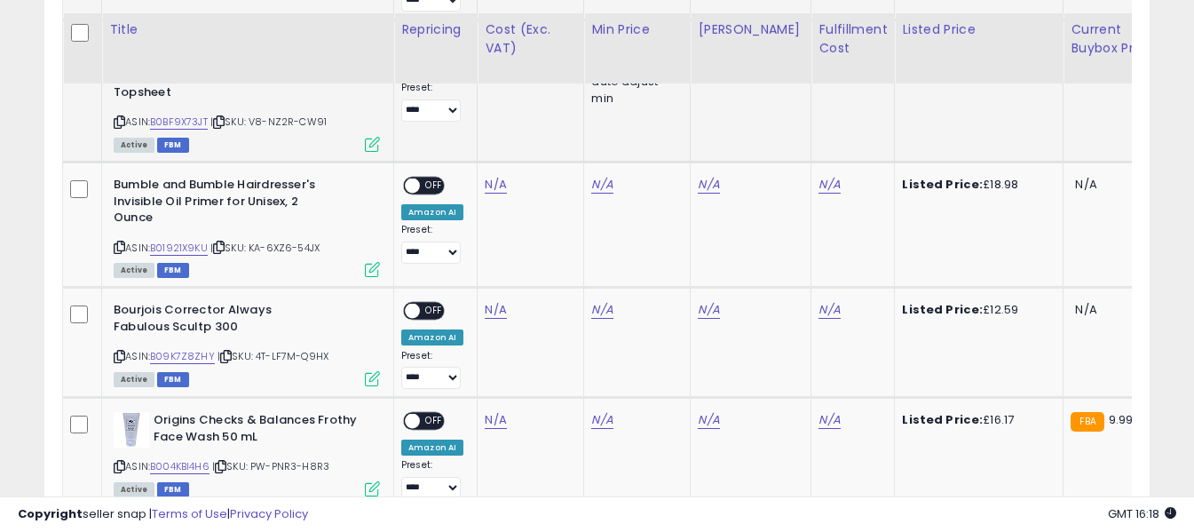
scroll to position [1483, 0]
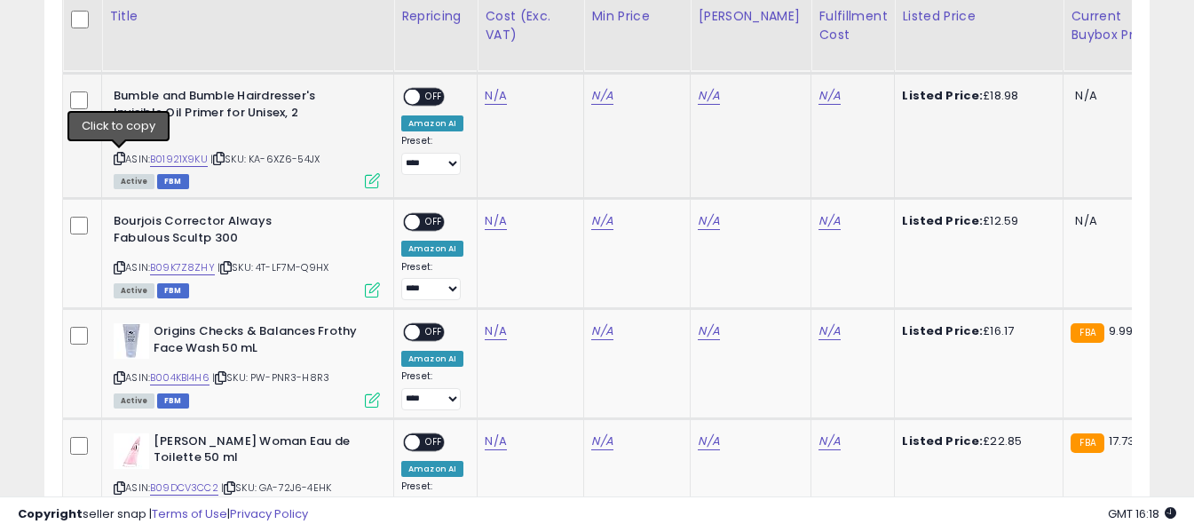
click at [118, 156] on icon at bounding box center [120, 159] width 12 height 10
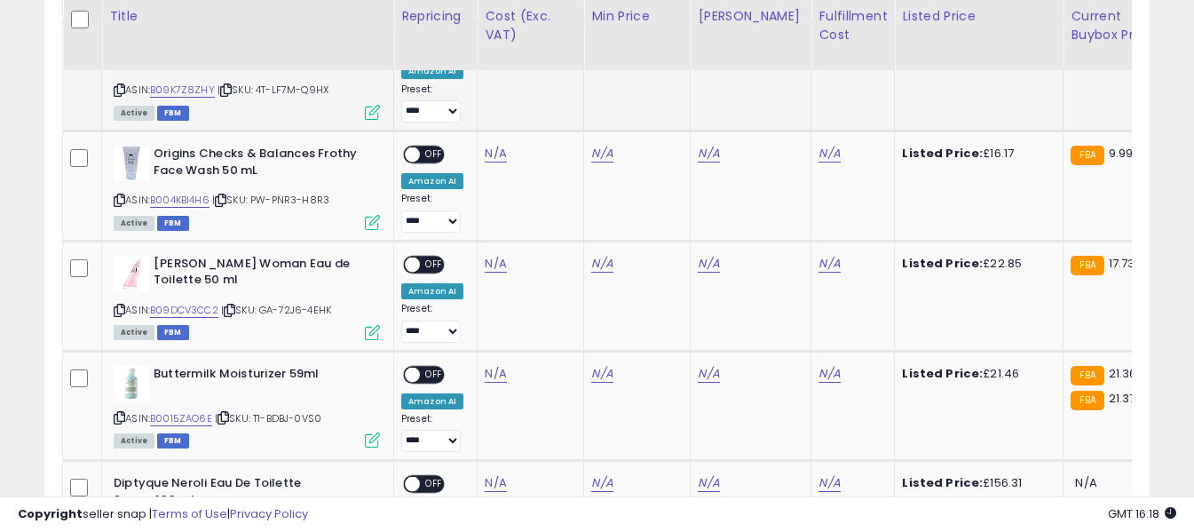
scroll to position [1572, 0]
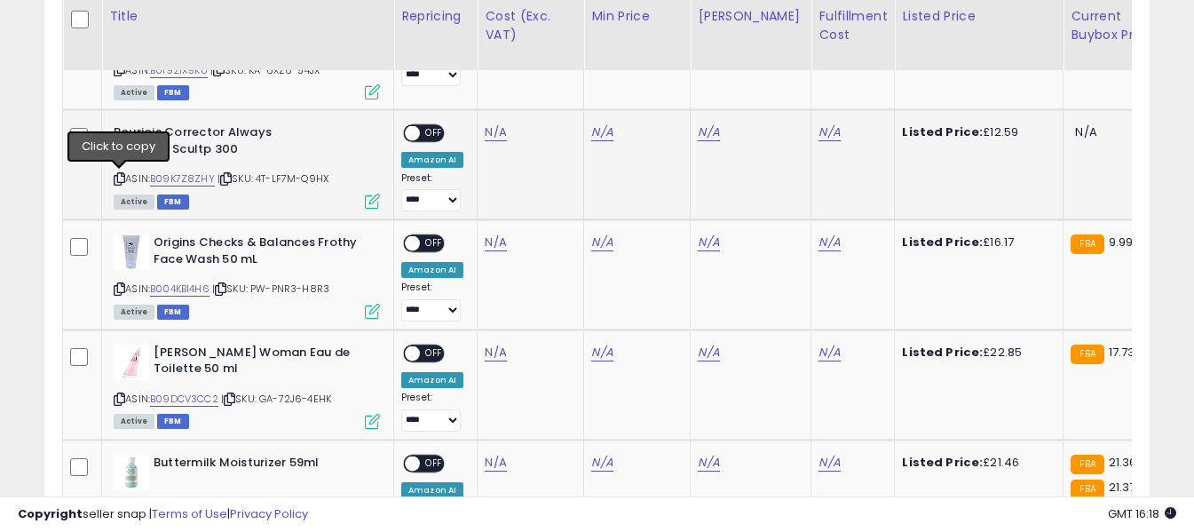
click at [121, 177] on icon at bounding box center [120, 179] width 12 height 10
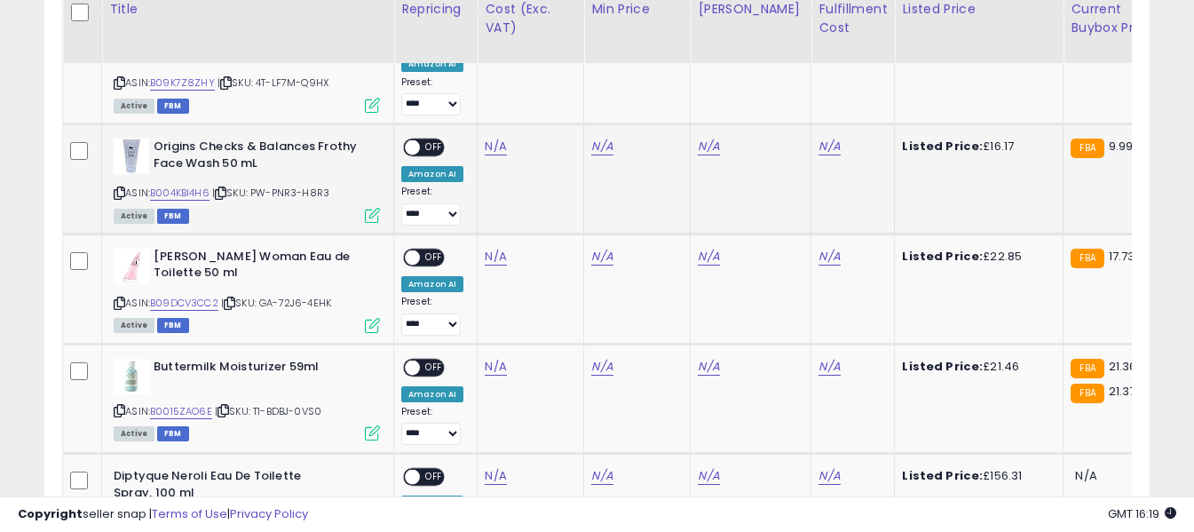
scroll to position [1661, 0]
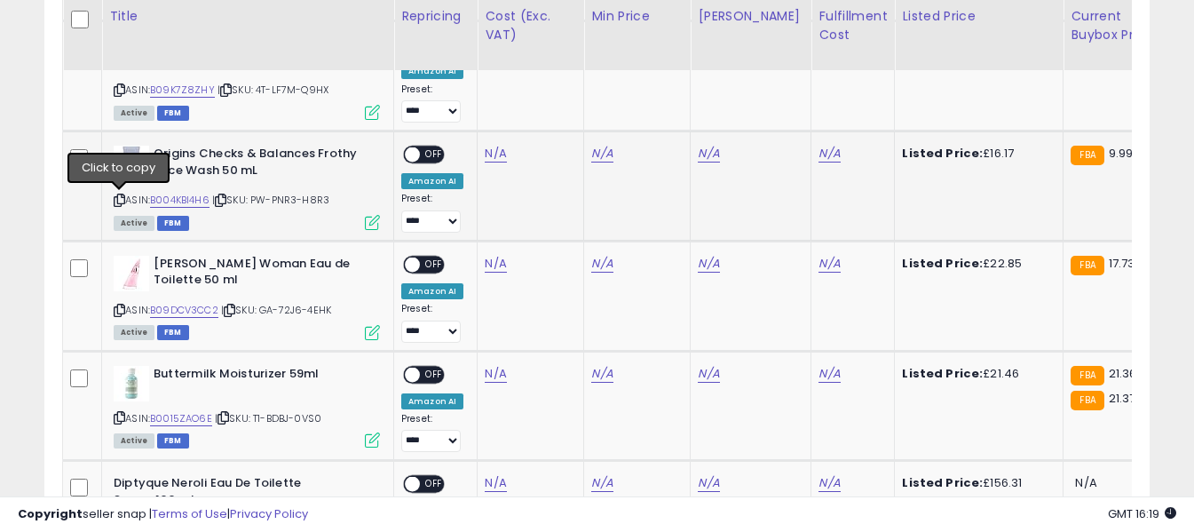
click at [122, 202] on icon at bounding box center [120, 200] width 12 height 10
click at [496, 152] on link "N/A" at bounding box center [495, 154] width 21 height 18
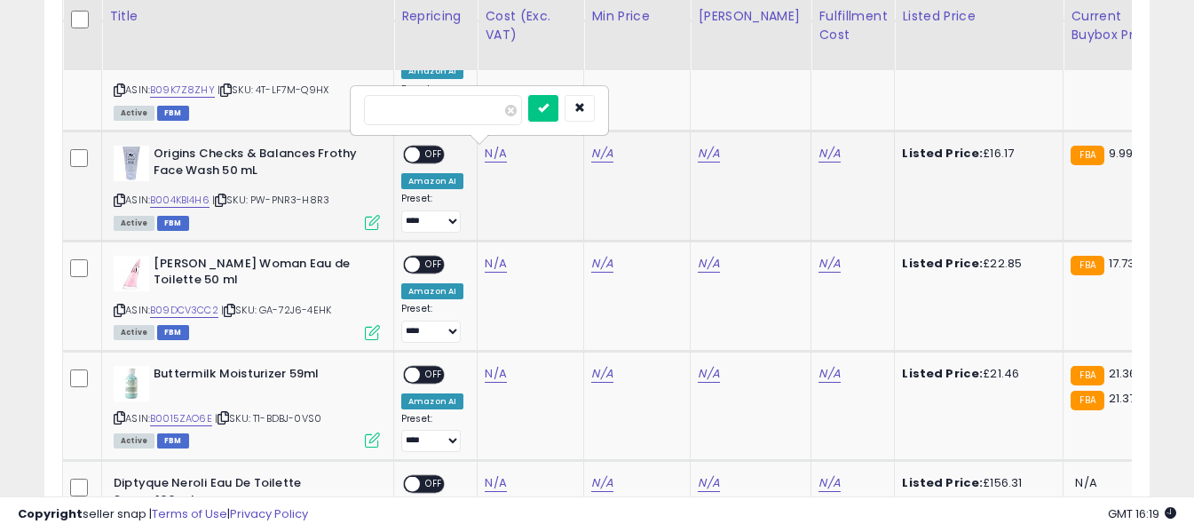
click at [478, 119] on input "number" at bounding box center [443, 110] width 158 height 30
type input "*****"
click at [567, 126] on div at bounding box center [561, 110] width 67 height 31
click at [548, 112] on icon "submit" at bounding box center [543, 107] width 11 height 11
click at [818, 151] on link "N/A" at bounding box center [828, 154] width 21 height 18
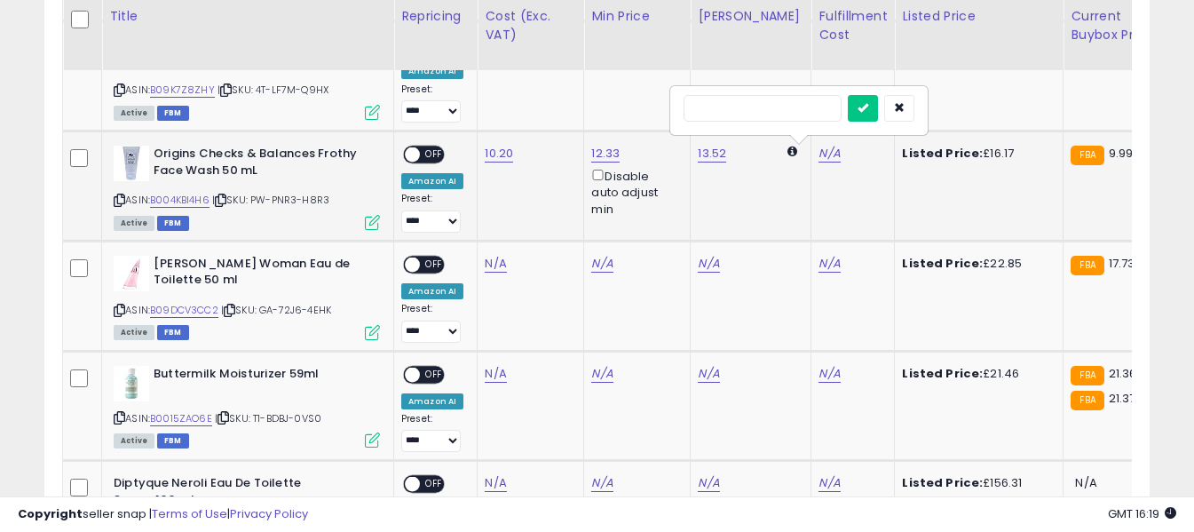
click at [767, 110] on input "text" at bounding box center [762, 108] width 158 height 27
type input "*"
click at [868, 113] on icon "submit" at bounding box center [862, 107] width 11 height 11
click at [434, 154] on span "OFF" at bounding box center [434, 154] width 28 height 15
click at [122, 309] on icon at bounding box center [120, 310] width 12 height 10
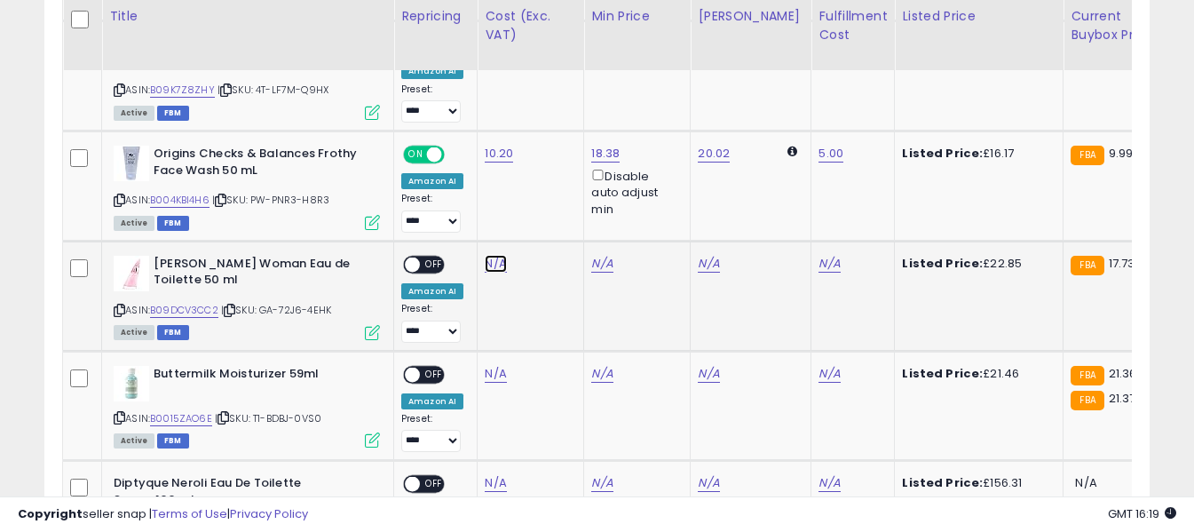
click at [495, 264] on link "N/A" at bounding box center [495, 264] width 21 height 18
click at [481, 228] on input "number" at bounding box center [443, 220] width 158 height 30
type input "**"
click at [130, 275] on img at bounding box center [132, 274] width 36 height 36
click at [558, 221] on button "submit" at bounding box center [543, 218] width 30 height 27
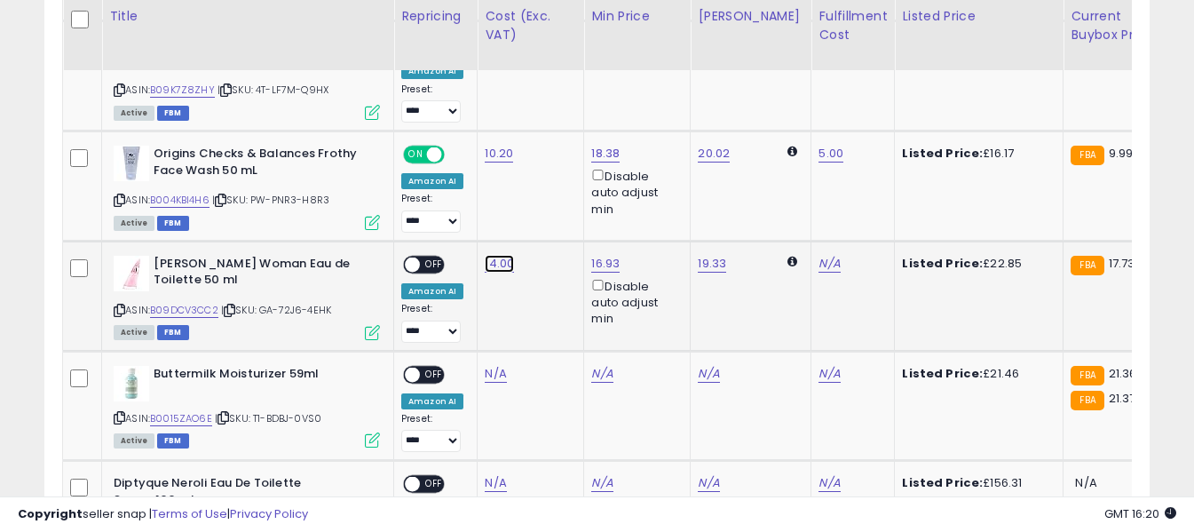
click at [499, 265] on link "14.00" at bounding box center [499, 264] width 29 height 18
click at [447, 219] on input "*****" at bounding box center [446, 220] width 158 height 30
type input "*****"
click at [552, 216] on icon "submit" at bounding box center [546, 217] width 11 height 11
click at [818, 256] on link "N/A" at bounding box center [828, 264] width 21 height 18
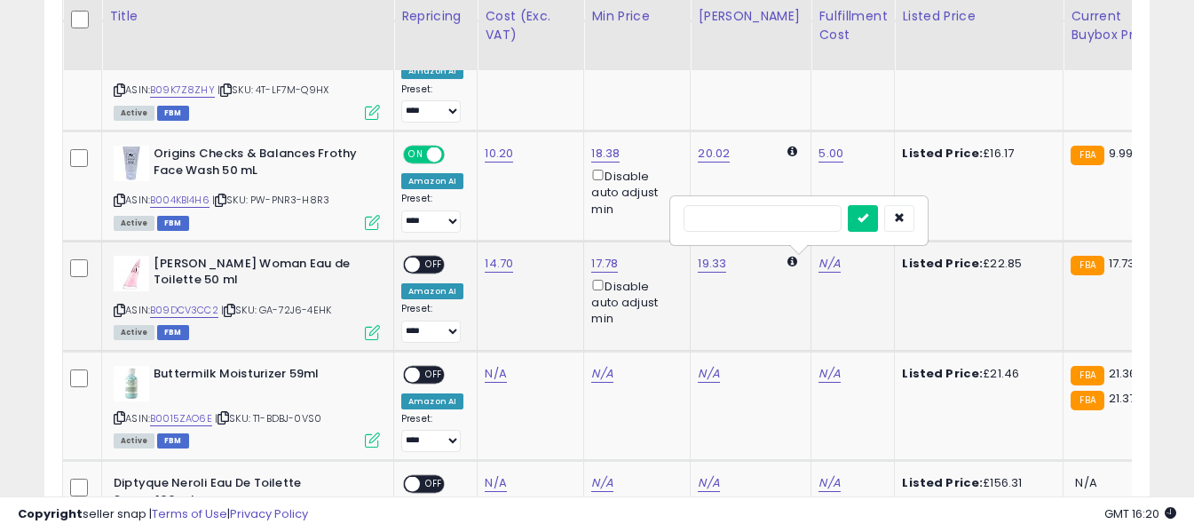
click at [797, 208] on input "text" at bounding box center [762, 218] width 158 height 27
type input "*"
click at [868, 215] on icon "submit" at bounding box center [862, 217] width 11 height 11
click at [430, 264] on span "OFF" at bounding box center [434, 263] width 28 height 15
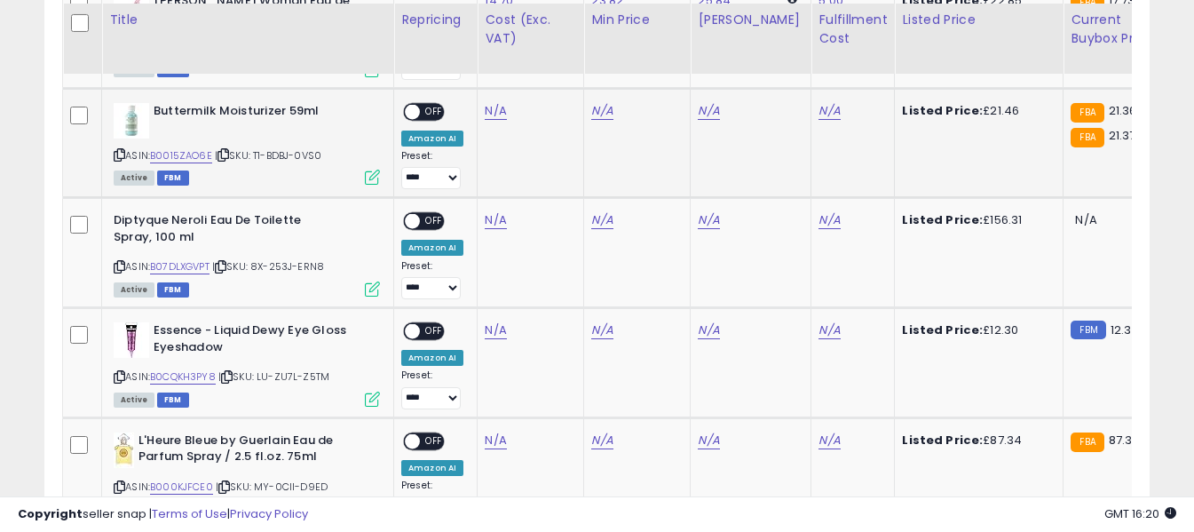
scroll to position [1927, 0]
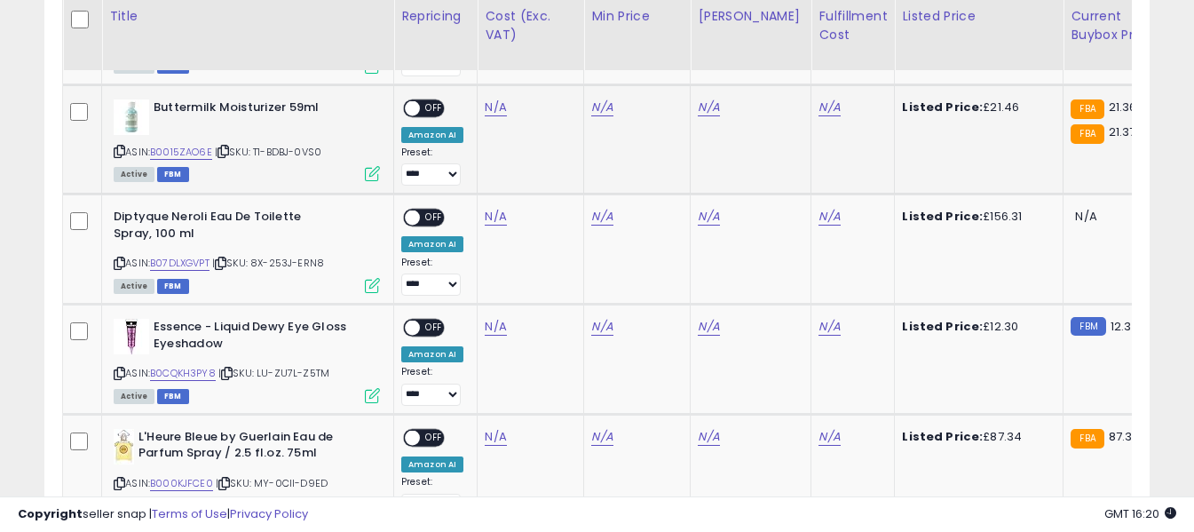
click at [122, 151] on icon at bounding box center [120, 151] width 12 height 10
click at [116, 153] on icon at bounding box center [120, 151] width 12 height 10
click at [495, 109] on link "N/A" at bounding box center [495, 108] width 21 height 18
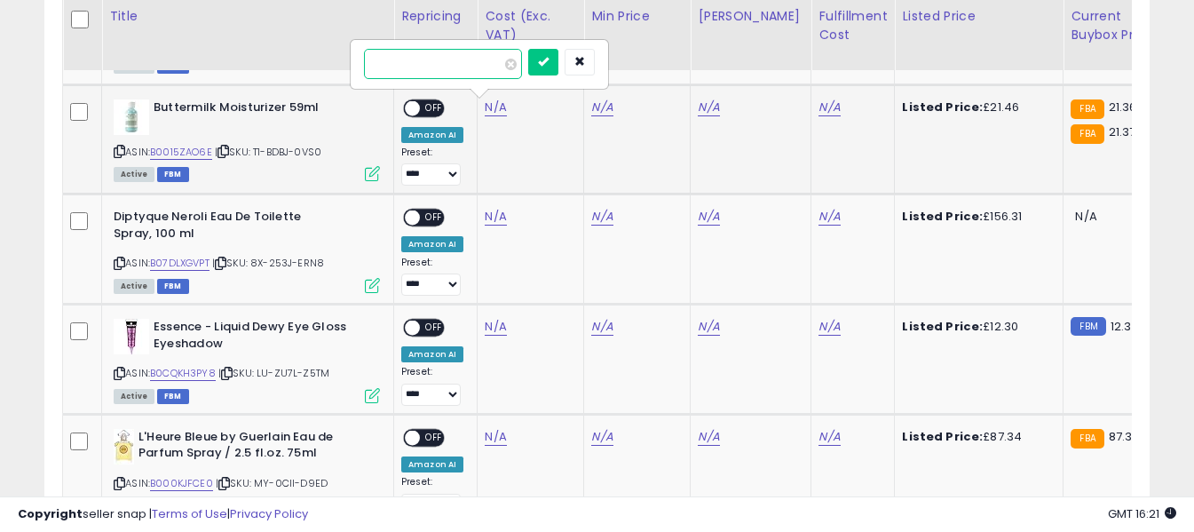
click at [479, 69] on input "number" at bounding box center [443, 64] width 158 height 30
type input "*****"
click at [548, 64] on icon "submit" at bounding box center [543, 61] width 11 height 11
click at [818, 111] on link "N/A" at bounding box center [828, 108] width 21 height 18
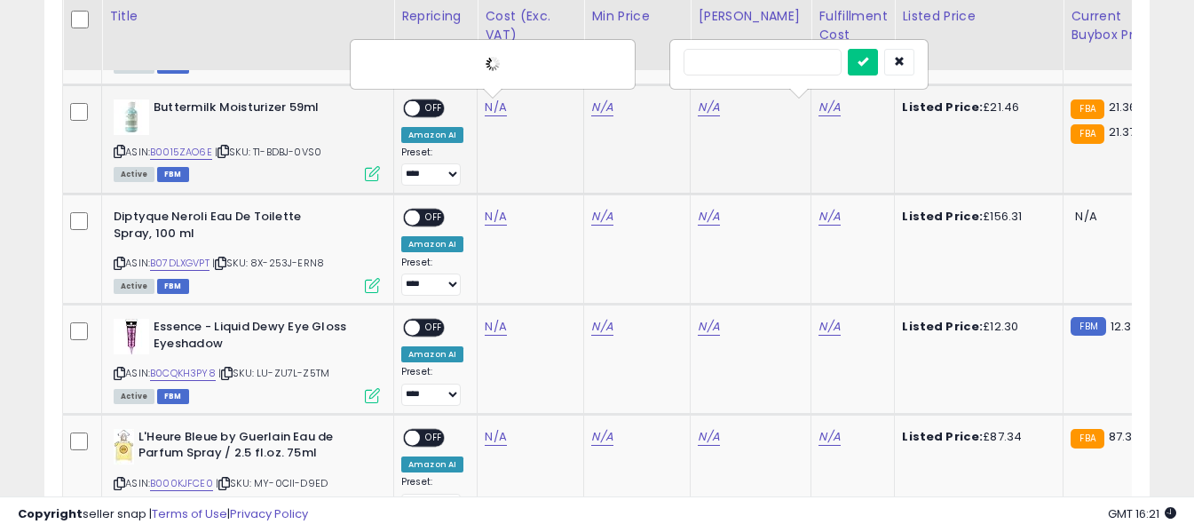
click at [806, 62] on input "text" at bounding box center [762, 62] width 158 height 27
type input "*"
click at [878, 54] on button "submit" at bounding box center [863, 62] width 30 height 27
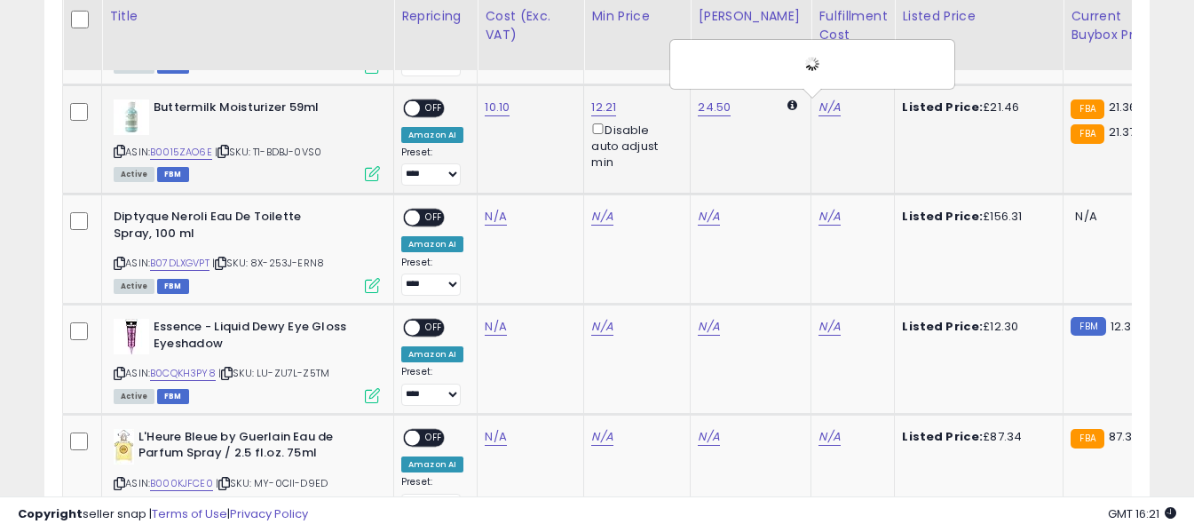
click at [430, 105] on span "OFF" at bounding box center [434, 107] width 28 height 15
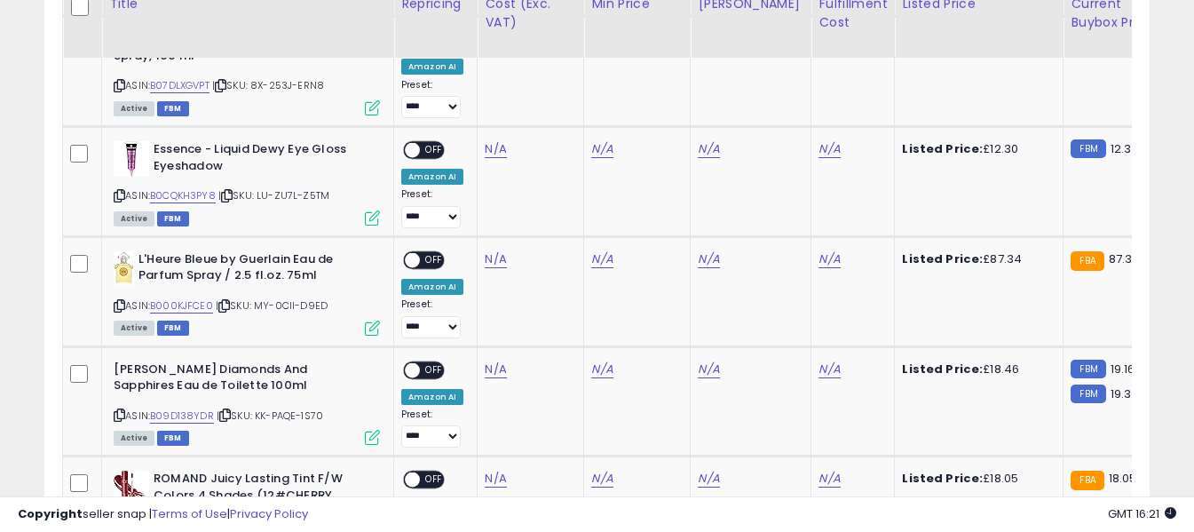
scroll to position [2016, 0]
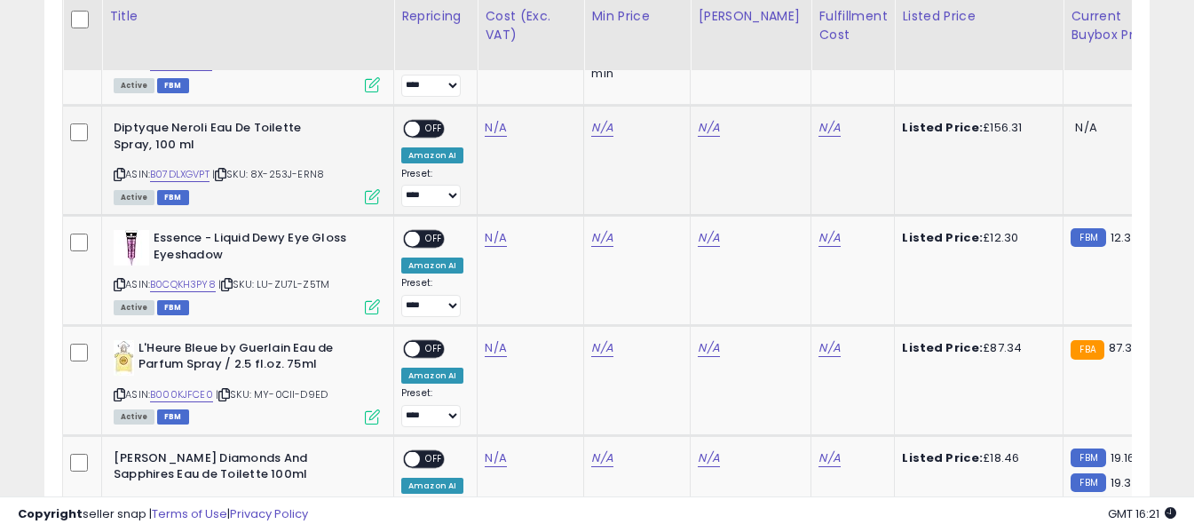
click at [119, 175] on icon at bounding box center [120, 175] width 12 height 10
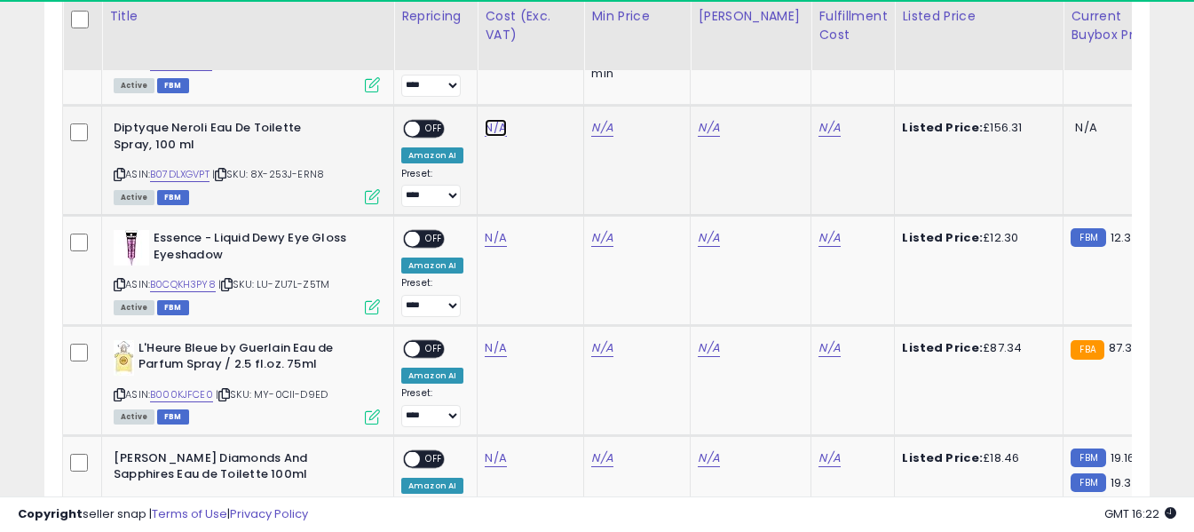
click at [495, 129] on link "N/A" at bounding box center [495, 128] width 21 height 18
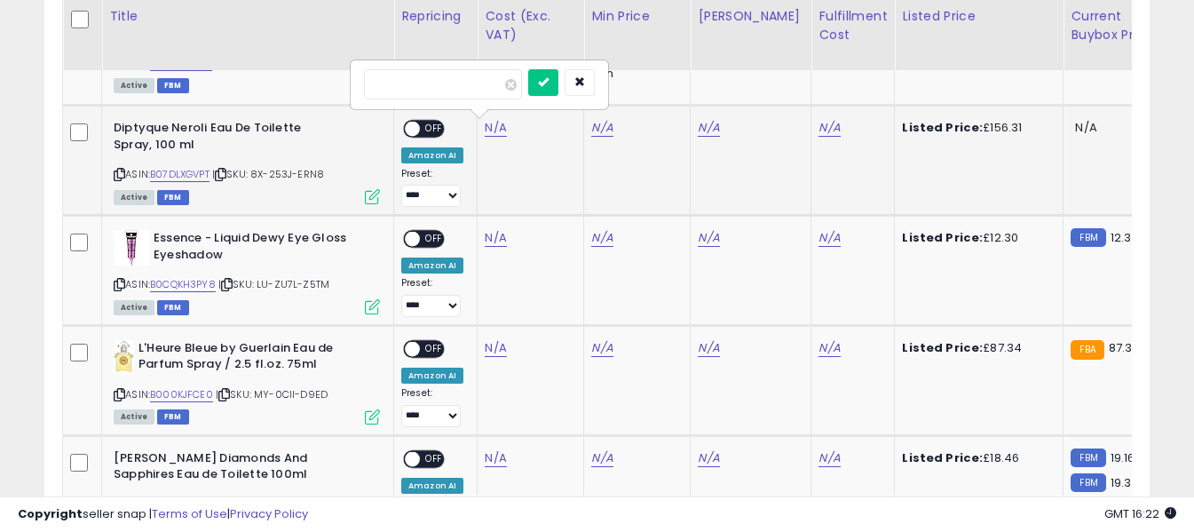
click at [473, 85] on input "number" at bounding box center [443, 84] width 158 height 30
type input "******"
click at [558, 86] on button "submit" at bounding box center [543, 82] width 30 height 27
click at [818, 126] on link "N/A" at bounding box center [828, 128] width 21 height 18
click at [772, 83] on input "text" at bounding box center [762, 82] width 158 height 27
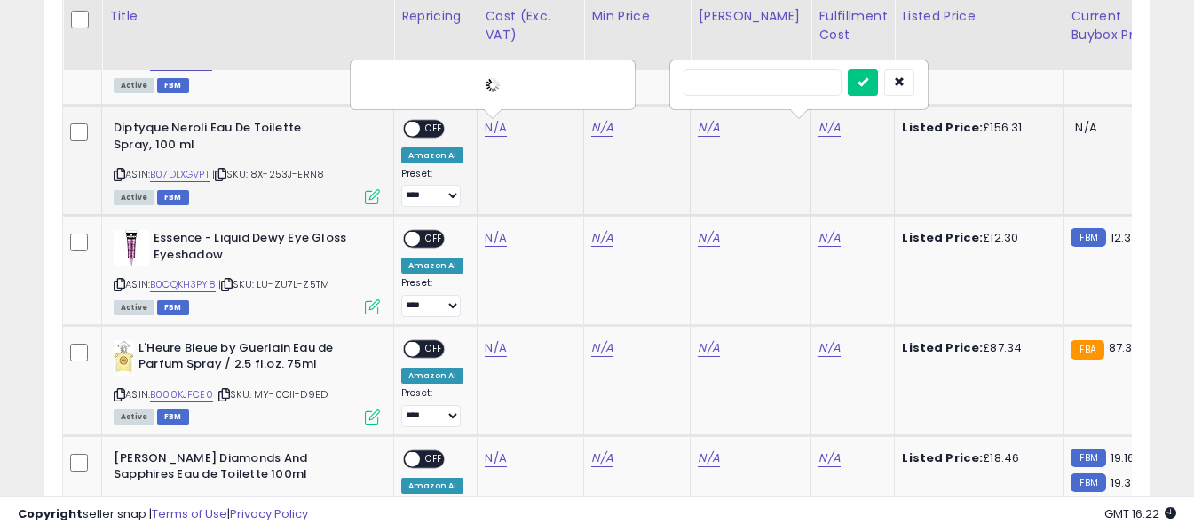
type input "*"
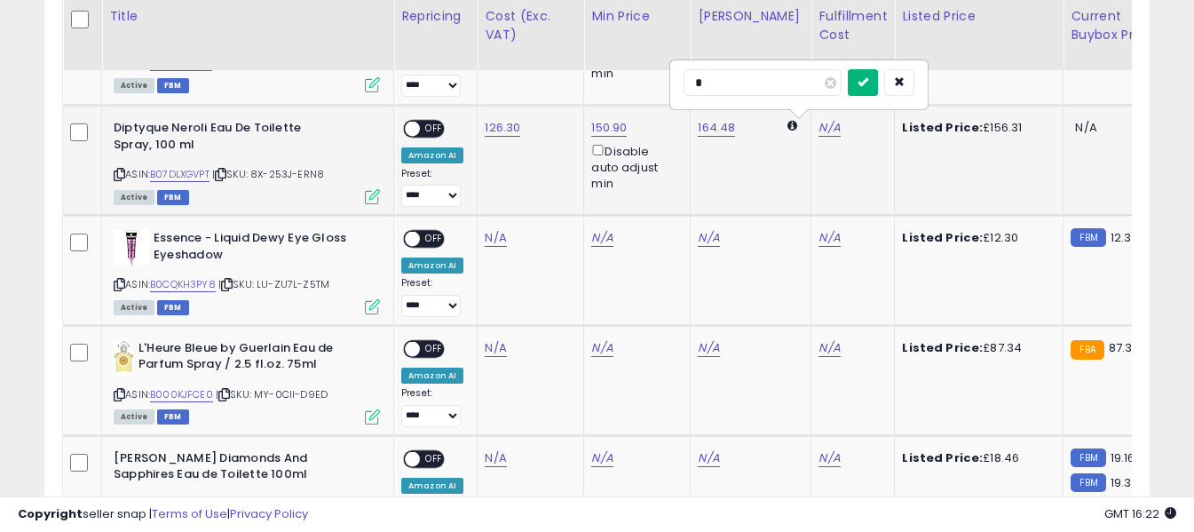
click at [878, 81] on button "submit" at bounding box center [863, 82] width 30 height 27
click at [433, 130] on span "OFF" at bounding box center [434, 129] width 28 height 15
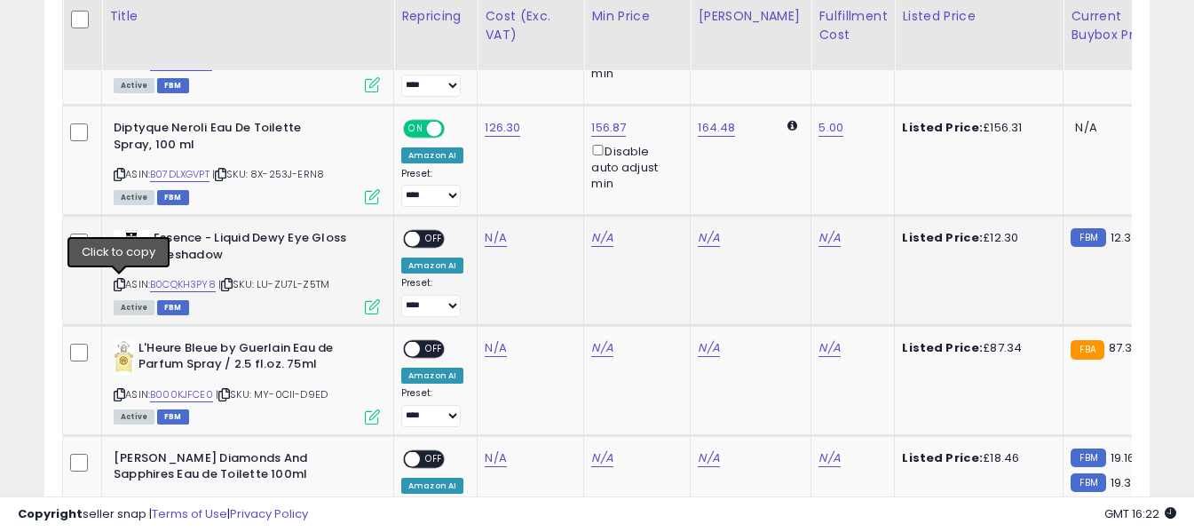
click at [122, 284] on icon at bounding box center [120, 285] width 12 height 10
click at [487, 233] on link "N/A" at bounding box center [495, 238] width 21 height 18
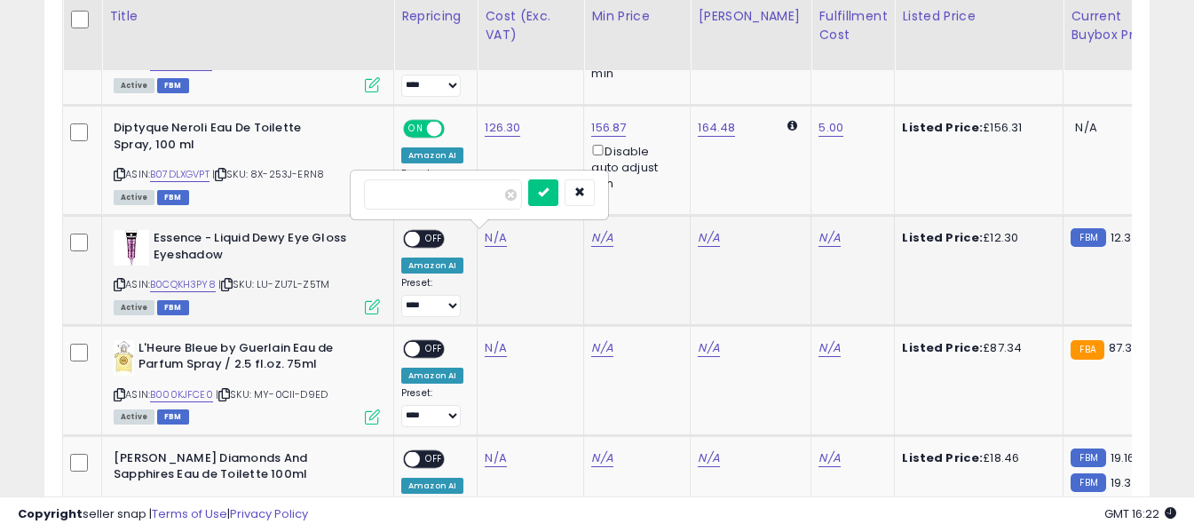
click at [472, 200] on input "number" at bounding box center [443, 194] width 158 height 30
type input "****"
click at [548, 194] on icon "submit" at bounding box center [543, 191] width 11 height 11
click at [823, 236] on link "N/A" at bounding box center [828, 238] width 21 height 18
click at [788, 197] on input "text" at bounding box center [762, 192] width 158 height 27
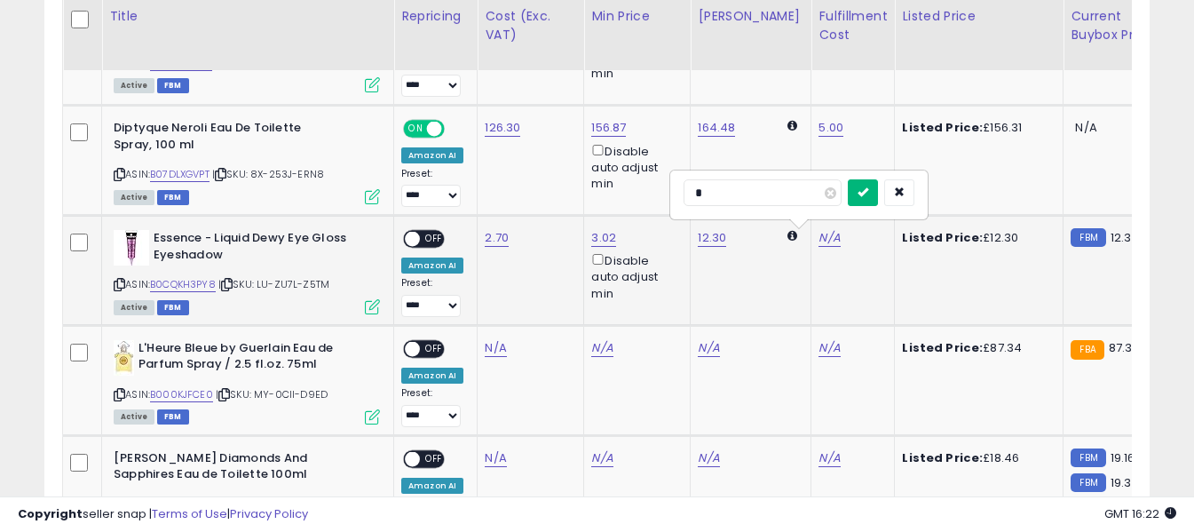
type input "*"
click at [868, 188] on icon "submit" at bounding box center [862, 191] width 11 height 11
click at [428, 244] on span "OFF" at bounding box center [434, 239] width 28 height 15
click at [117, 393] on icon at bounding box center [120, 395] width 12 height 10
click at [489, 345] on link "N/A" at bounding box center [495, 348] width 21 height 18
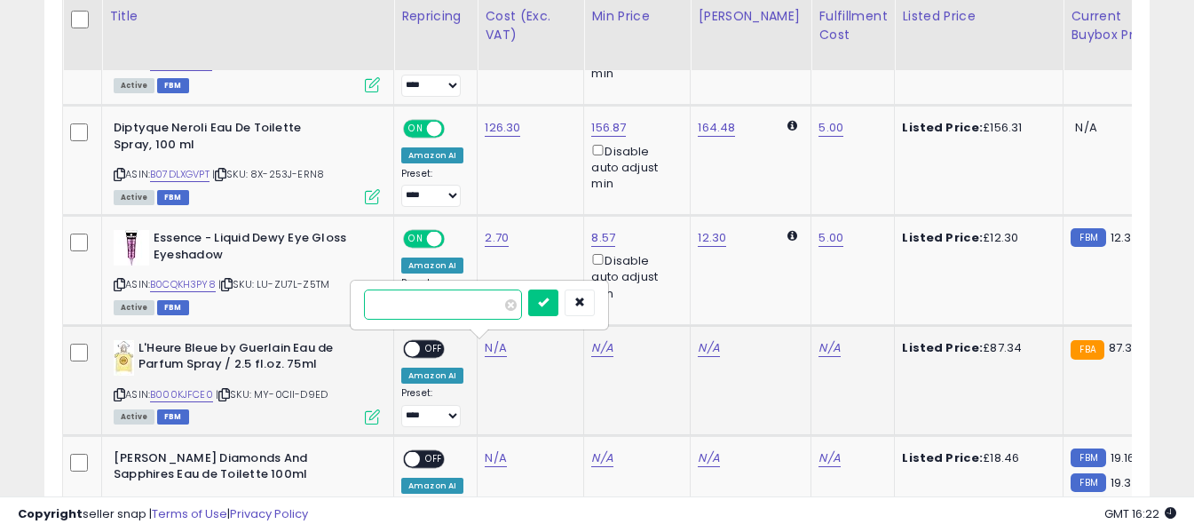
click at [477, 300] on input "number" at bounding box center [443, 304] width 158 height 30
type input "*****"
click at [548, 300] on icon "submit" at bounding box center [543, 301] width 11 height 11
click at [824, 347] on div "N/A" at bounding box center [849, 348] width 62 height 16
click at [818, 345] on link "N/A" at bounding box center [828, 348] width 21 height 18
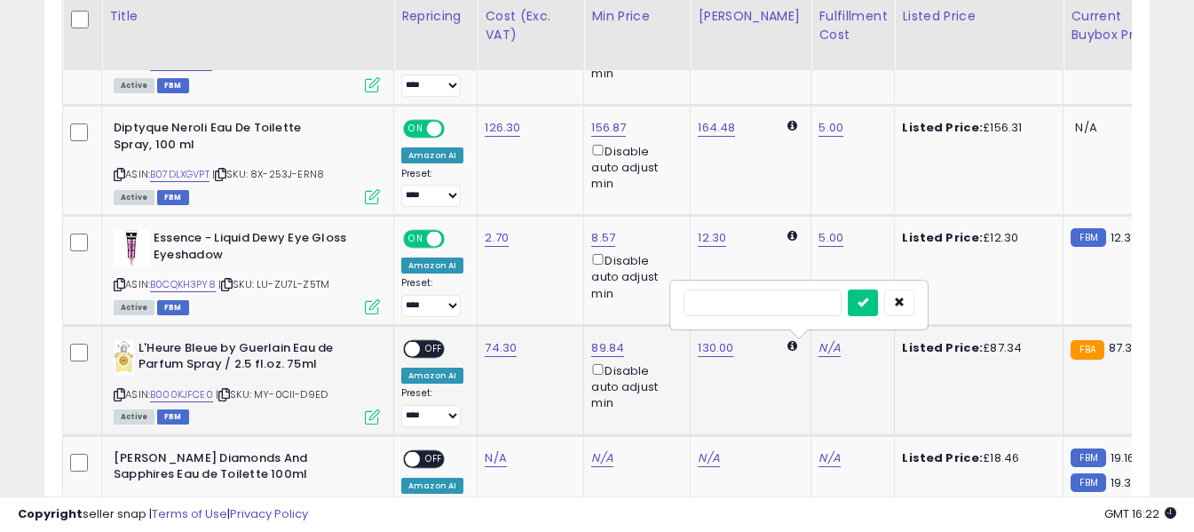
click at [797, 301] on input "text" at bounding box center [762, 302] width 158 height 27
type input "*"
click at [878, 301] on button "submit" at bounding box center [863, 302] width 30 height 27
click at [434, 348] on span "OFF" at bounding box center [434, 348] width 28 height 15
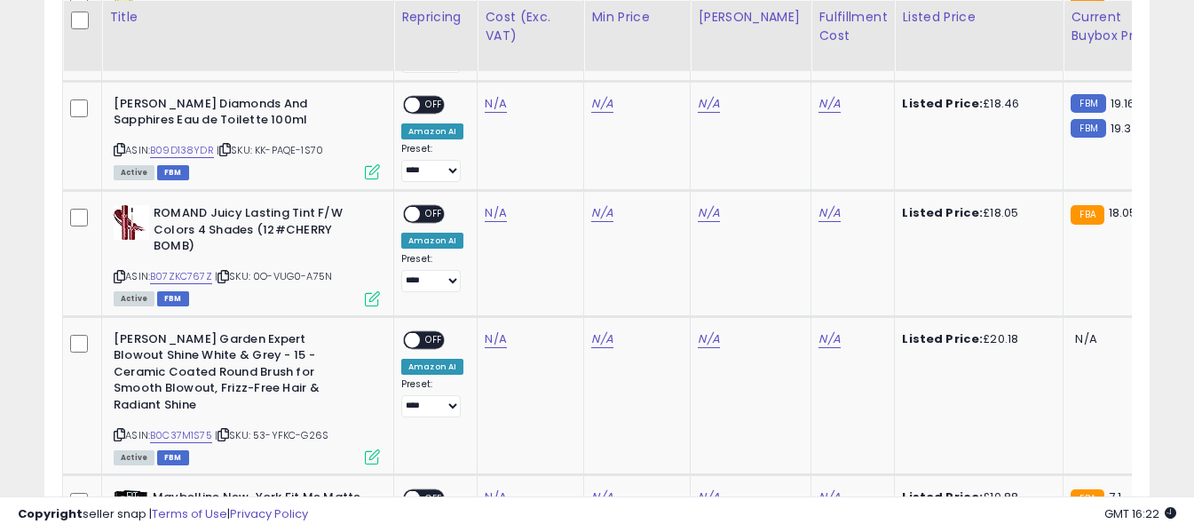
scroll to position [2371, 0]
click at [116, 144] on icon at bounding box center [120, 149] width 12 height 10
click at [491, 104] on link "N/A" at bounding box center [495, 103] width 21 height 18
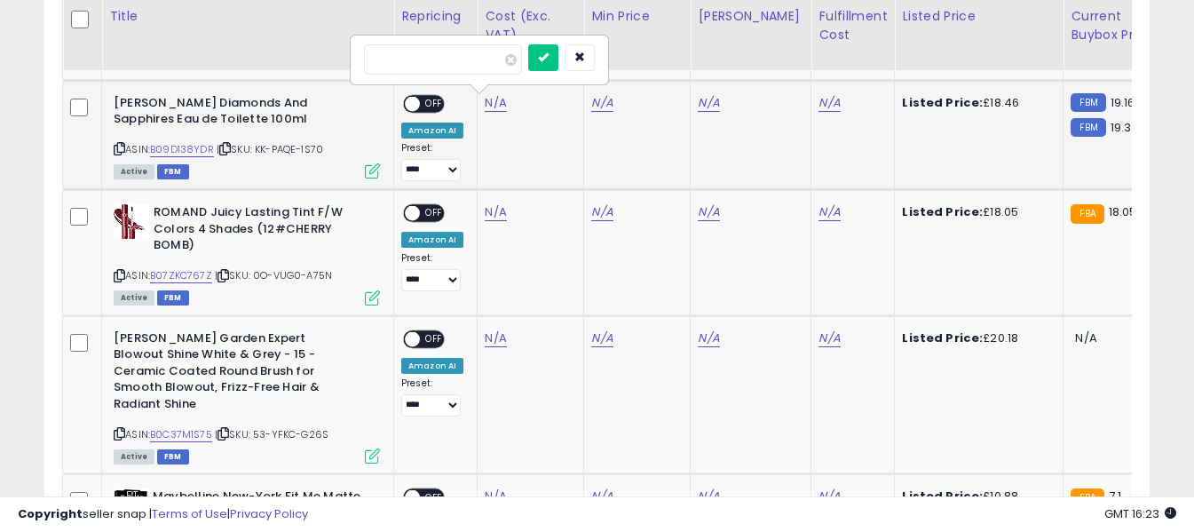
click at [457, 64] on input "number" at bounding box center [443, 59] width 158 height 30
type input "*****"
click at [558, 57] on button "submit" at bounding box center [543, 57] width 30 height 27
click at [818, 105] on link "N/A" at bounding box center [828, 103] width 21 height 18
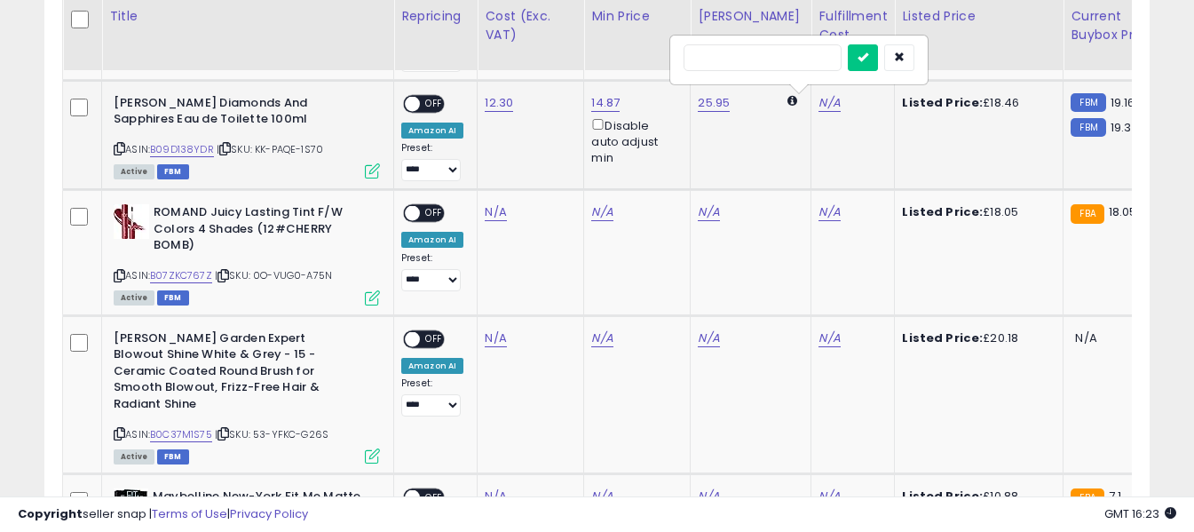
click at [791, 65] on input "text" at bounding box center [762, 57] width 158 height 27
type input "*"
click at [868, 59] on icon "submit" at bounding box center [862, 56] width 11 height 11
click at [412, 93] on td "**********" at bounding box center [435, 135] width 83 height 110
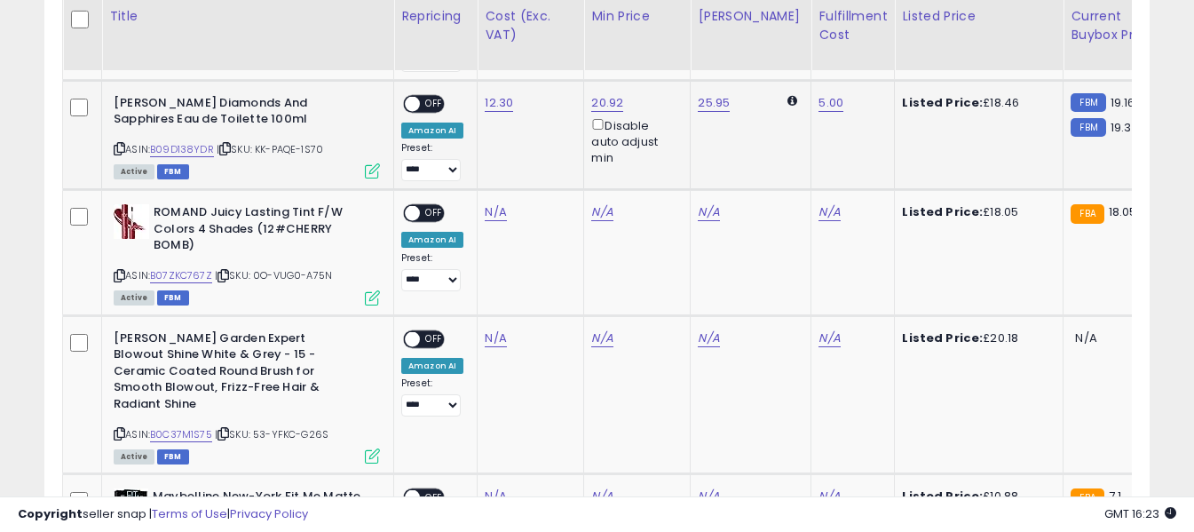
click at [426, 108] on span "OFF" at bounding box center [434, 103] width 28 height 15
click at [123, 276] on icon at bounding box center [120, 276] width 12 height 10
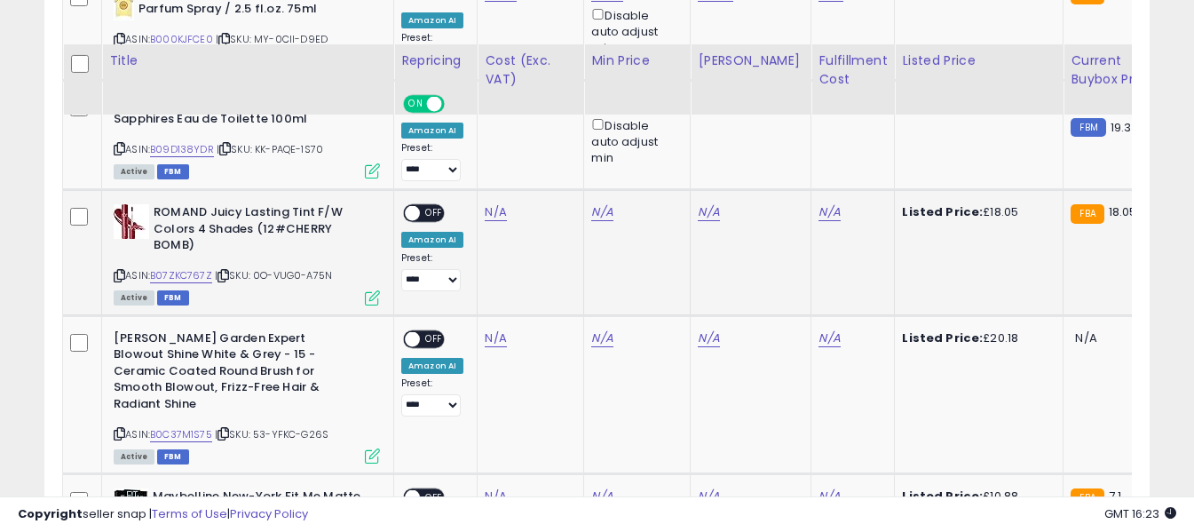
scroll to position [2459, 0]
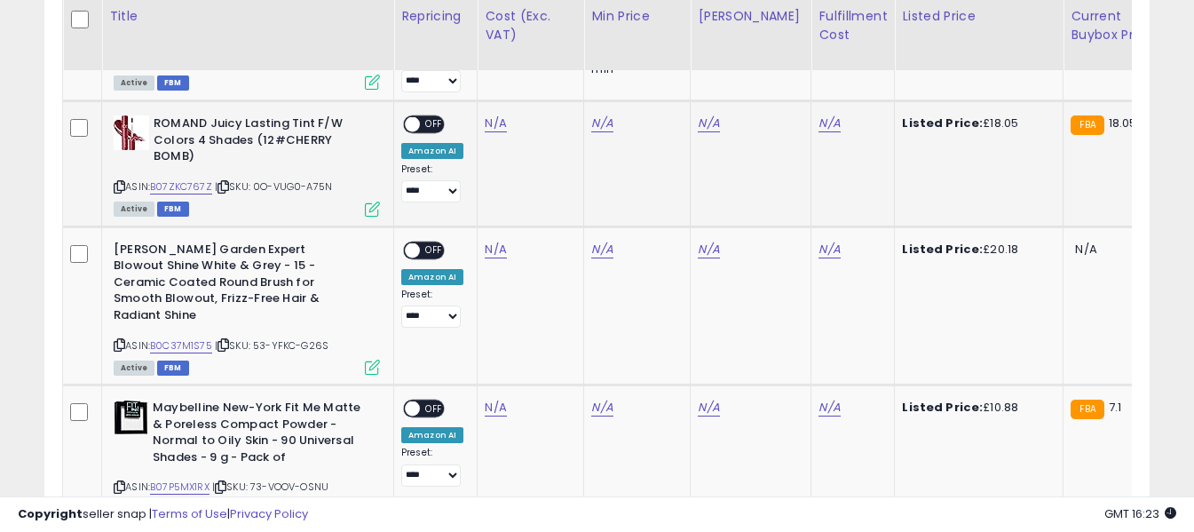
click at [122, 190] on icon at bounding box center [120, 187] width 12 height 10
click at [495, 122] on link "N/A" at bounding box center [495, 123] width 21 height 18
click at [481, 84] on input "number" at bounding box center [443, 80] width 158 height 30
type input "****"
drag, startPoint x: 567, startPoint y: 80, endPoint x: 601, endPoint y: 90, distance: 35.1
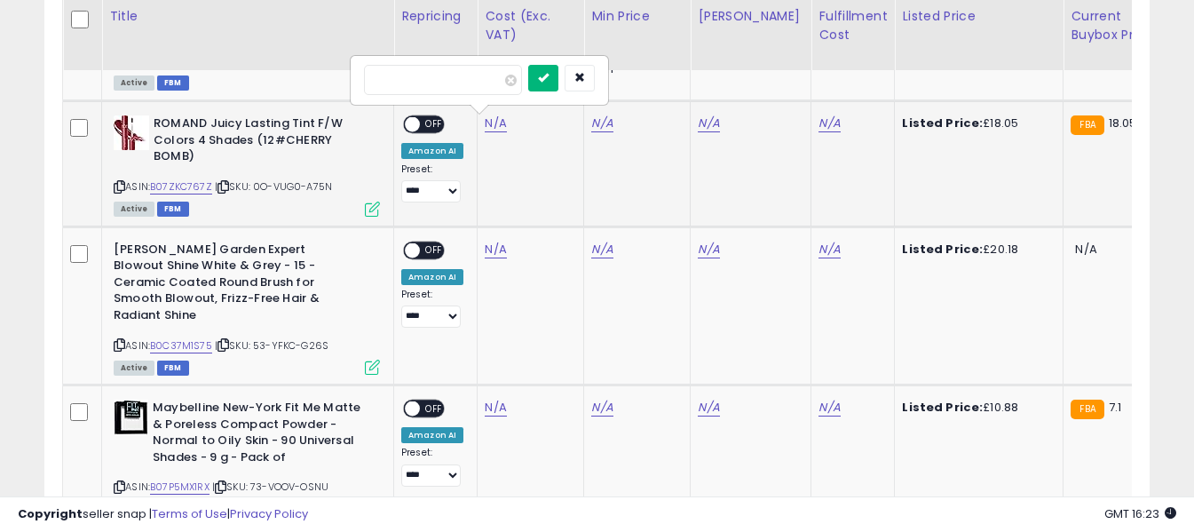
click at [548, 80] on icon "submit" at bounding box center [543, 77] width 11 height 11
click at [818, 123] on link "N/A" at bounding box center [828, 123] width 21 height 18
click at [775, 80] on input "text" at bounding box center [762, 78] width 158 height 27
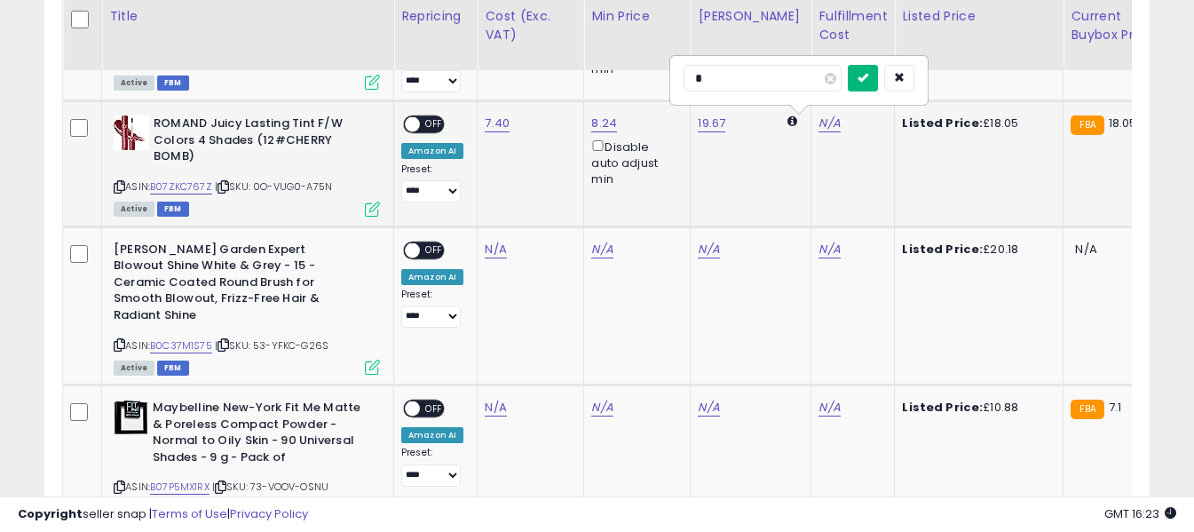
type input "*"
click at [868, 78] on icon "submit" at bounding box center [862, 77] width 11 height 11
click at [415, 115] on div "ON OFF" at bounding box center [424, 124] width 42 height 19
click at [426, 115] on div "ON OFF" at bounding box center [424, 124] width 42 height 19
click at [434, 122] on span "OFF" at bounding box center [434, 124] width 28 height 15
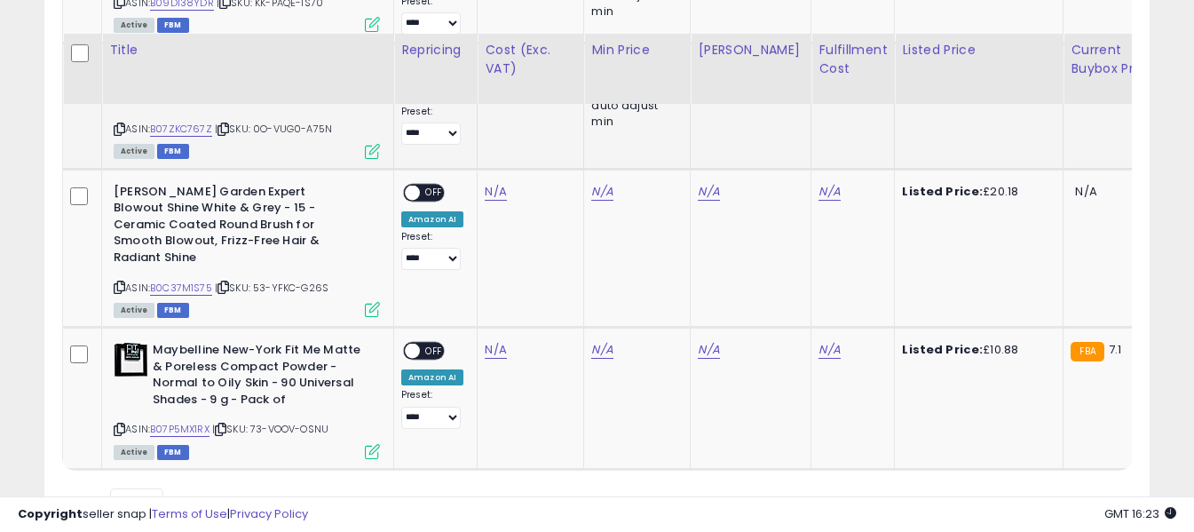
scroll to position [2606, 0]
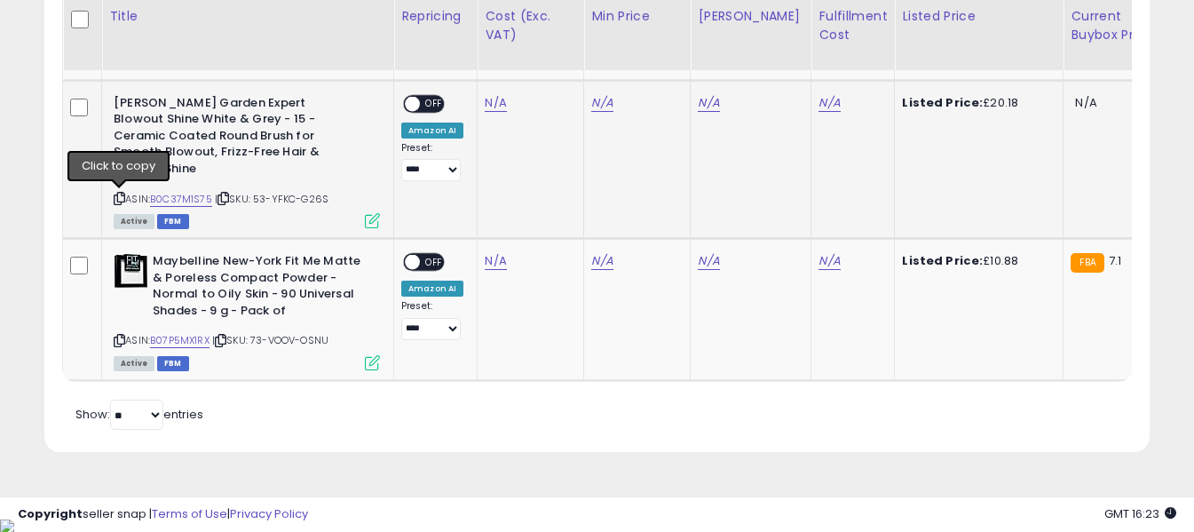
click at [119, 198] on icon at bounding box center [120, 198] width 12 height 10
click at [485, 102] on link "N/A" at bounding box center [495, 103] width 21 height 18
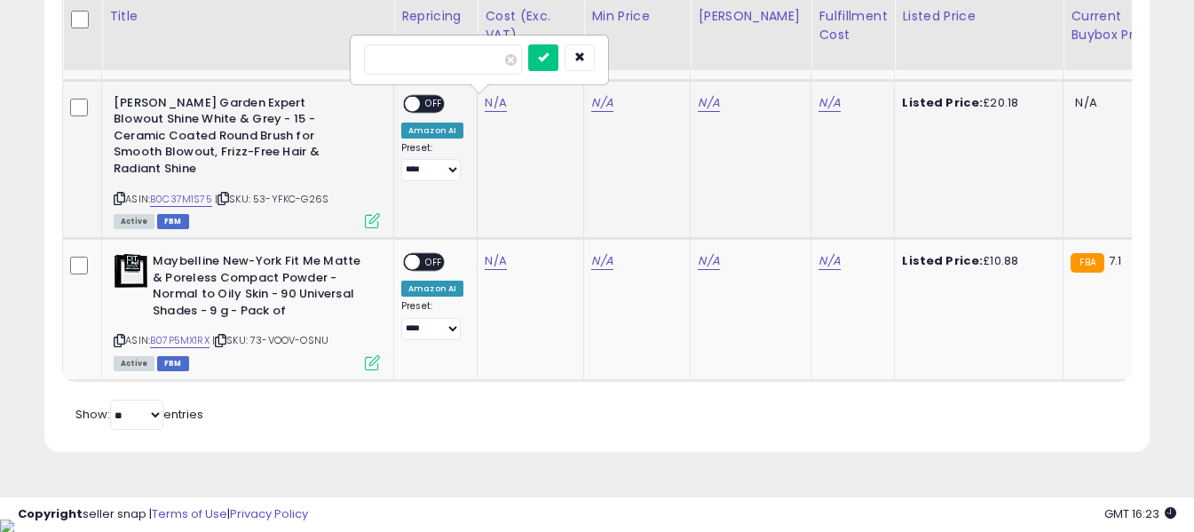
click at [471, 68] on input "number" at bounding box center [443, 59] width 158 height 30
type input "*****"
click at [548, 59] on icon "submit" at bounding box center [543, 56] width 11 height 11
click at [818, 101] on link "N/A" at bounding box center [828, 103] width 21 height 18
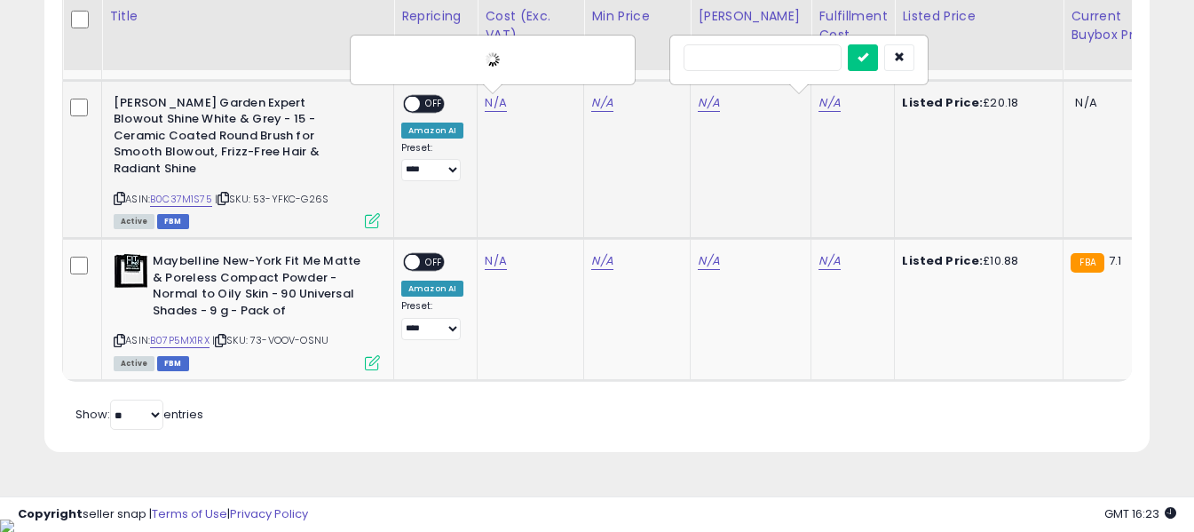
click at [793, 62] on input "text" at bounding box center [762, 57] width 158 height 27
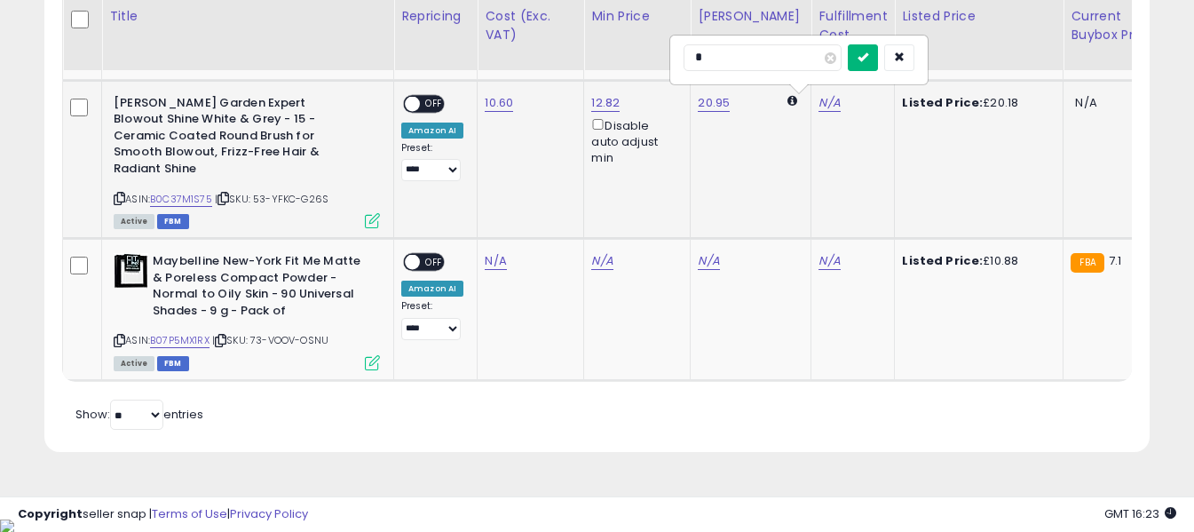
type input "*"
click at [868, 57] on icon "submit" at bounding box center [862, 56] width 11 height 11
click at [432, 101] on span "OFF" at bounding box center [434, 103] width 28 height 15
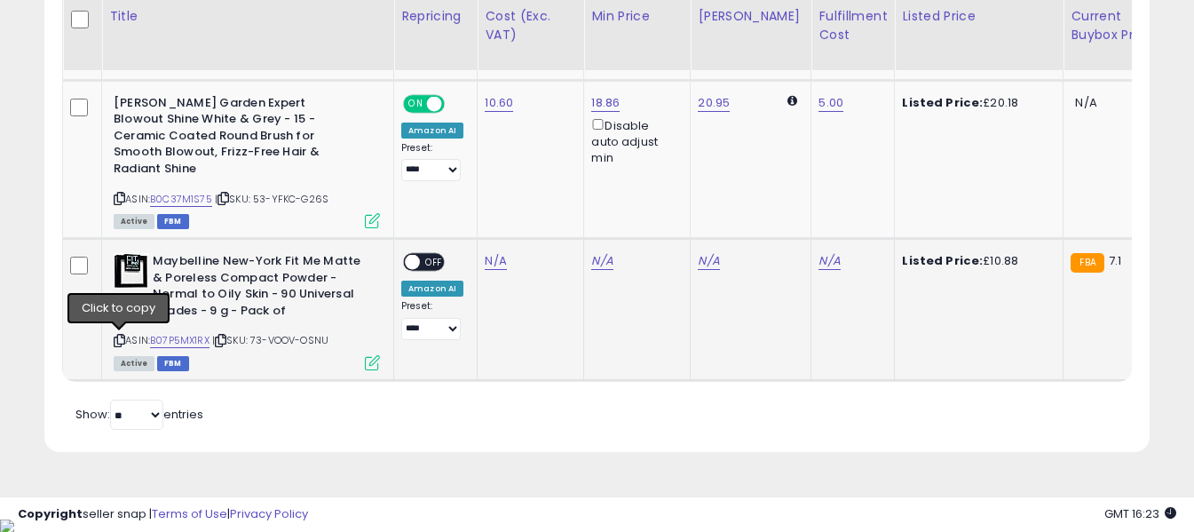
drag, startPoint x: 120, startPoint y: 339, endPoint x: 296, endPoint y: 65, distance: 325.7
click at [121, 340] on icon at bounding box center [120, 340] width 12 height 10
click at [490, 266] on link "N/A" at bounding box center [495, 261] width 21 height 18
click at [478, 214] on input "number" at bounding box center [443, 217] width 158 height 30
type input "****"
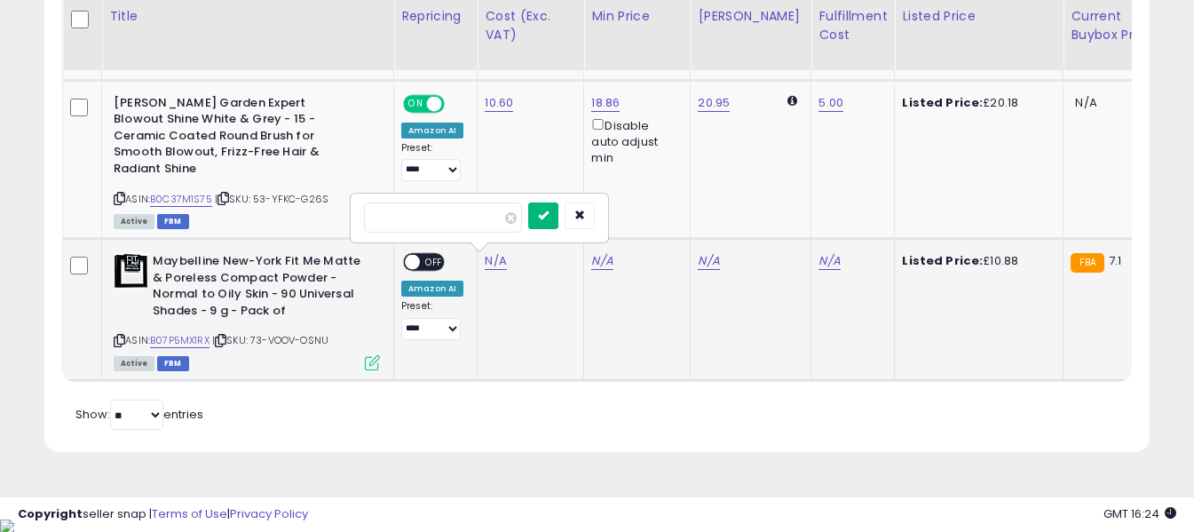
click at [548, 214] on icon "submit" at bounding box center [543, 214] width 11 height 11
click at [818, 258] on link "N/A" at bounding box center [828, 261] width 21 height 18
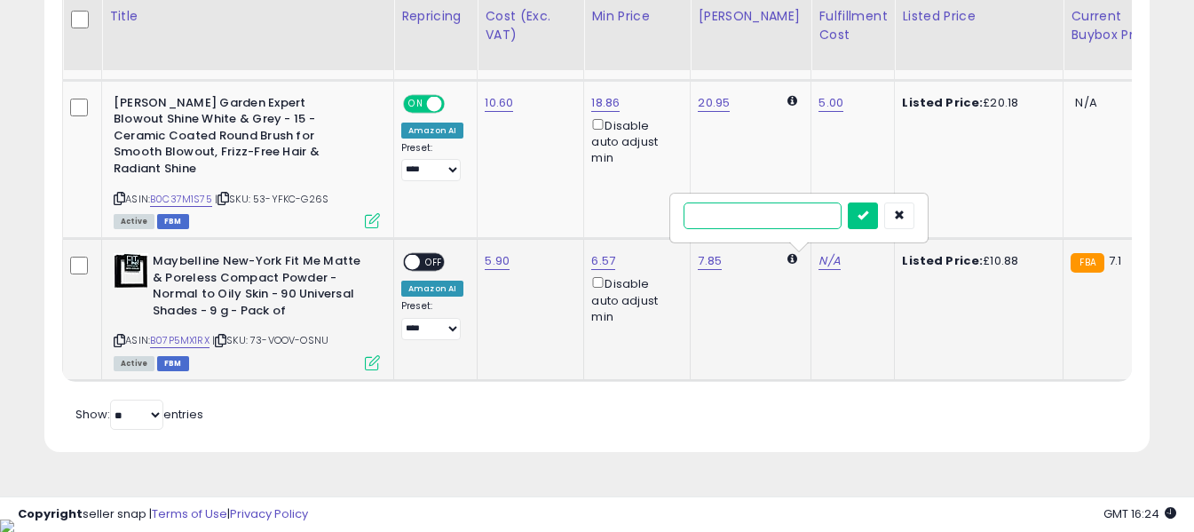
click at [785, 217] on input "text" at bounding box center [762, 215] width 158 height 27
type input "*"
click at [868, 215] on icon "submit" at bounding box center [862, 214] width 11 height 11
click at [437, 256] on span "OFF" at bounding box center [434, 262] width 28 height 15
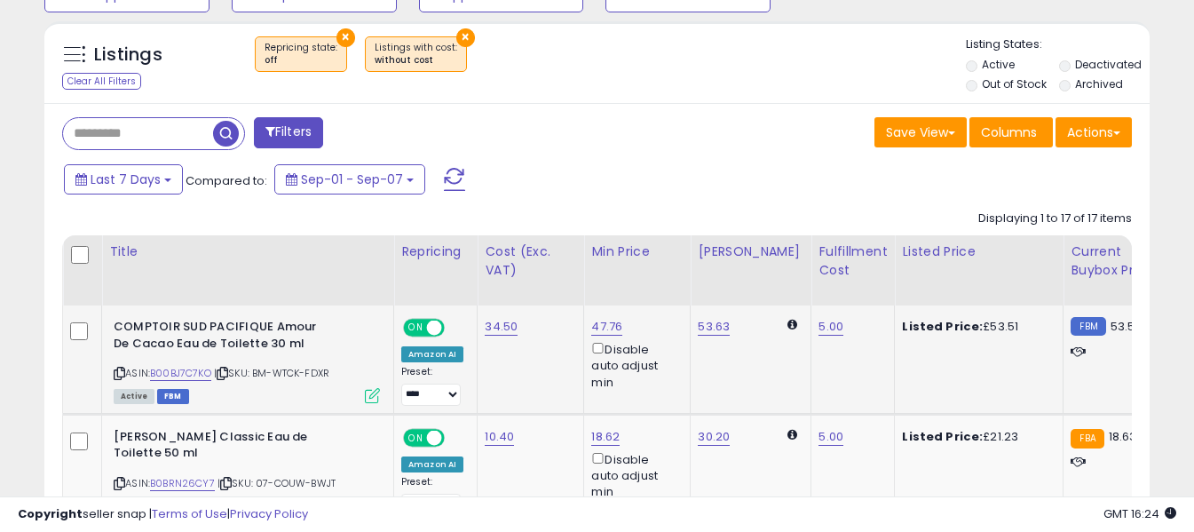
scroll to position [653, 0]
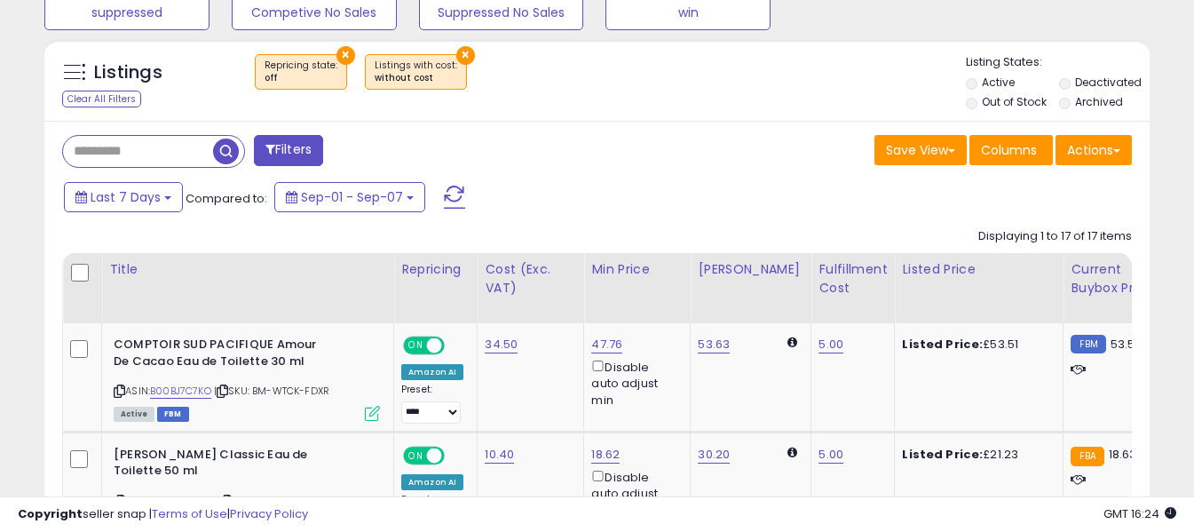
click at [452, 196] on span at bounding box center [454, 196] width 21 height 23
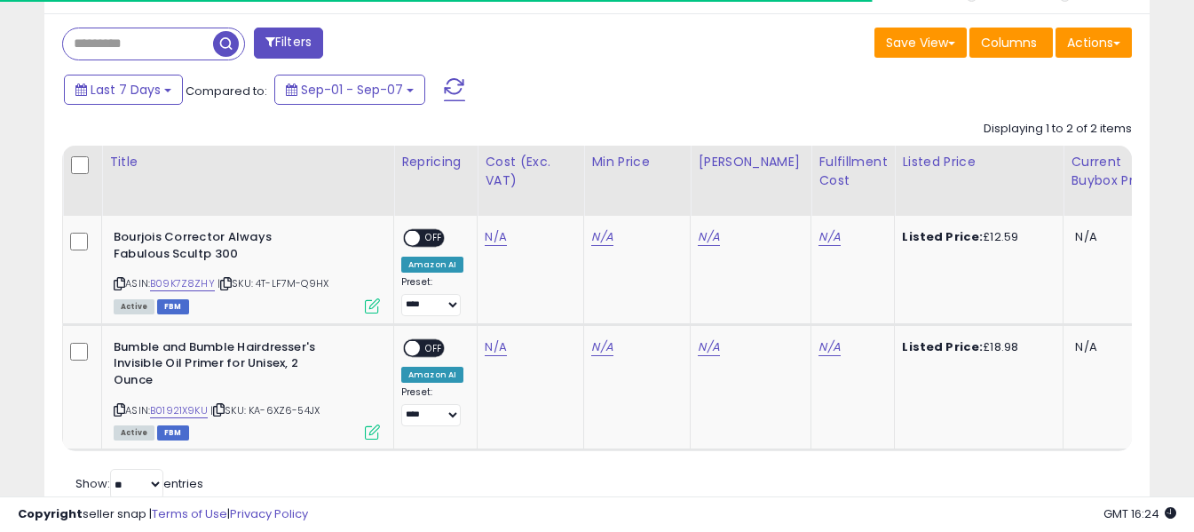
scroll to position [773, 0]
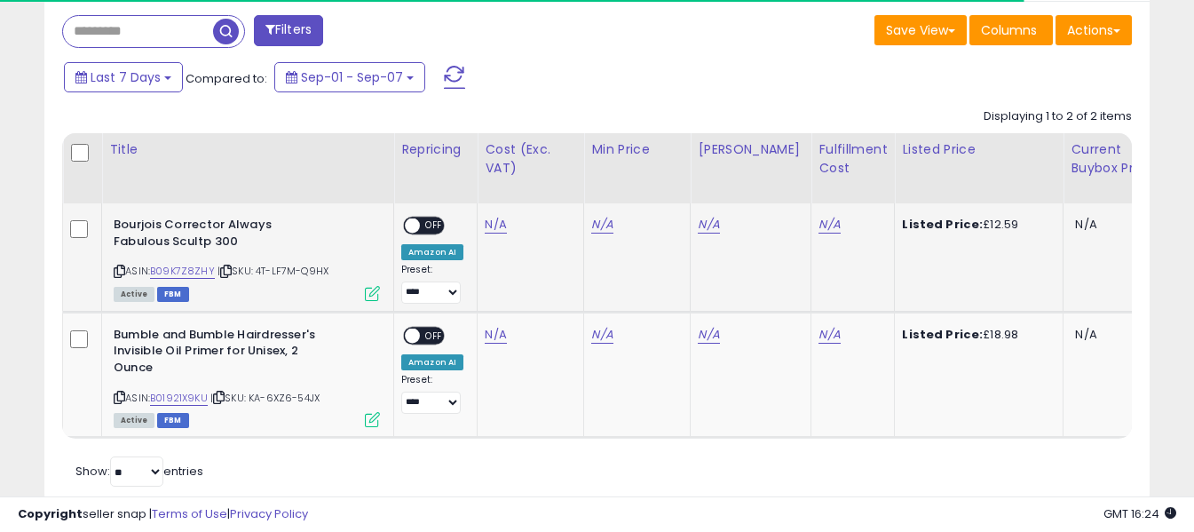
click at [123, 278] on div "ASIN: B09K7Z8ZHY | SKU: 4T-LF7M-Q9HX Active FBM" at bounding box center [247, 258] width 266 height 83
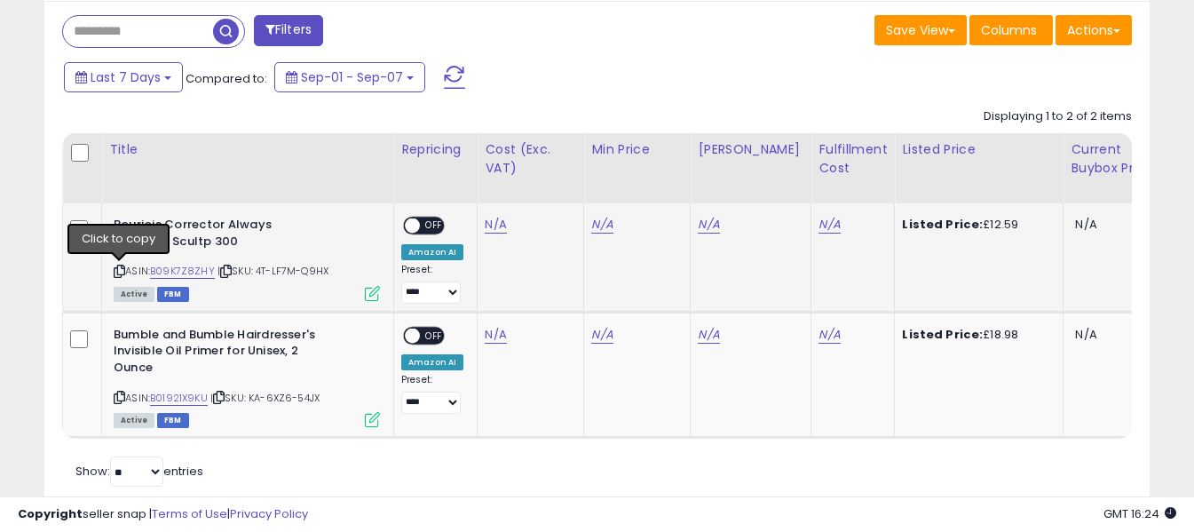
click at [121, 270] on icon at bounding box center [120, 271] width 12 height 10
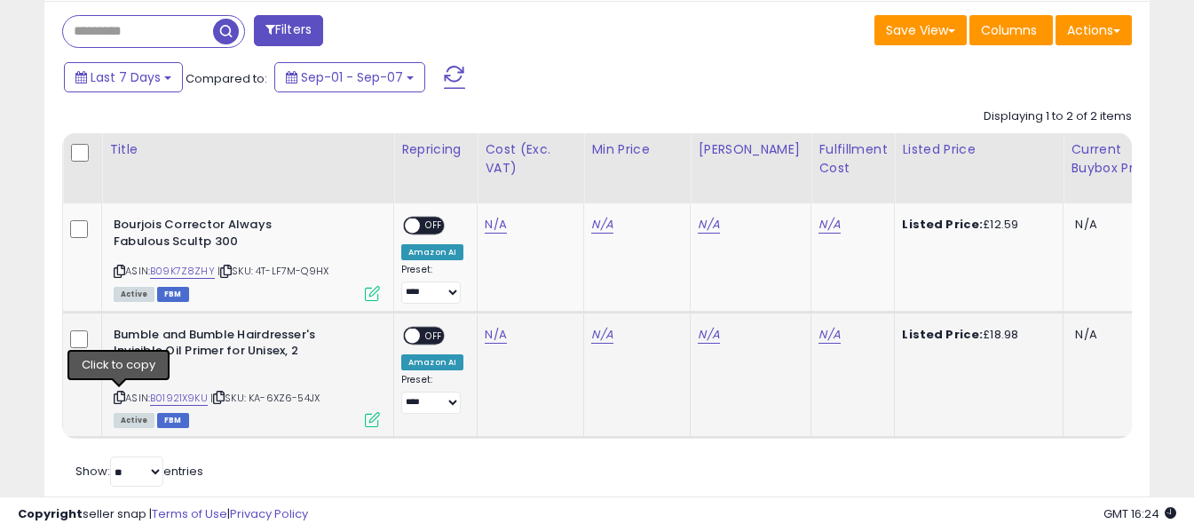
click at [120, 397] on icon at bounding box center [120, 397] width 12 height 10
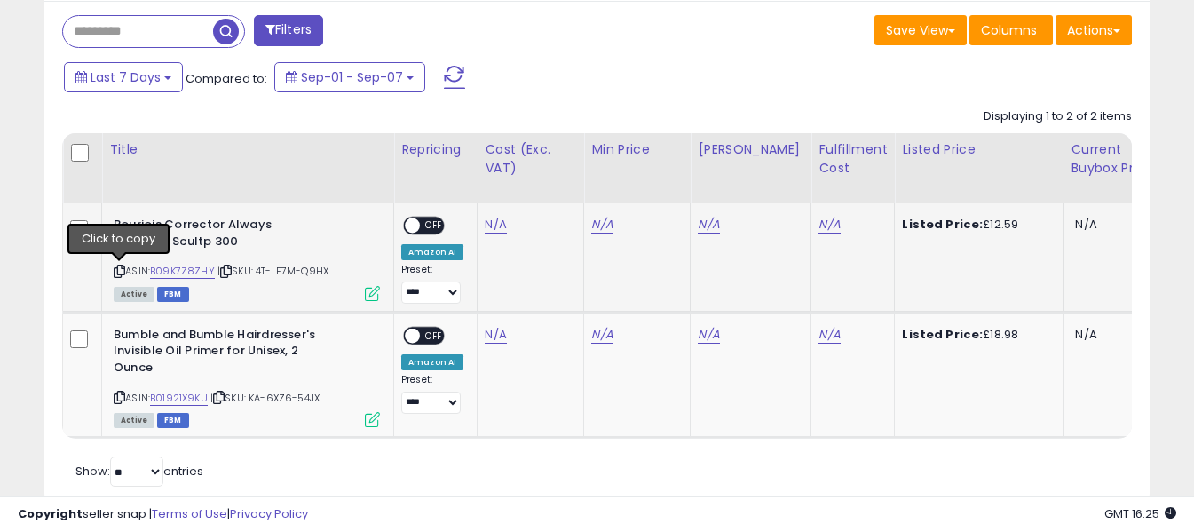
click at [121, 271] on icon at bounding box center [120, 271] width 12 height 10
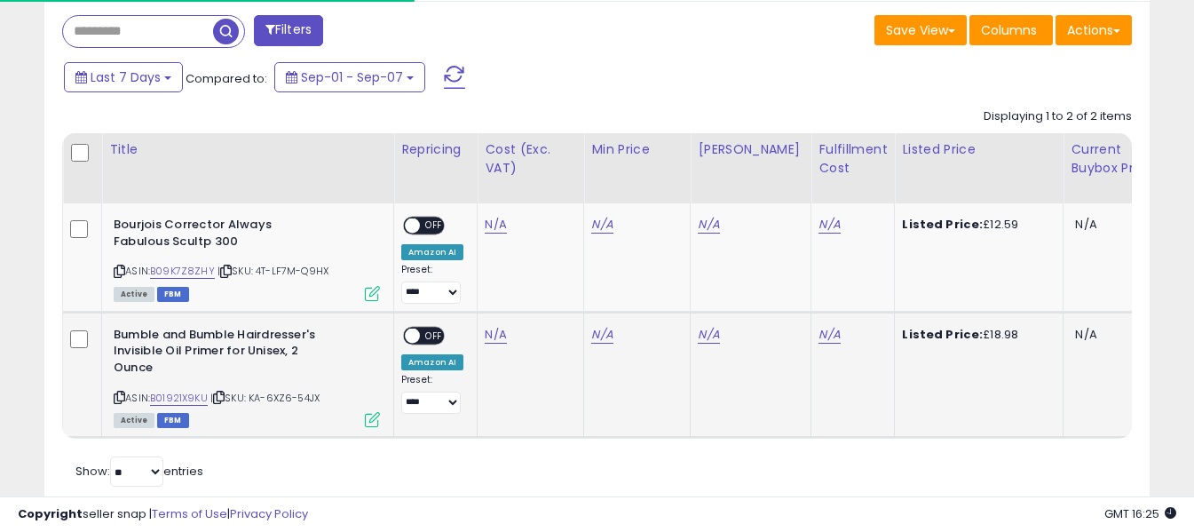
click at [122, 398] on icon at bounding box center [120, 397] width 12 height 10
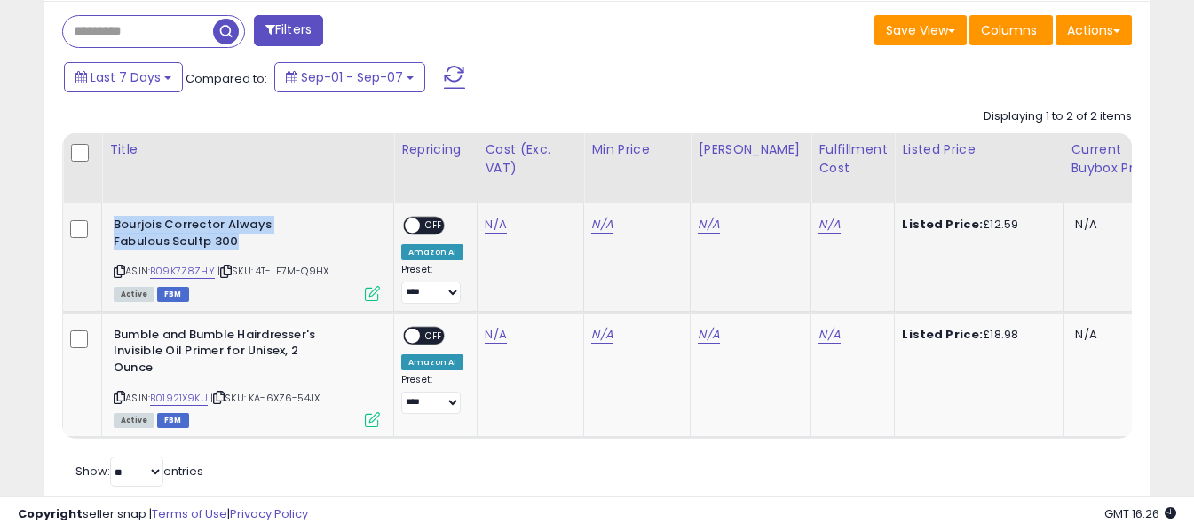
click at [115, 221] on div "Bourjois Corrector Always Fabulous Scultp 300 ASIN: B09K7Z8ZHY | SKU: 4T-LF7M-Q…" at bounding box center [244, 258] width 271 height 83
copy b "Bourjois Corrector Always Fabulous Scultp 300"
click at [493, 225] on link "N/A" at bounding box center [495, 225] width 21 height 18
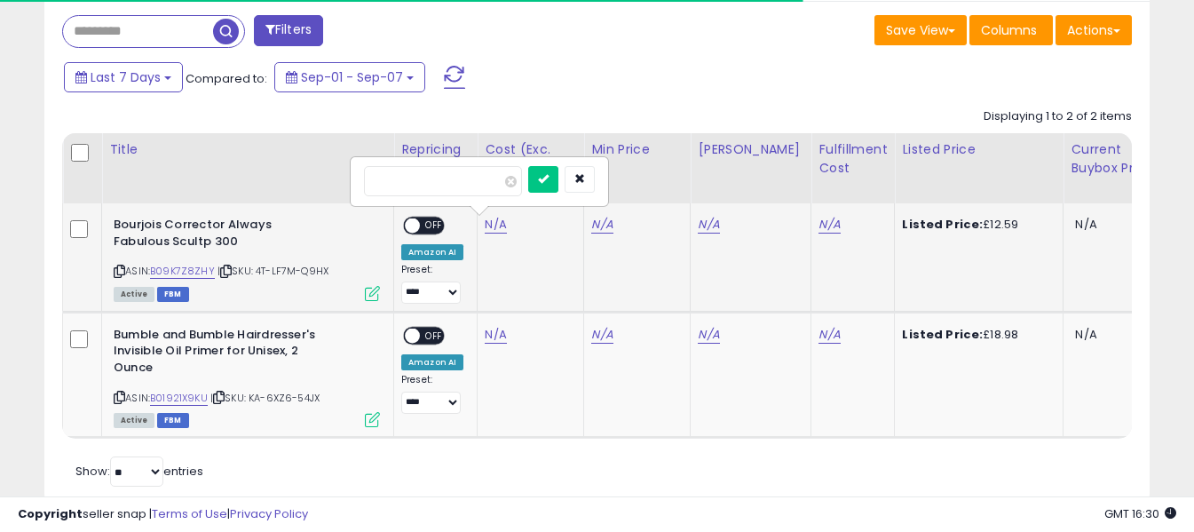
click at [475, 182] on input "number" at bounding box center [443, 181] width 158 height 30
type input "****"
click at [558, 185] on button "submit" at bounding box center [543, 179] width 30 height 27
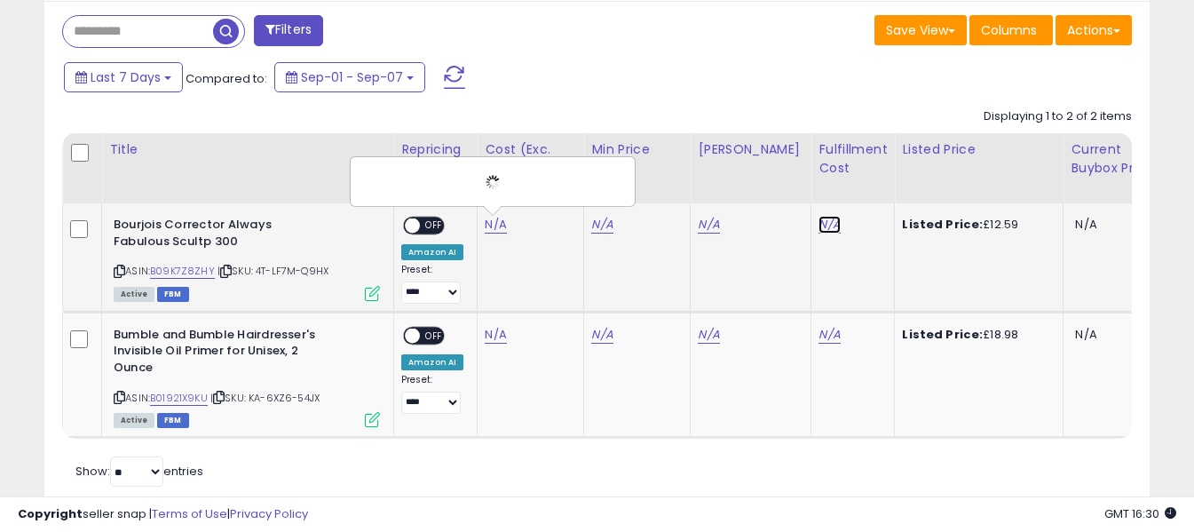
click at [818, 223] on link "N/A" at bounding box center [828, 225] width 21 height 18
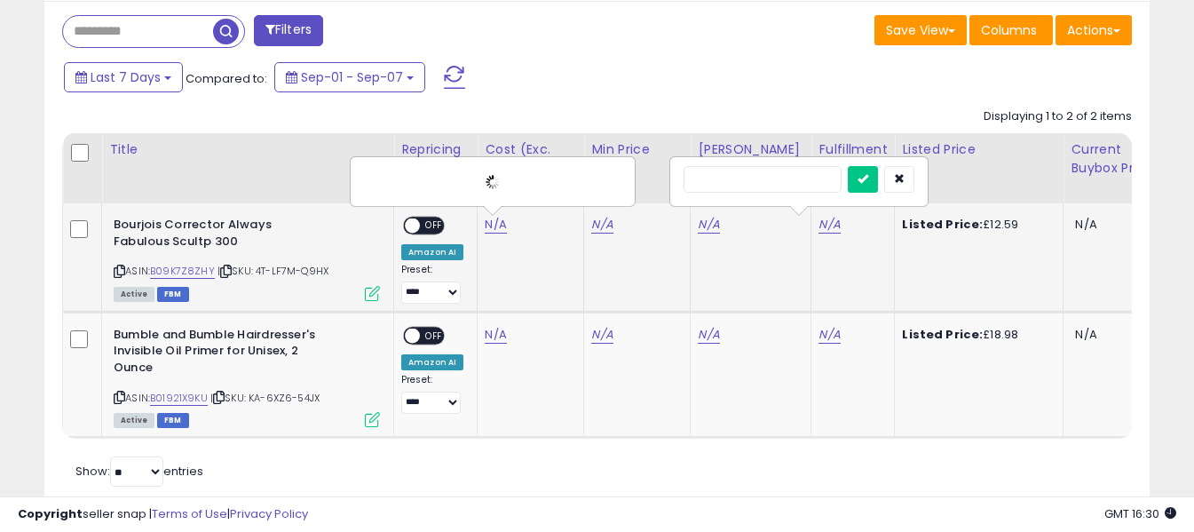
click at [788, 178] on input "text" at bounding box center [762, 179] width 158 height 27
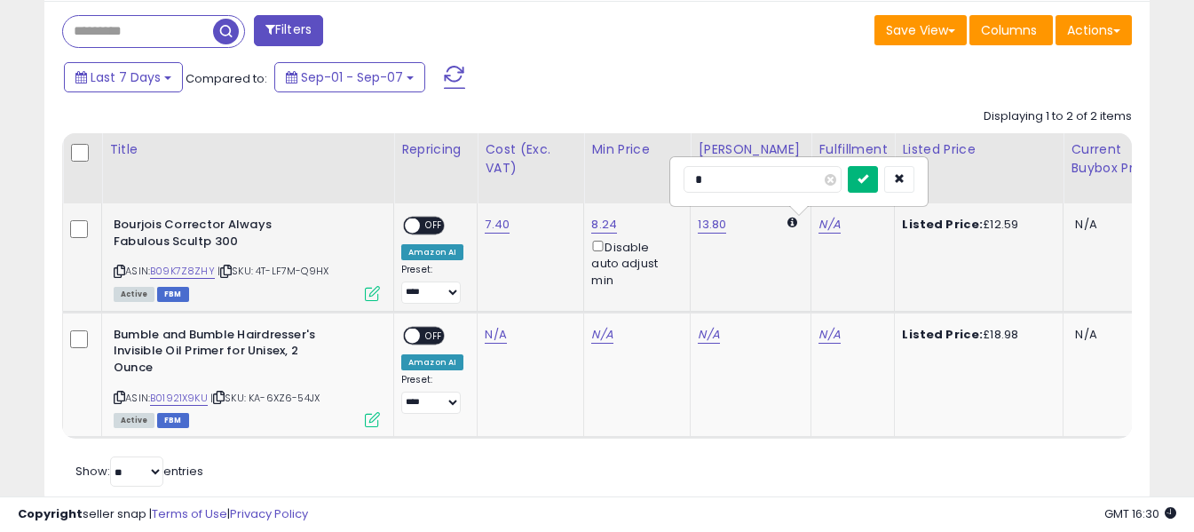
type input "*"
click at [868, 181] on icon "submit" at bounding box center [862, 178] width 11 height 11
click at [432, 224] on span "OFF" at bounding box center [434, 225] width 28 height 15
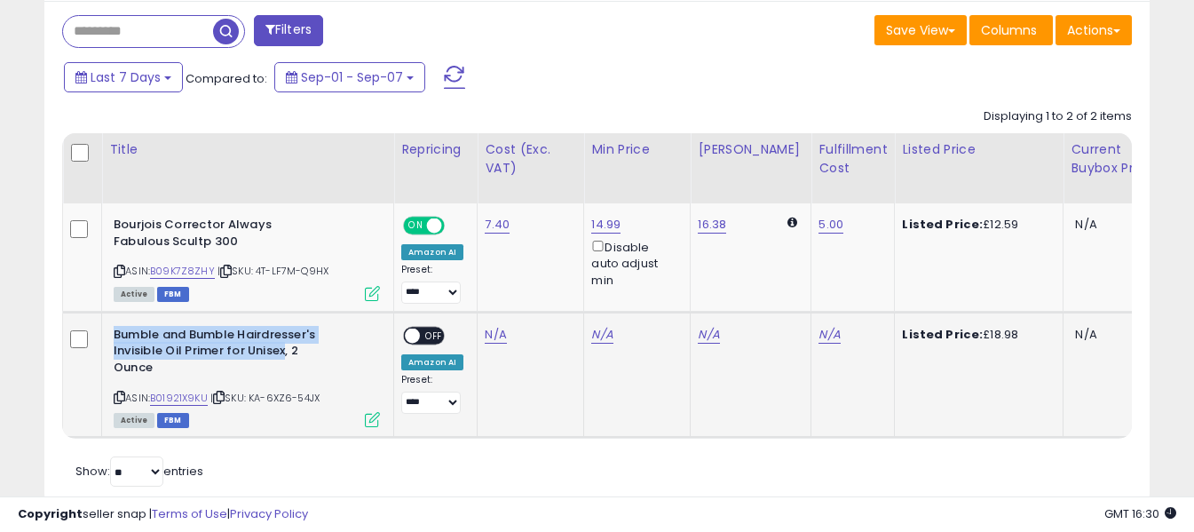
drag, startPoint x: 117, startPoint y: 334, endPoint x: 285, endPoint y: 353, distance: 168.9
click at [285, 353] on b "Bumble and Bumble Hairdresser's Invisible Oil Primer for Unisex, 2 Ounce" at bounding box center [222, 354] width 216 height 54
copy b "Bumble and Bumble Hairdresser's Invisible Oil Primer for Unisex"
click at [192, 342] on b "Bumble and Bumble Hairdresser's Invisible Oil Primer for Unisex, 2 Ounce" at bounding box center [222, 354] width 216 height 54
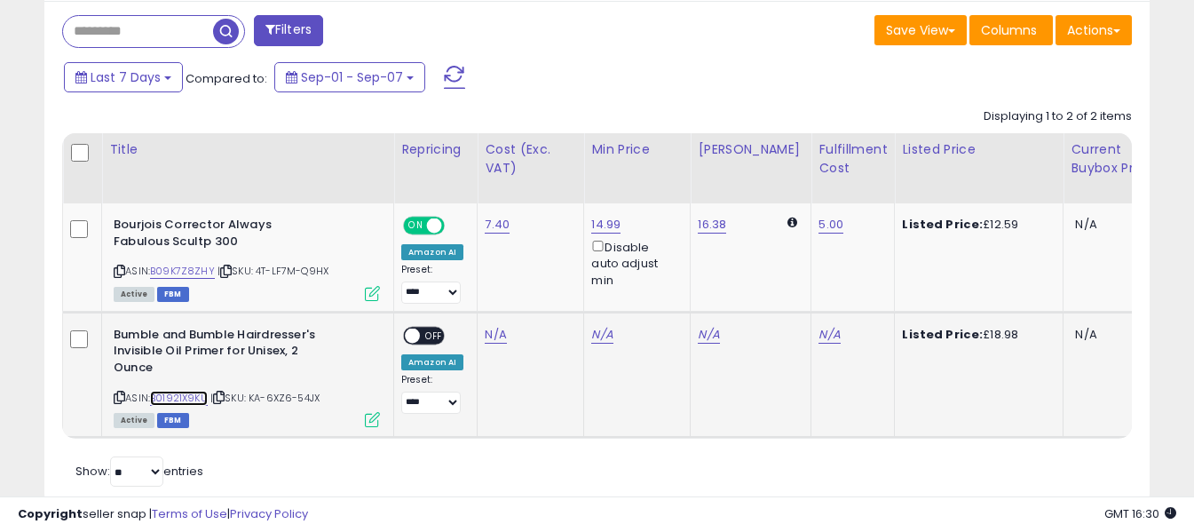
click at [192, 398] on link "B01921X9KU" at bounding box center [179, 398] width 58 height 15
click at [547, 61] on div "Last 7 Days Compared to: Sep-01 - Sep-07" at bounding box center [460, 79] width 802 height 40
click at [180, 397] on link "B01921X9KU" at bounding box center [179, 398] width 58 height 15
click at [496, 334] on link "N/A" at bounding box center [495, 335] width 21 height 18
click at [481, 290] on input "number" at bounding box center [443, 291] width 158 height 30
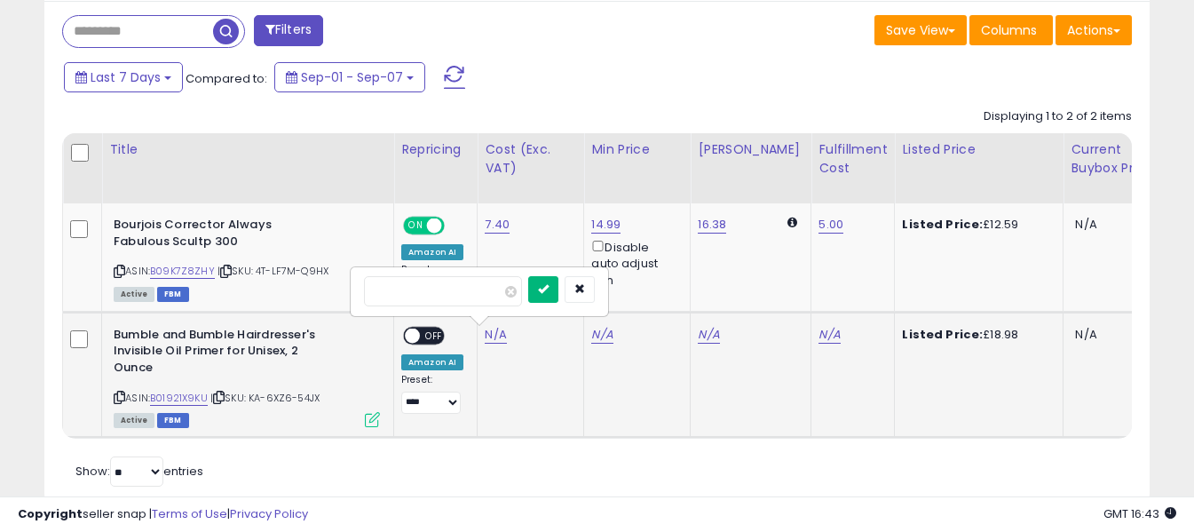
type input "*****"
click at [548, 289] on icon "submit" at bounding box center [543, 288] width 11 height 11
click at [818, 336] on link "N/A" at bounding box center [828, 335] width 21 height 18
click at [803, 295] on input "text" at bounding box center [762, 289] width 158 height 27
type input "*"
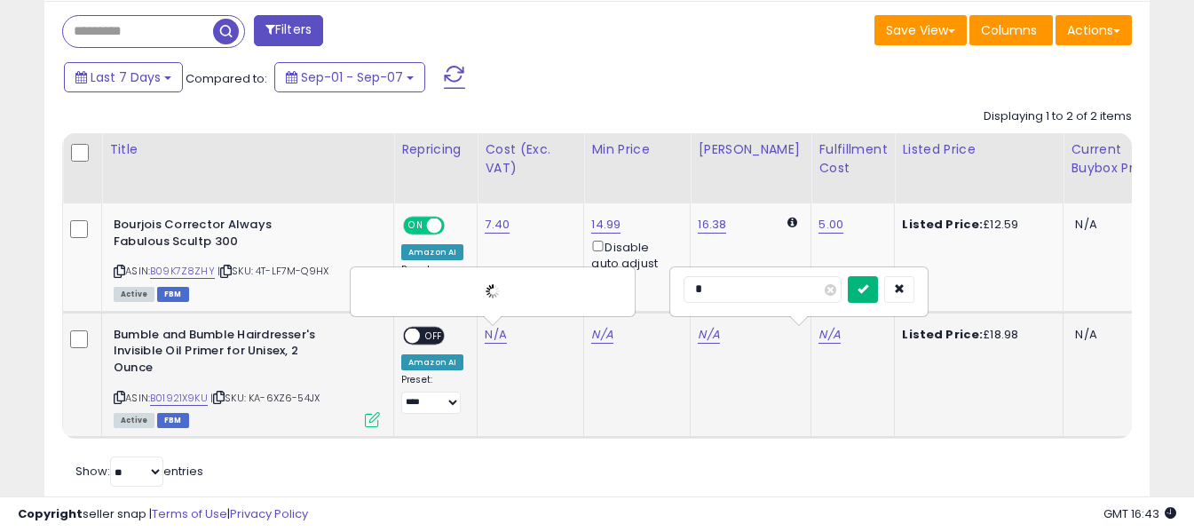
click at [868, 290] on icon "submit" at bounding box center [862, 288] width 11 height 11
click at [421, 334] on span "OFF" at bounding box center [434, 334] width 28 height 15
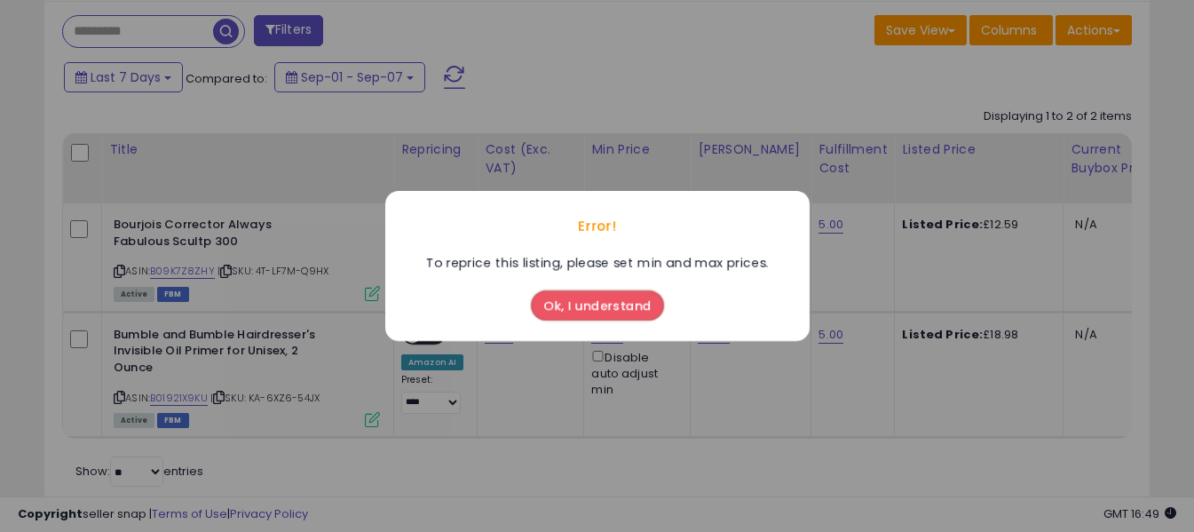
click at [592, 320] on button "Ok, I understand" at bounding box center [597, 305] width 133 height 30
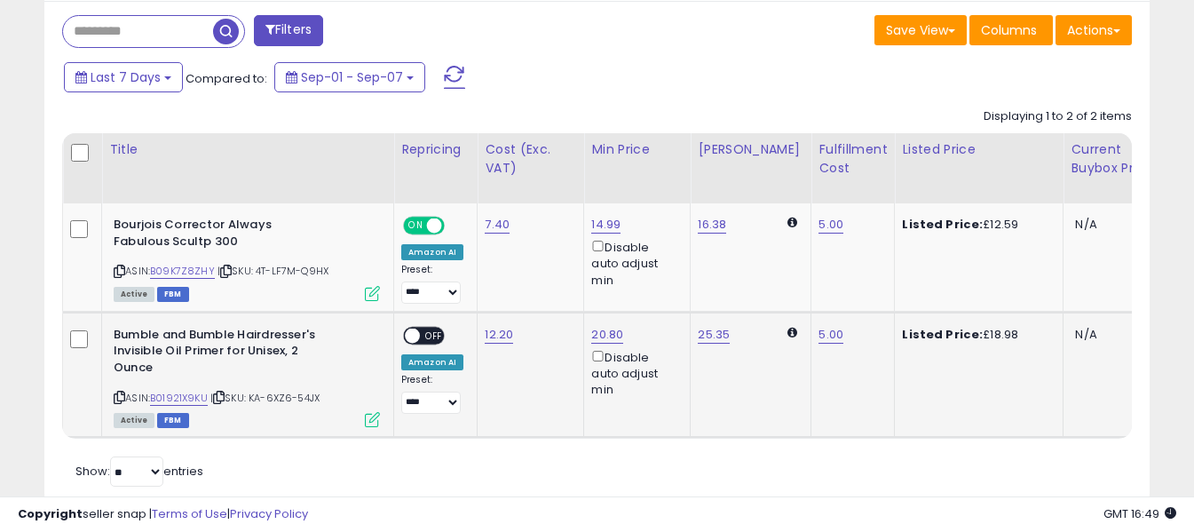
click at [430, 338] on span "OFF" at bounding box center [434, 334] width 28 height 15
click at [454, 74] on span at bounding box center [454, 77] width 21 height 23
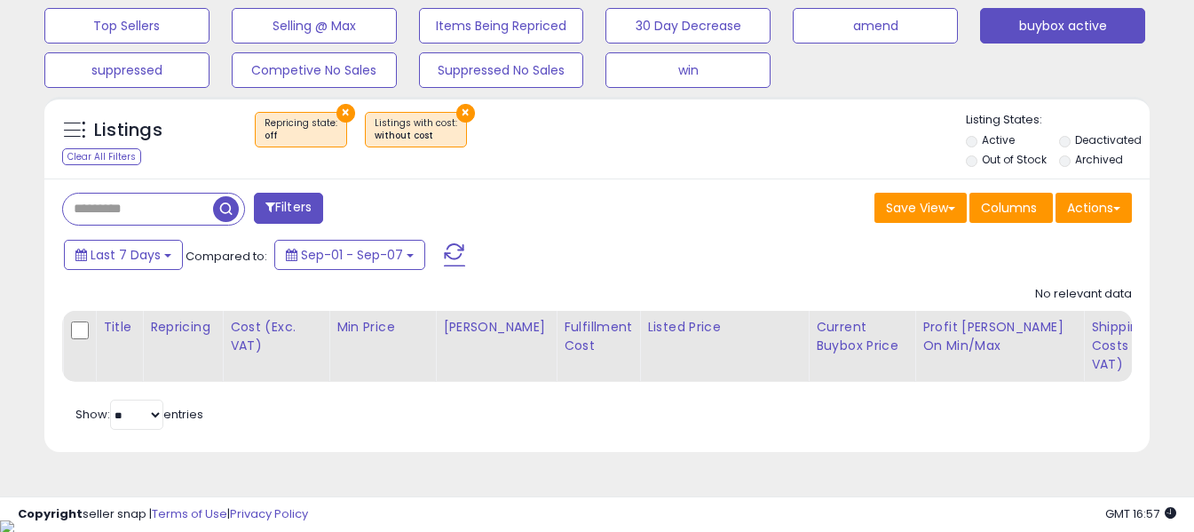
click at [450, 254] on span at bounding box center [454, 254] width 21 height 23
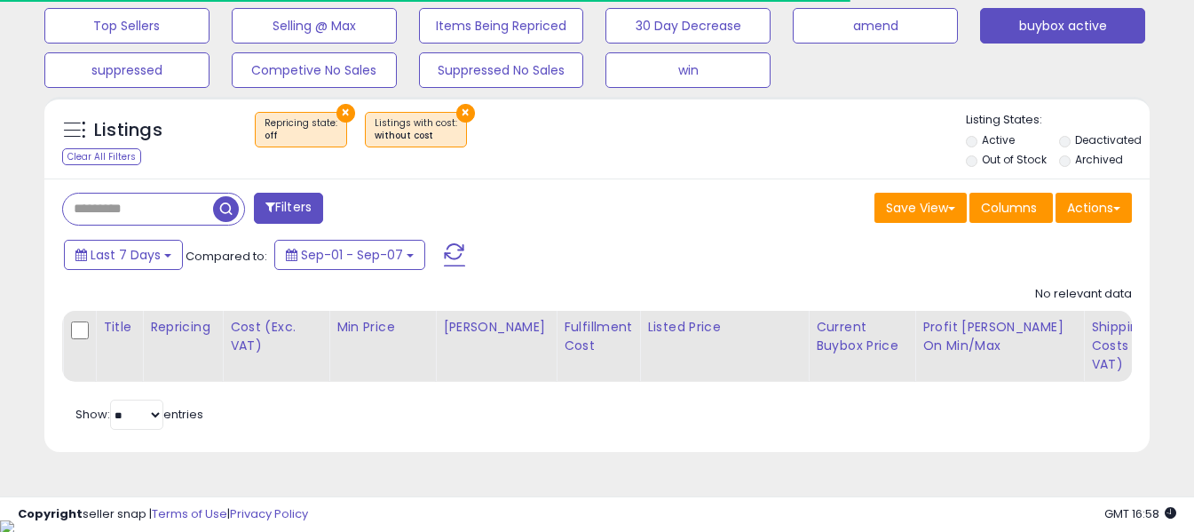
click at [453, 235] on div "Filters Save View Save As New View Update Current View Columns" at bounding box center [596, 315] width 1105 height 274
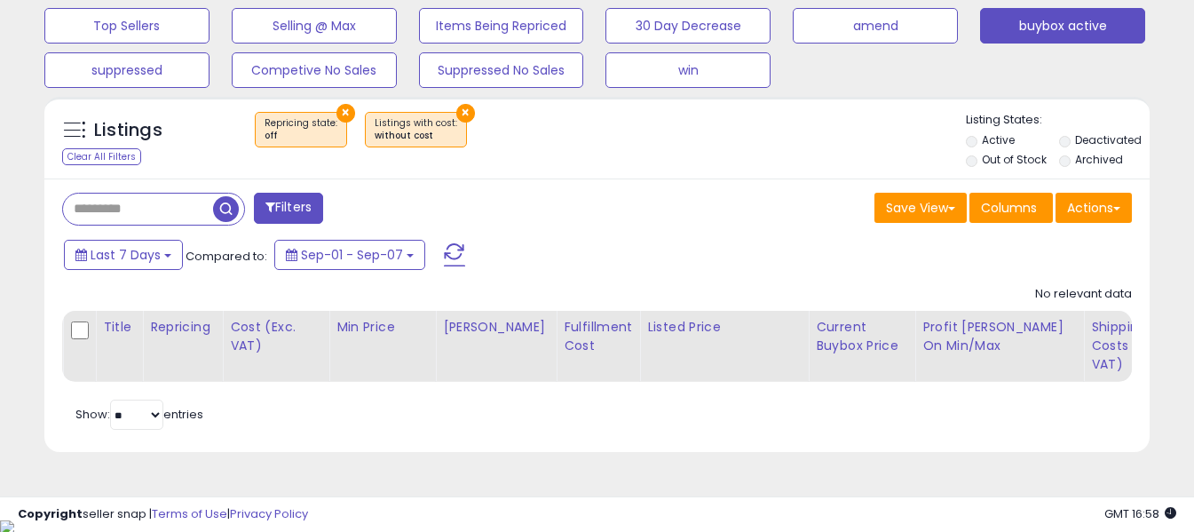
click at [446, 254] on span at bounding box center [454, 254] width 21 height 23
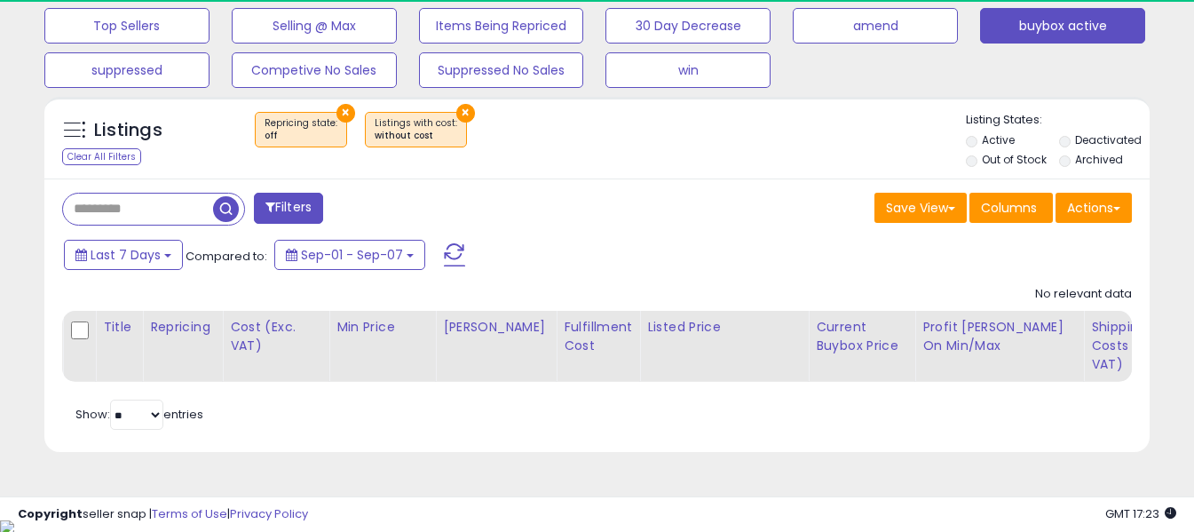
click at [450, 249] on span at bounding box center [454, 254] width 21 height 23
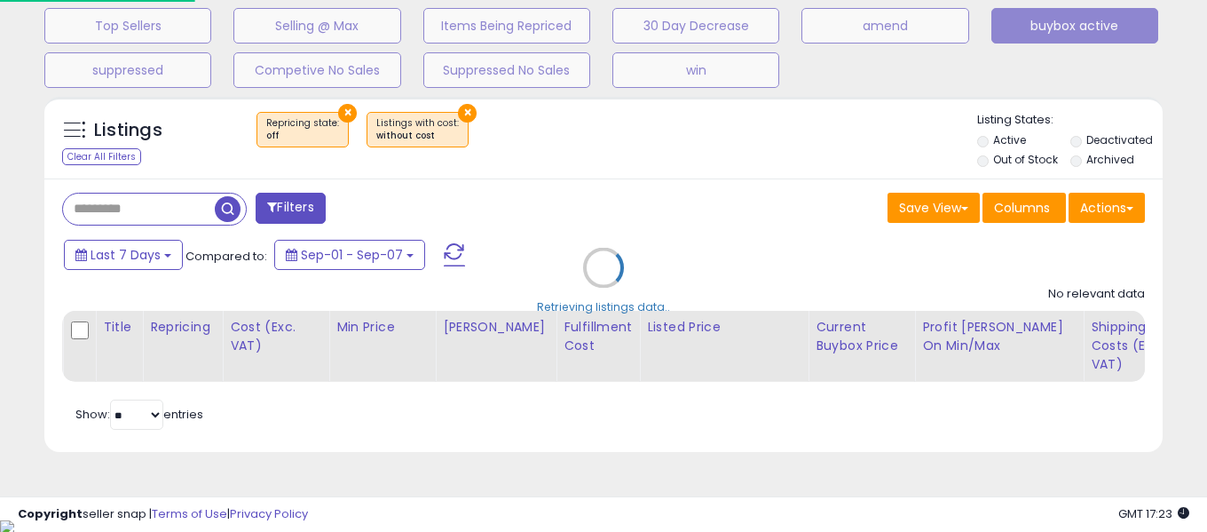
scroll to position [364, 647]
